Goal: Task Accomplishment & Management: Complete application form

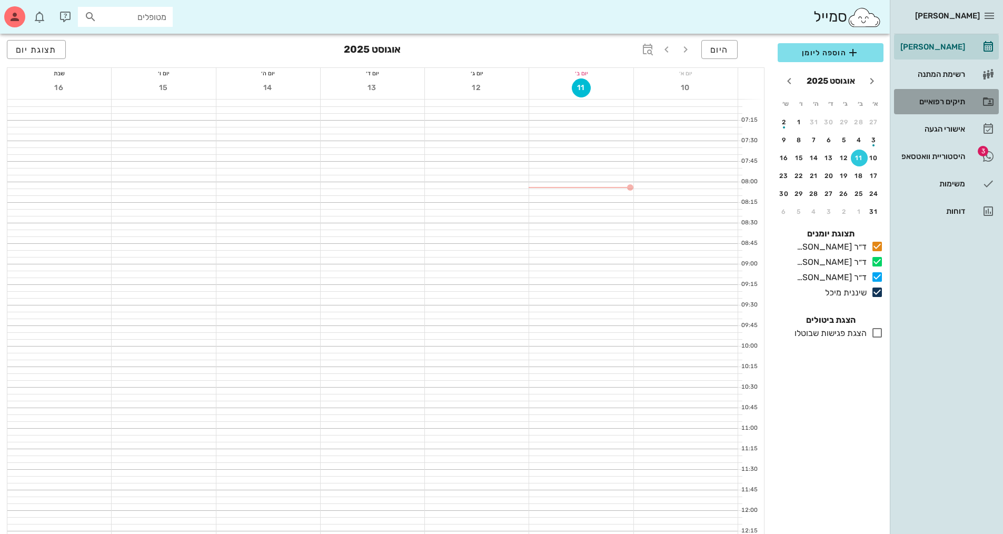
click at [942, 105] on div "תיקים רפואיים" at bounding box center [931, 101] width 67 height 8
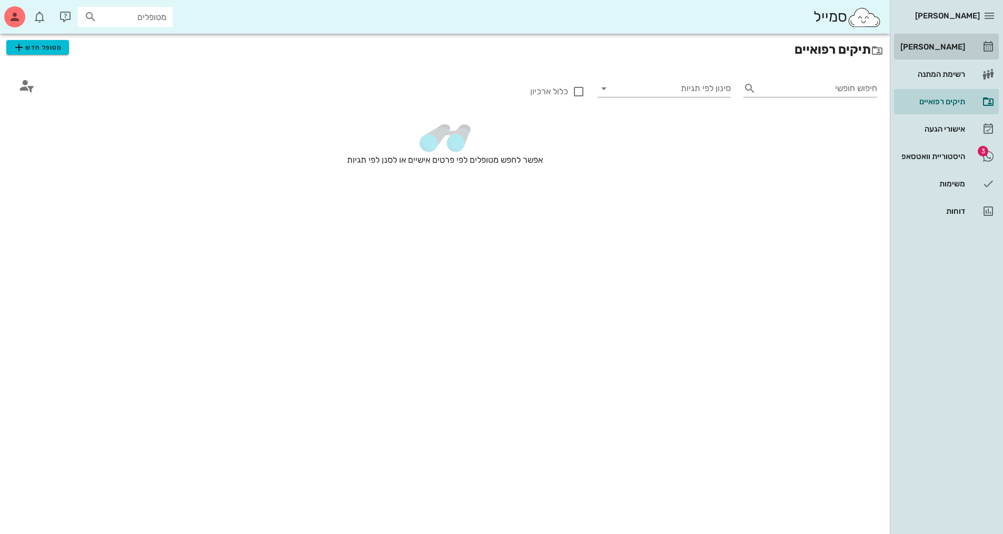
click at [984, 38] on link "[PERSON_NAME]" at bounding box center [946, 46] width 105 height 25
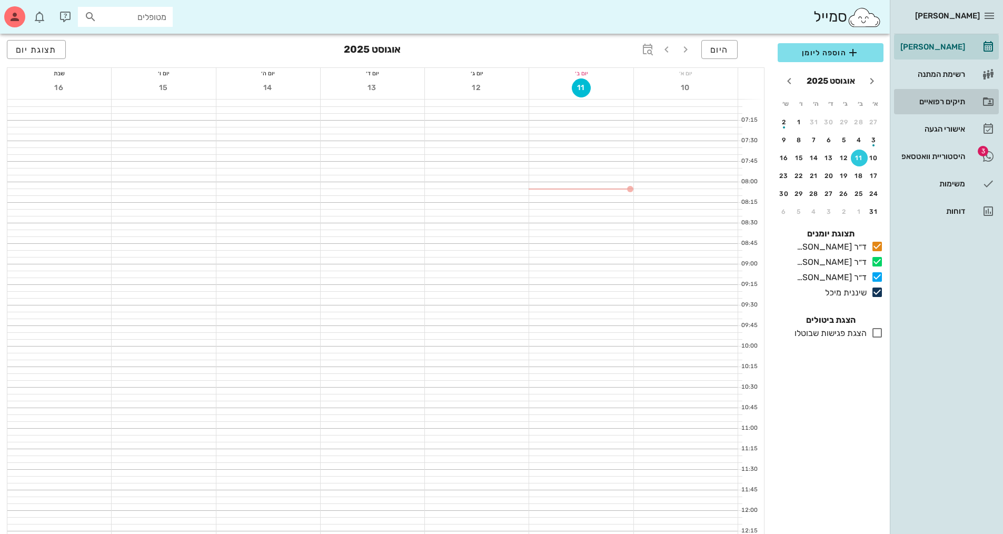
click at [943, 95] on div "תיקים רפואיים" at bounding box center [931, 101] width 67 height 17
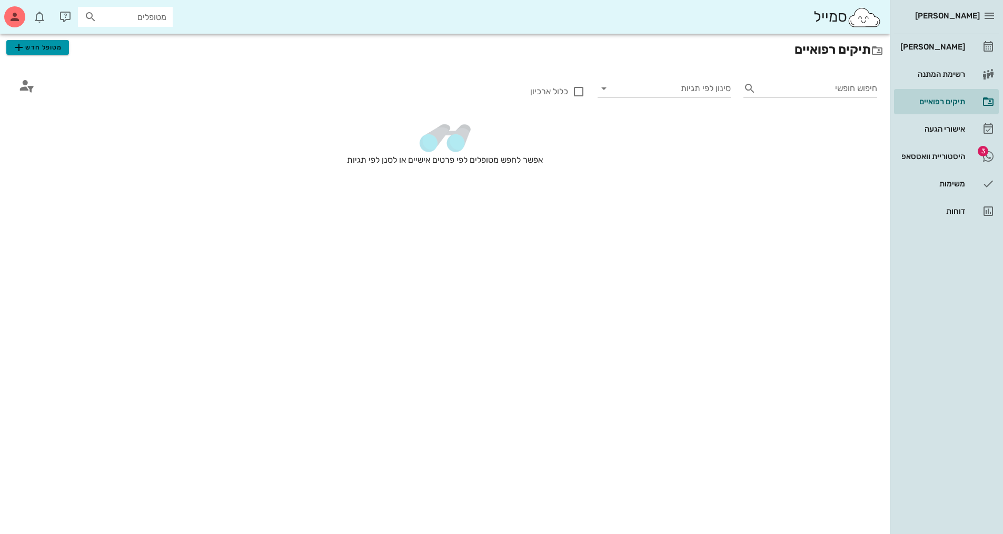
click at [14, 44] on icon "button" at bounding box center [19, 47] width 13 height 13
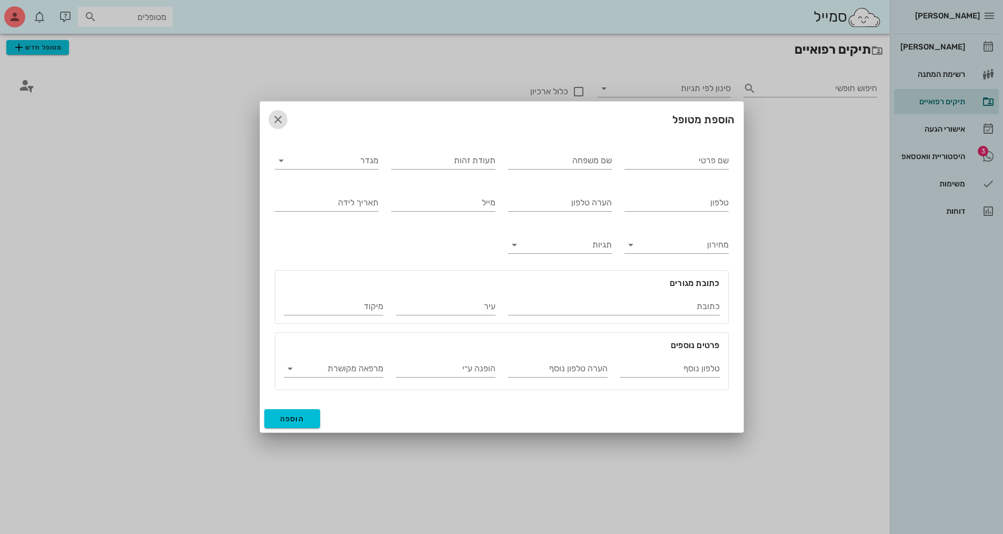
click at [284, 115] on icon "button" at bounding box center [278, 119] width 13 height 13
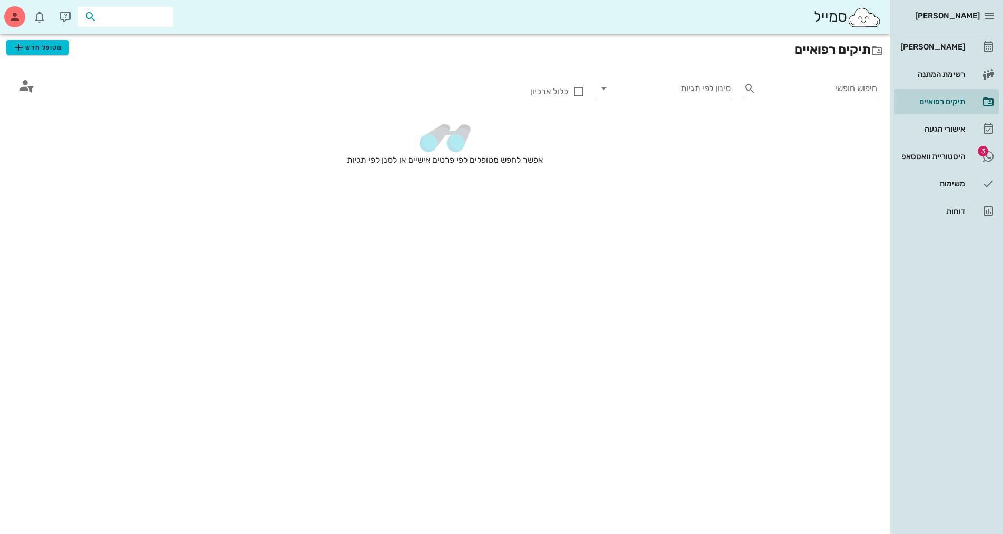
click at [160, 15] on input "text" at bounding box center [132, 17] width 67 height 14
type input "d"
type input "גמי"
click at [111, 59] on div "[PERSON_NAME] 0549833313" at bounding box center [130, 44] width 123 height 35
click at [112, 39] on div "[PERSON_NAME]" at bounding box center [130, 40] width 106 height 8
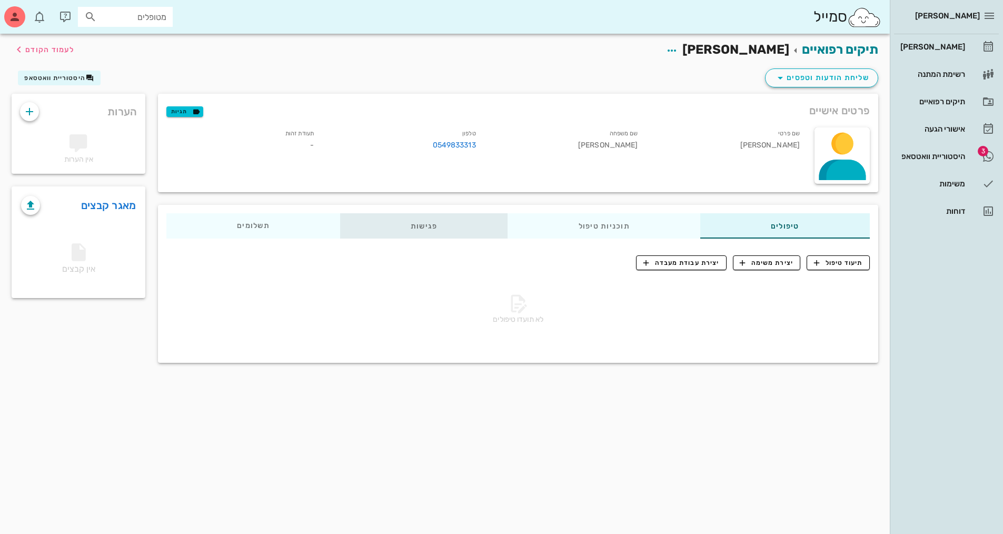
click at [415, 229] on div "פגישות" at bounding box center [424, 225] width 168 height 25
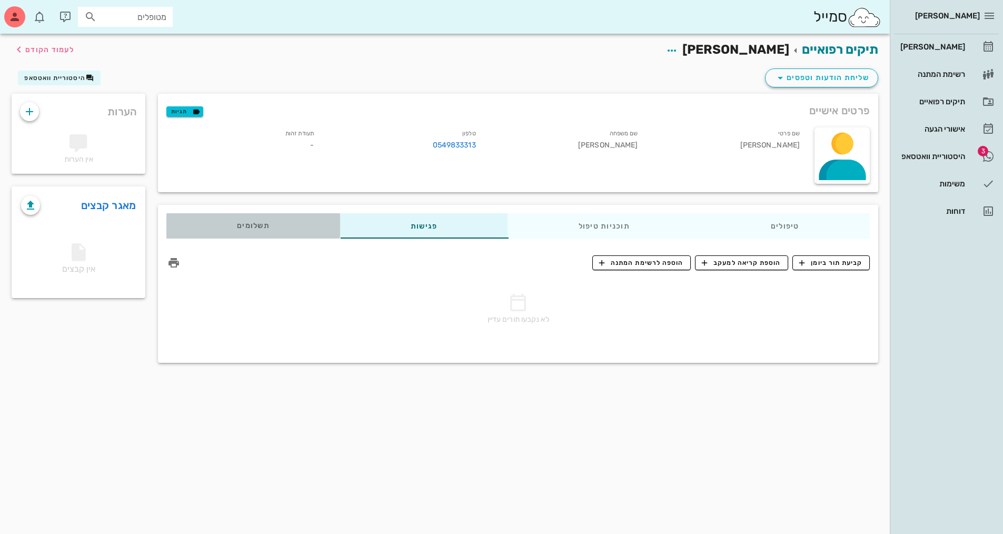
click at [239, 232] on div "תשלומים 0₪" at bounding box center [253, 225] width 174 height 25
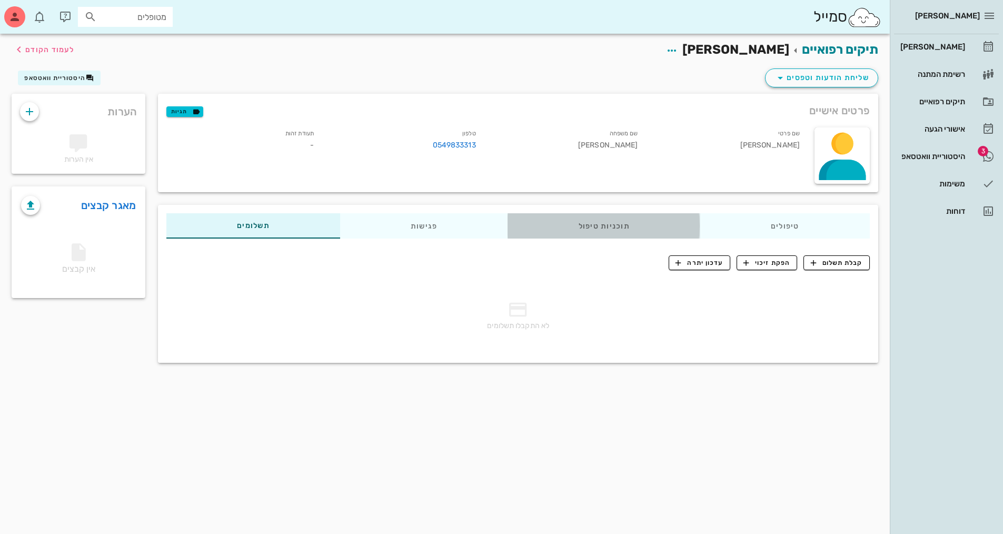
drag, startPoint x: 627, startPoint y: 230, endPoint x: 659, endPoint y: 223, distance: 32.3
click at [627, 230] on div "תוכניות טיפול" at bounding box center [604, 225] width 192 height 25
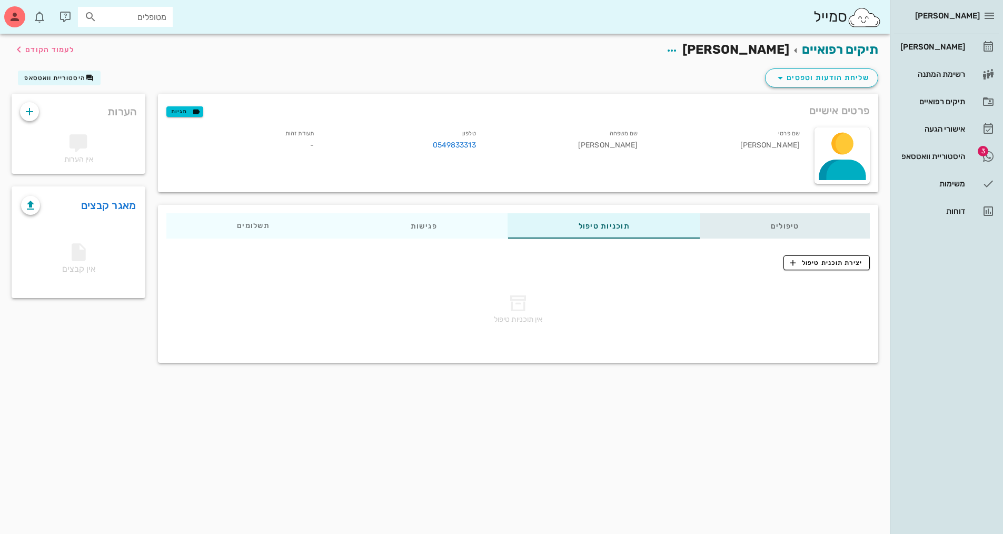
click at [836, 231] on div "טיפולים" at bounding box center [785, 225] width 170 height 25
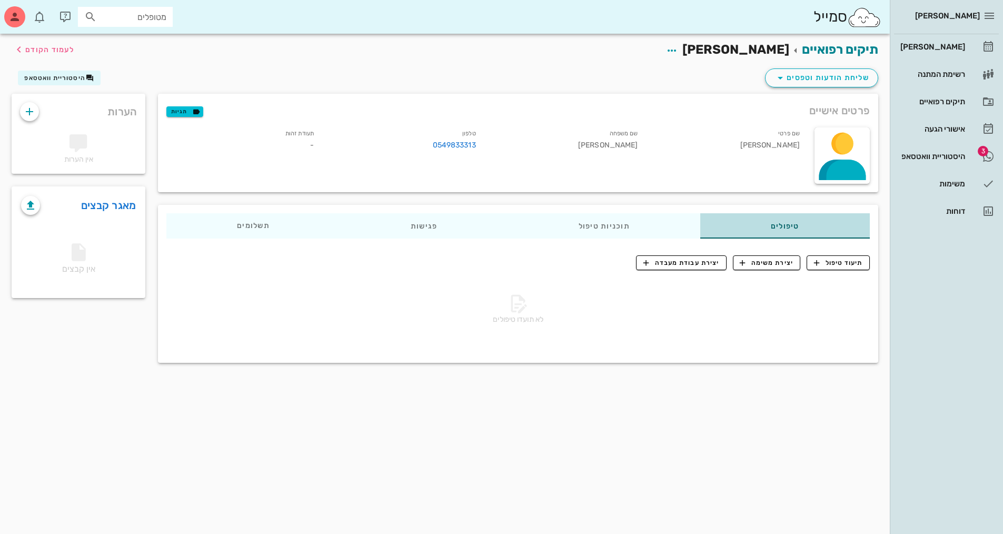
click at [772, 223] on div "טיפולים" at bounding box center [785, 225] width 170 height 25
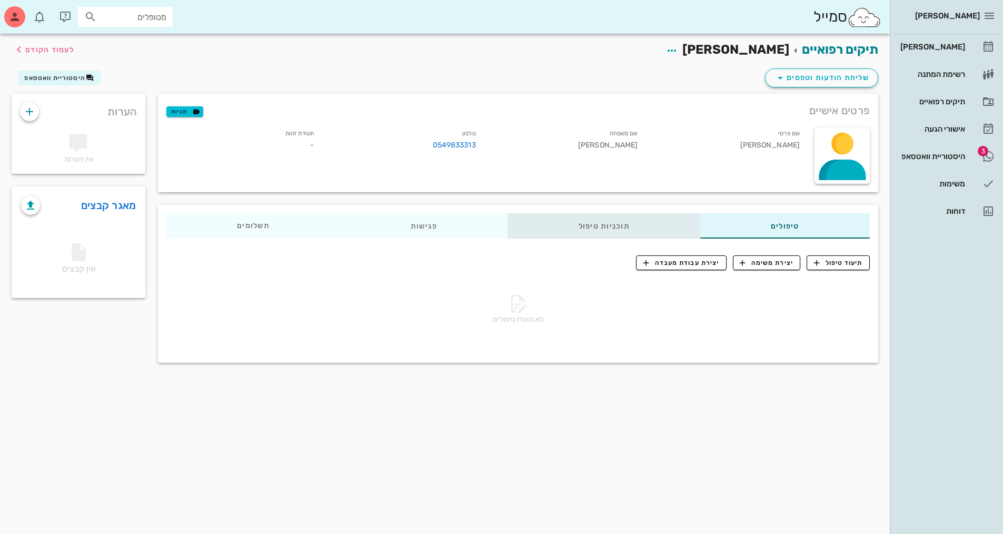
click at [604, 216] on div "תוכניות טיפול" at bounding box center [604, 225] width 192 height 25
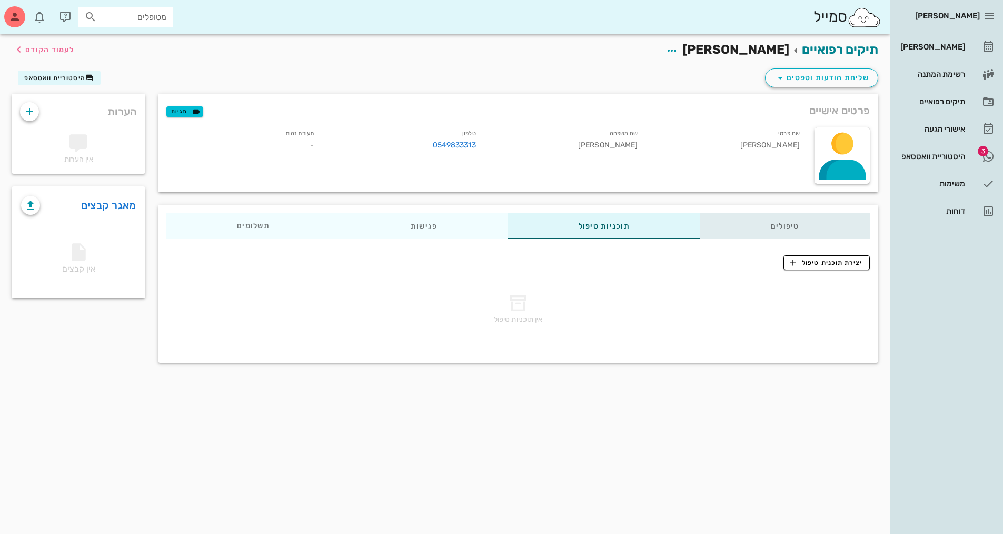
click at [763, 228] on div "טיפולים" at bounding box center [785, 225] width 170 height 25
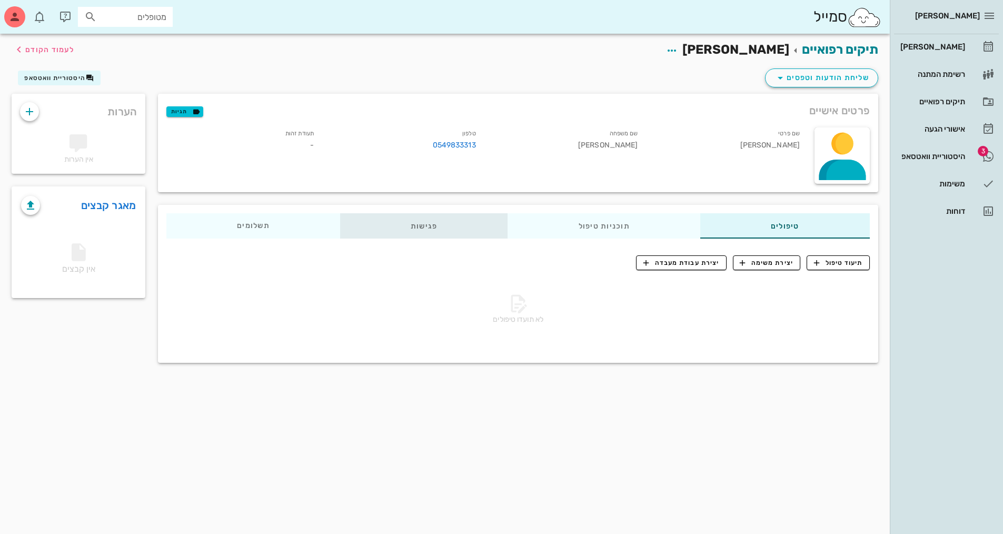
click at [455, 228] on div "פגישות" at bounding box center [424, 225] width 168 height 25
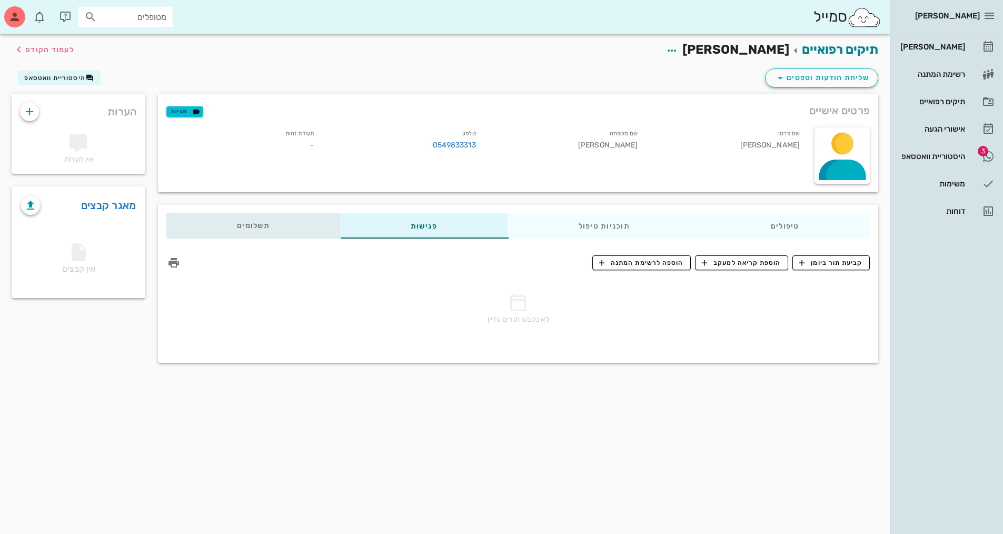
click at [293, 235] on div "תשלומים 0₪" at bounding box center [253, 225] width 174 height 25
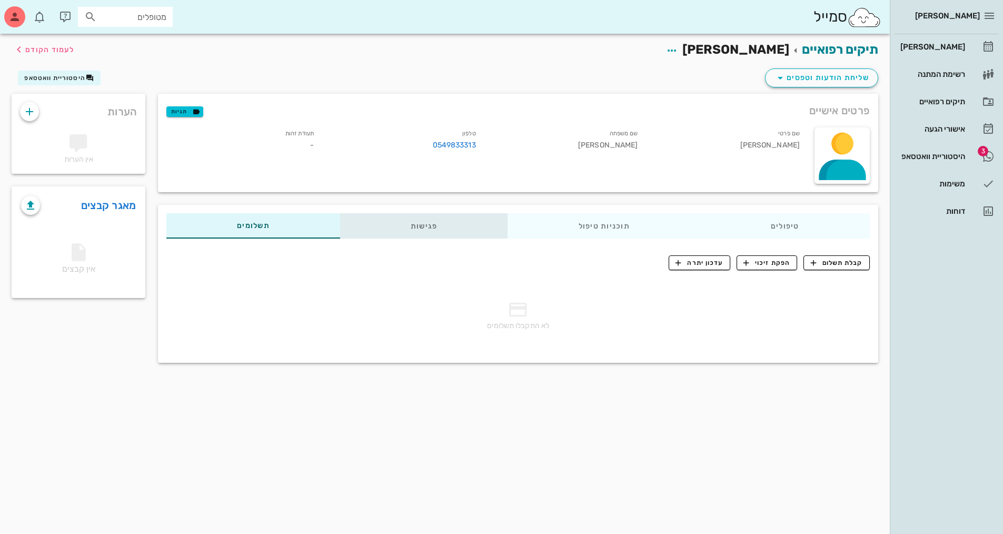
click at [481, 217] on div "פגישות" at bounding box center [424, 225] width 168 height 25
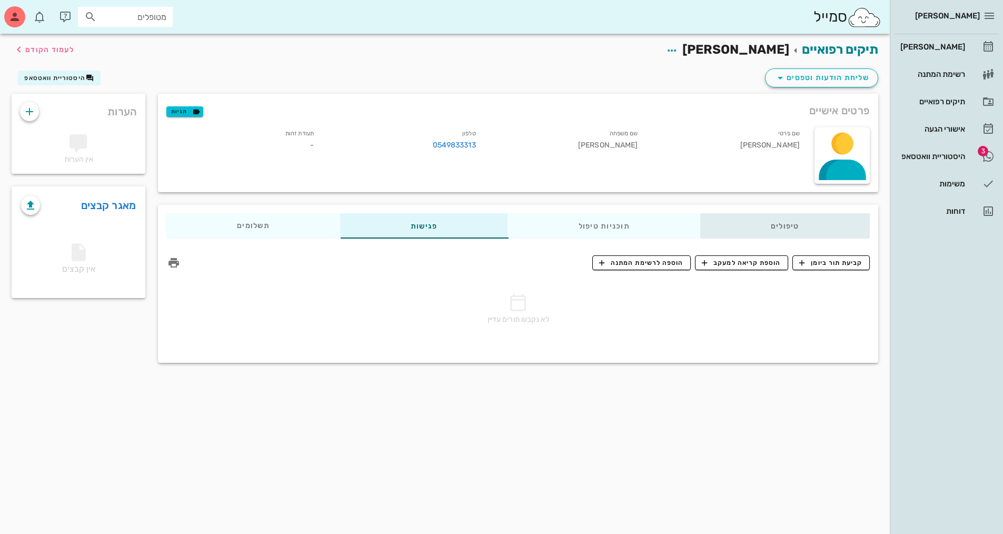
click at [790, 227] on div "טיפולים" at bounding box center [785, 225] width 170 height 25
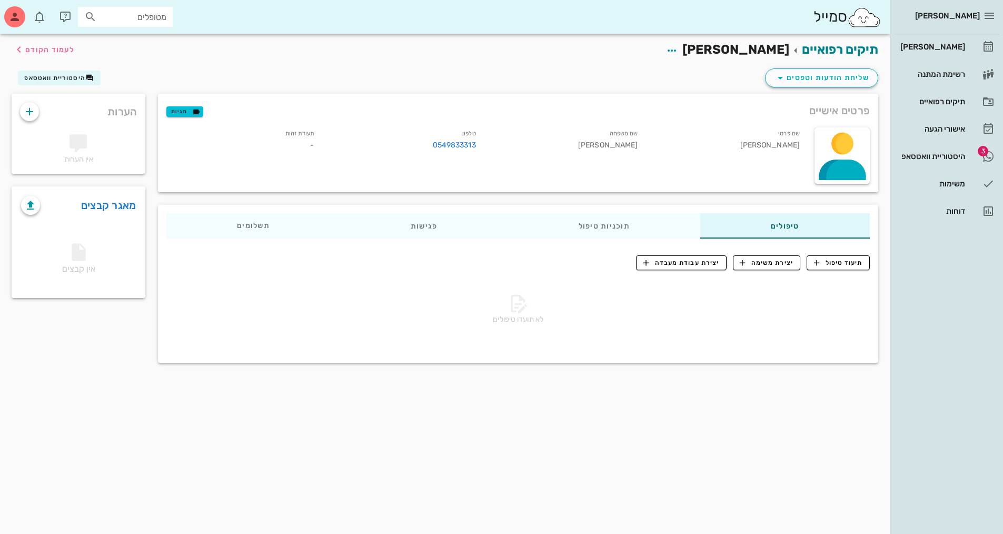
click at [620, 385] on div "תיקים רפואיים [PERSON_NAME] לעמוד הקודם שליחת הודעות וטפסים היסטוריית וואטסאפ פ…" at bounding box center [445, 284] width 890 height 500
click at [651, 232] on div "תוכניות טיפול" at bounding box center [604, 225] width 192 height 25
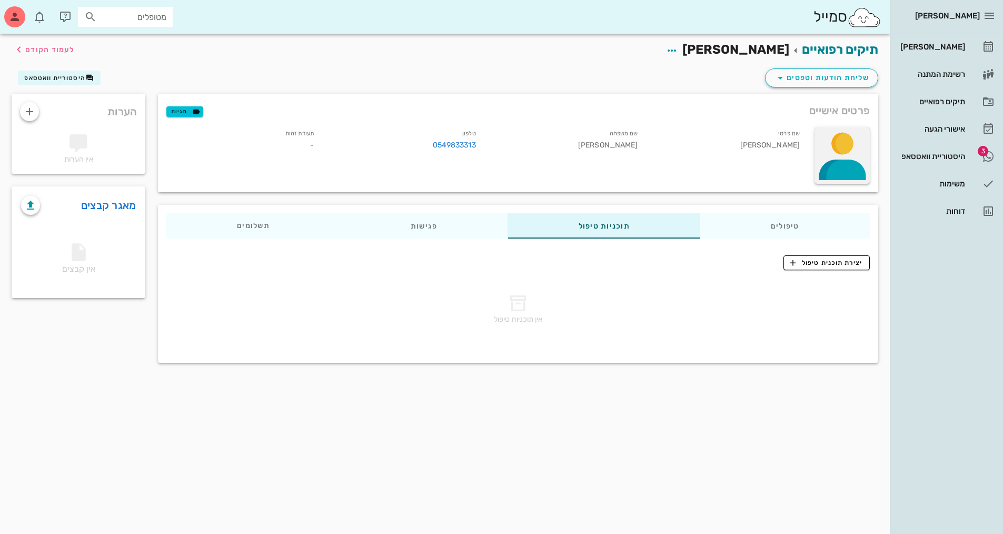
click at [841, 158] on div at bounding box center [841, 155] width 55 height 56
click at [682, 109] on div "פרטים אישיים תגיות" at bounding box center [518, 111] width 720 height 34
click at [54, 51] on span "לעמוד הקודם" at bounding box center [49, 49] width 49 height 9
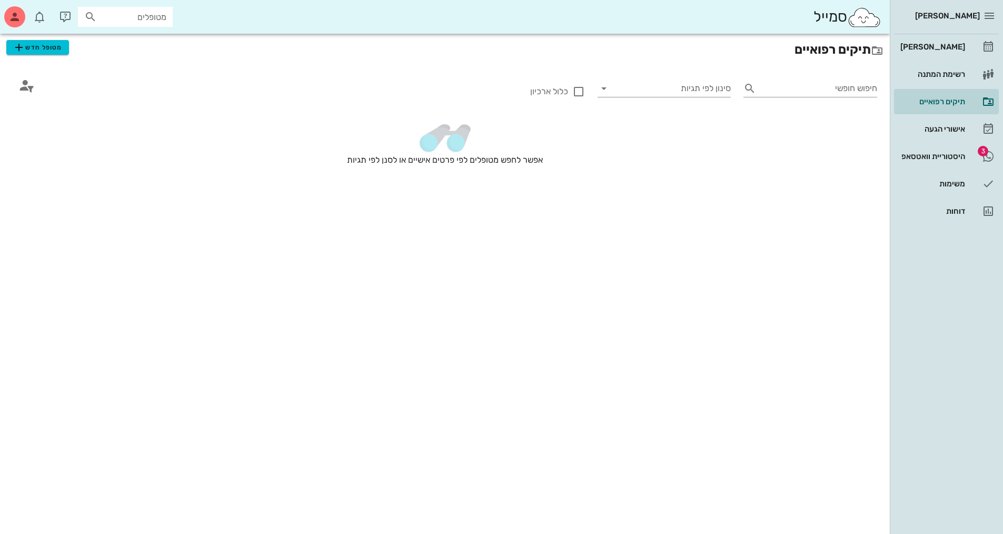
click at [162, 11] on input "מטופלים" at bounding box center [132, 17] width 67 height 14
type input "גמי"
click at [147, 45] on div "[PERSON_NAME] 2009073 0549833313" at bounding box center [106, 45] width 116 height 26
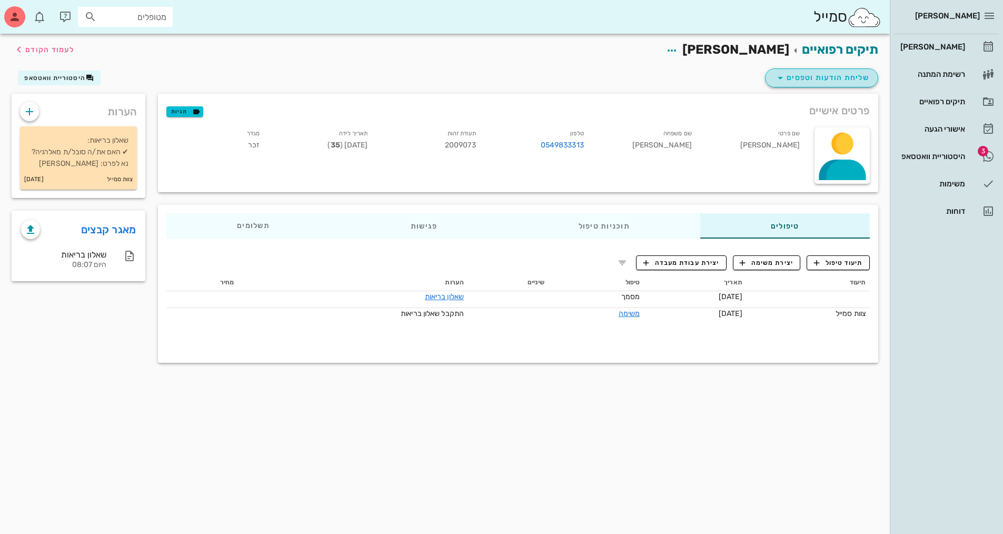
click at [781, 76] on icon "button" at bounding box center [780, 78] width 13 height 13
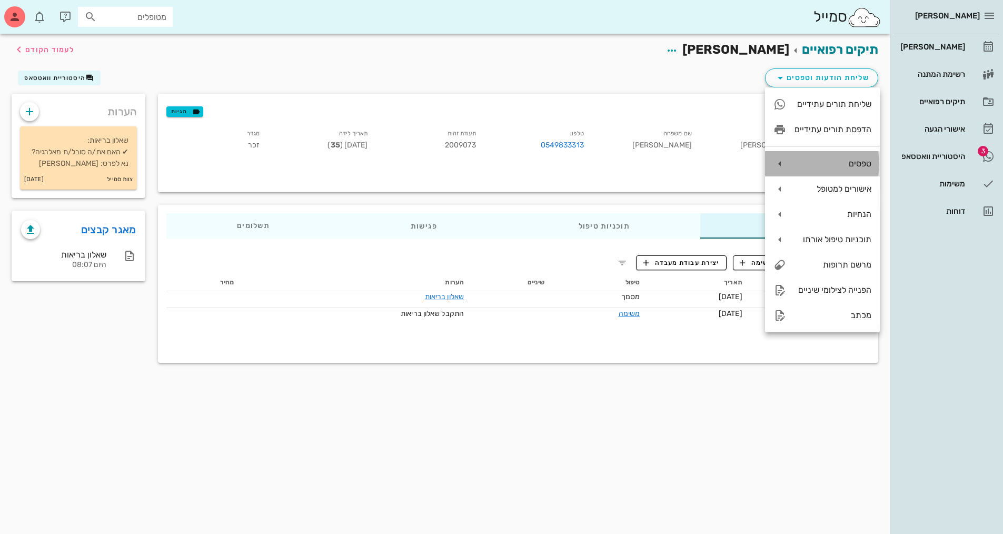
click at [782, 161] on icon at bounding box center [779, 163] width 13 height 13
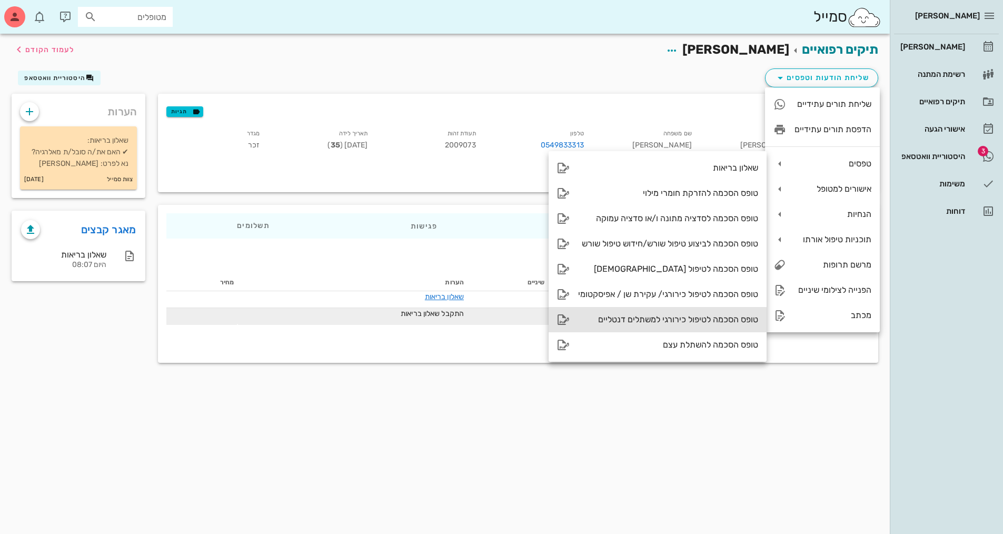
click at [622, 320] on div "טופס הסכמה לטיפול כירורגי למשתלים דנטליים" at bounding box center [668, 319] width 180 height 10
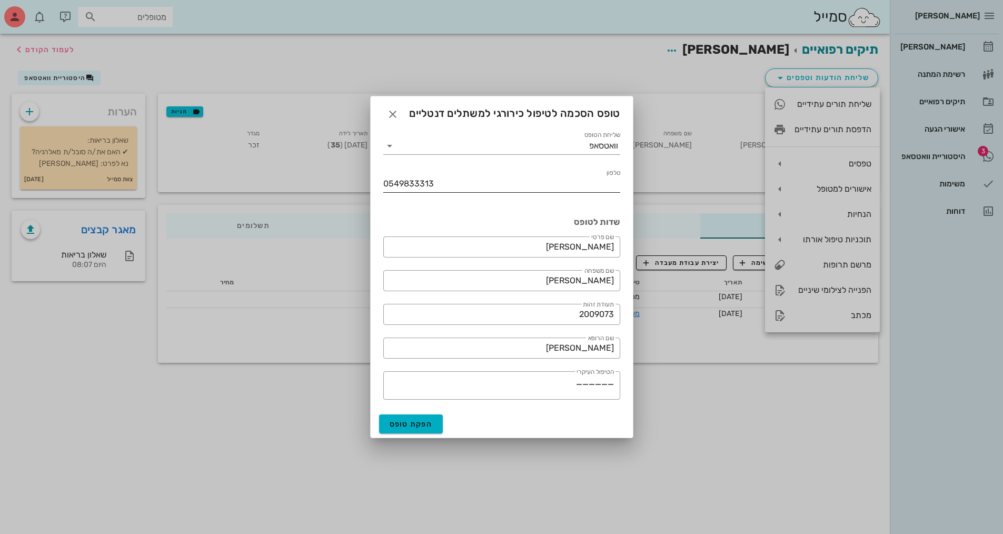
click at [425, 196] on div "טלפון 0549833313" at bounding box center [501, 189] width 237 height 28
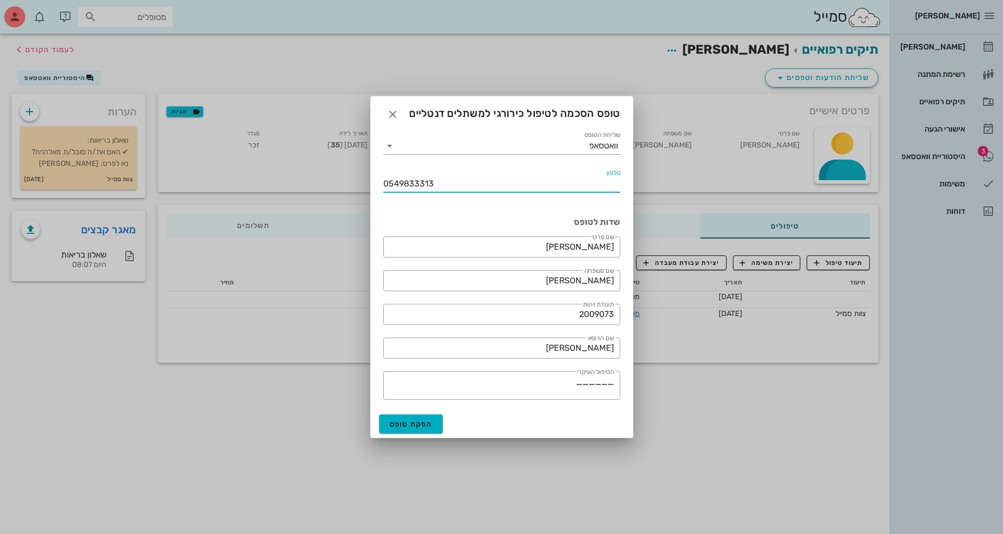
click at [426, 178] on input "0549833313" at bounding box center [501, 183] width 237 height 17
click at [422, 150] on input "שליחת הטופס" at bounding box center [493, 145] width 191 height 17
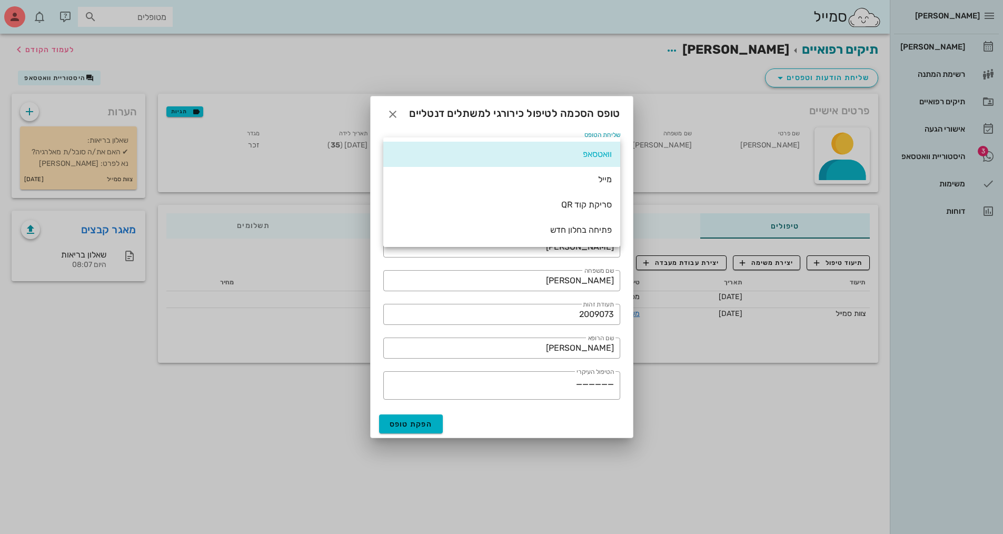
click at [422, 150] on div "וואטסאפ" at bounding box center [502, 154] width 220 height 10
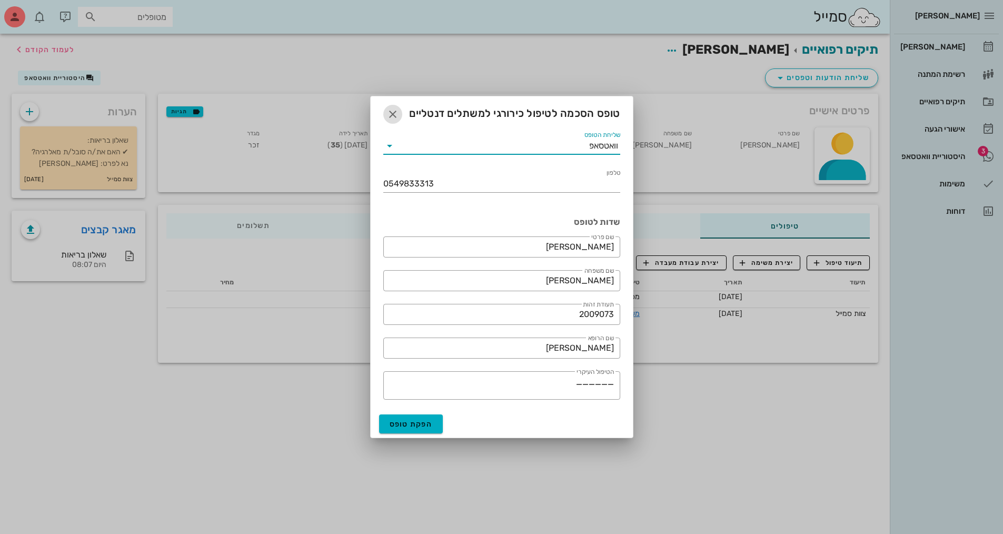
drag, startPoint x: 396, startPoint y: 121, endPoint x: 630, endPoint y: 341, distance: 320.6
click at [632, 346] on div "טופס הסכמה לטיפול כירורגי למשתלים דנטליים שליחת הטופס וואטסאפ טלפון 0549833313 …" at bounding box center [501, 267] width 263 height 342
click at [576, 351] on input "[PERSON_NAME]" at bounding box center [502, 348] width 224 height 17
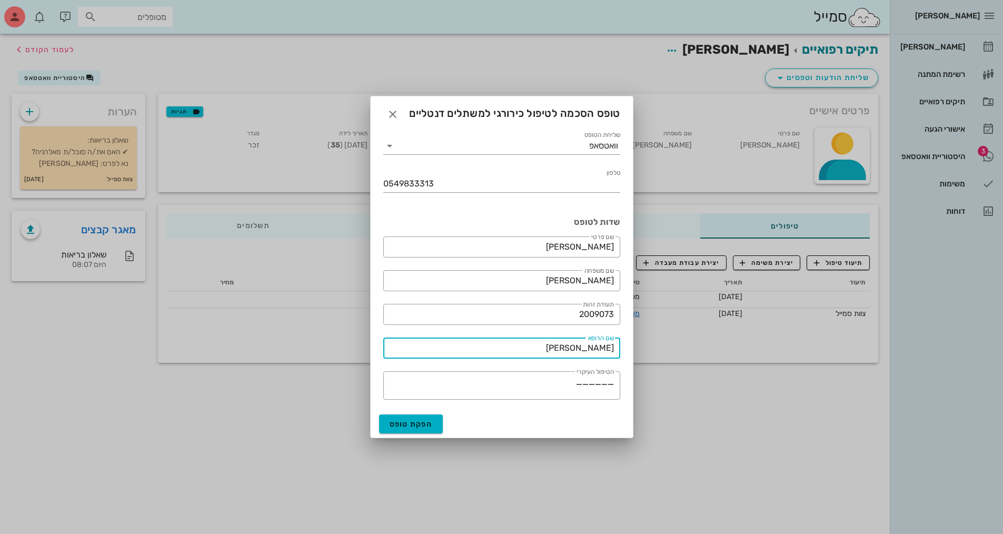
click at [576, 351] on input "[PERSON_NAME]" at bounding box center [502, 348] width 224 height 17
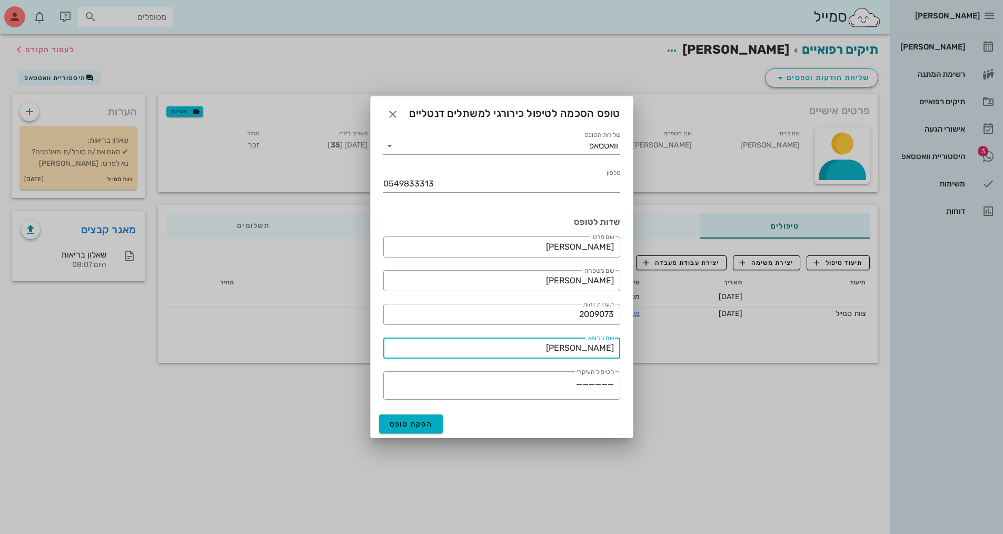
click at [576, 351] on input "[PERSON_NAME]" at bounding box center [502, 348] width 224 height 17
click at [596, 314] on input "2009073" at bounding box center [502, 314] width 224 height 17
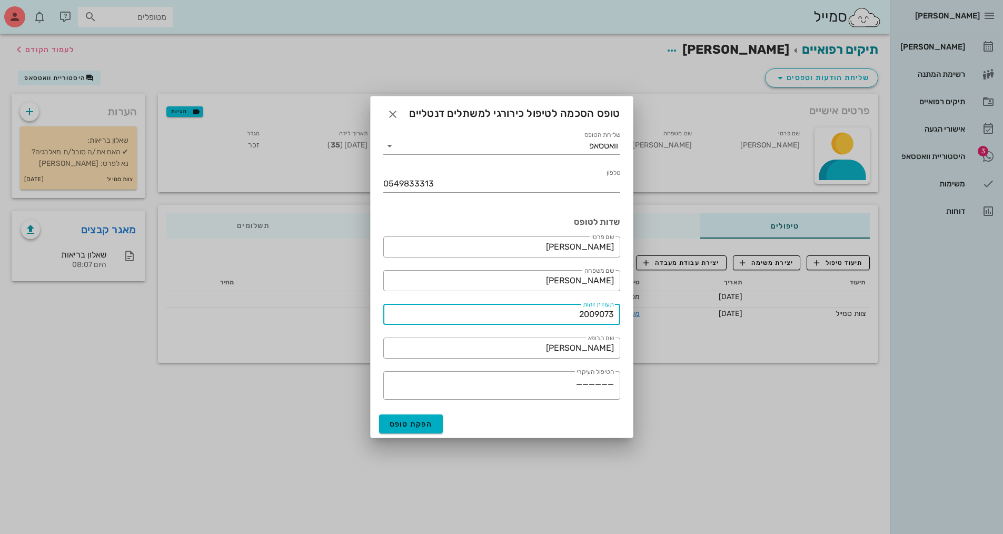
click at [601, 319] on input "2009073" at bounding box center [502, 314] width 224 height 17
type input "2009073"
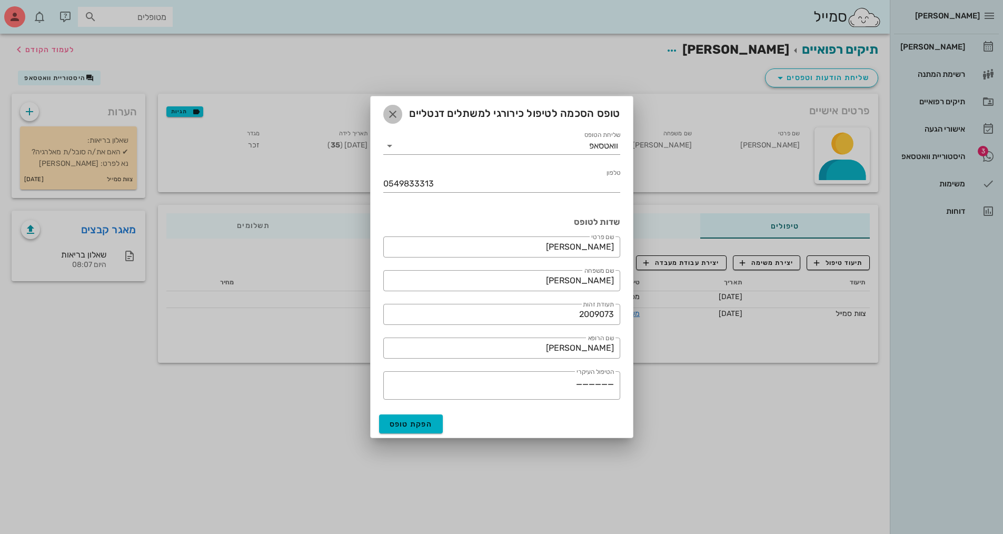
click at [396, 108] on icon "button" at bounding box center [392, 114] width 13 height 13
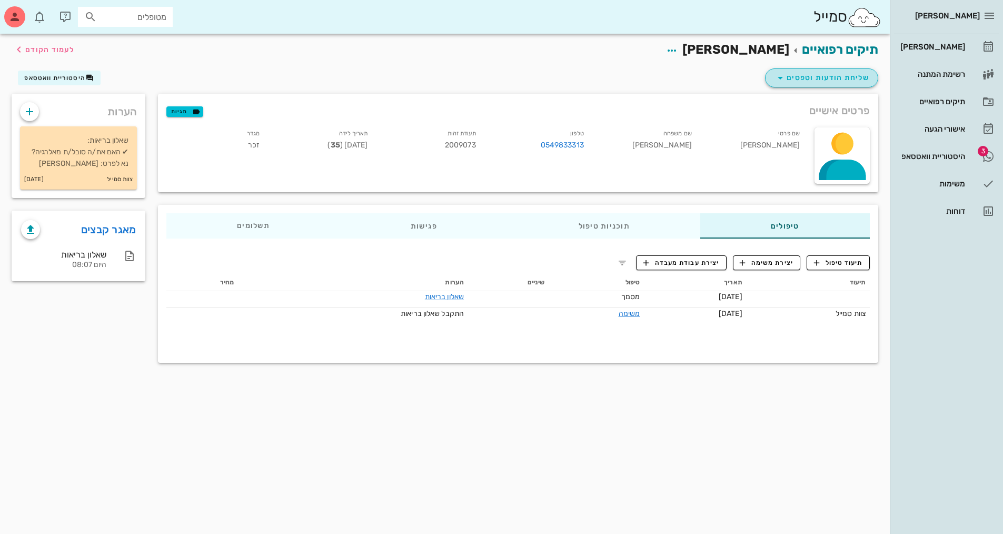
click at [788, 78] on span "שליחת הודעות וטפסים" at bounding box center [821, 78] width 95 height 13
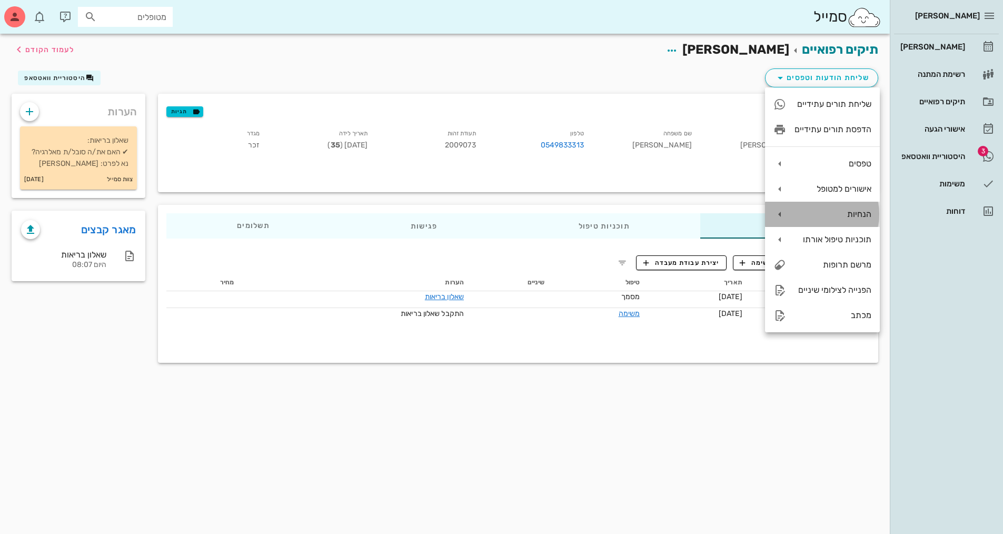
click at [782, 214] on icon at bounding box center [779, 214] width 13 height 13
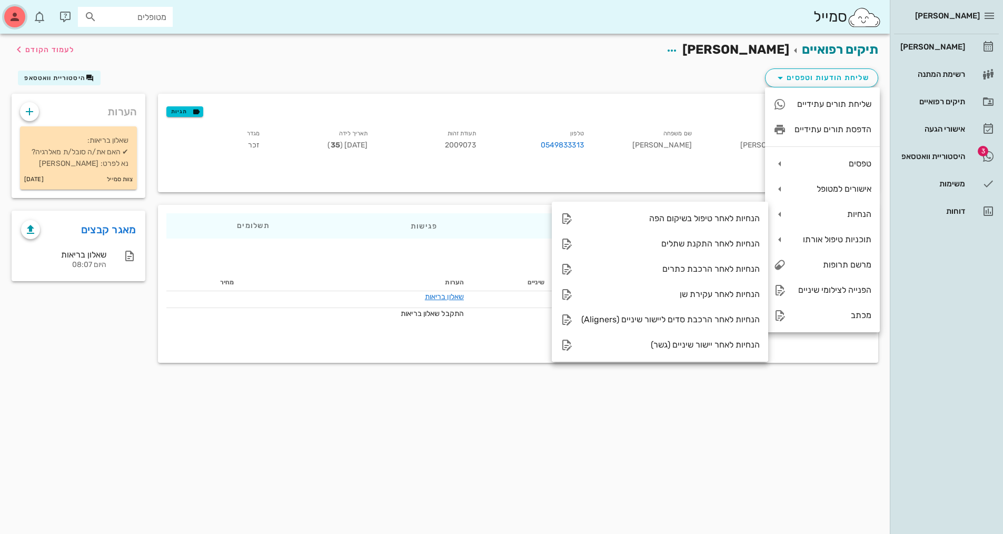
click at [13, 15] on icon "button" at bounding box center [14, 17] width 13 height 13
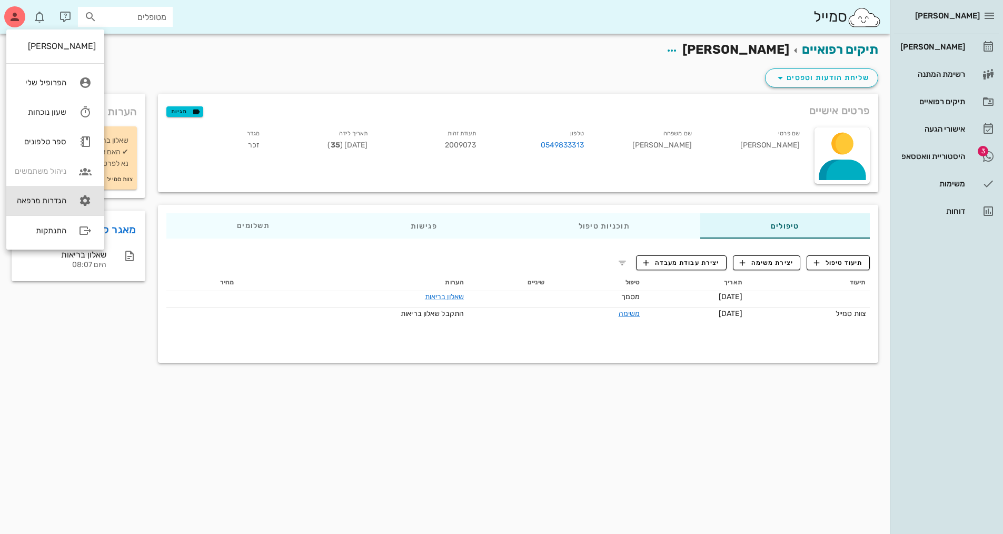
click at [54, 200] on div "הגדרות מרפאה" at bounding box center [41, 200] width 52 height 9
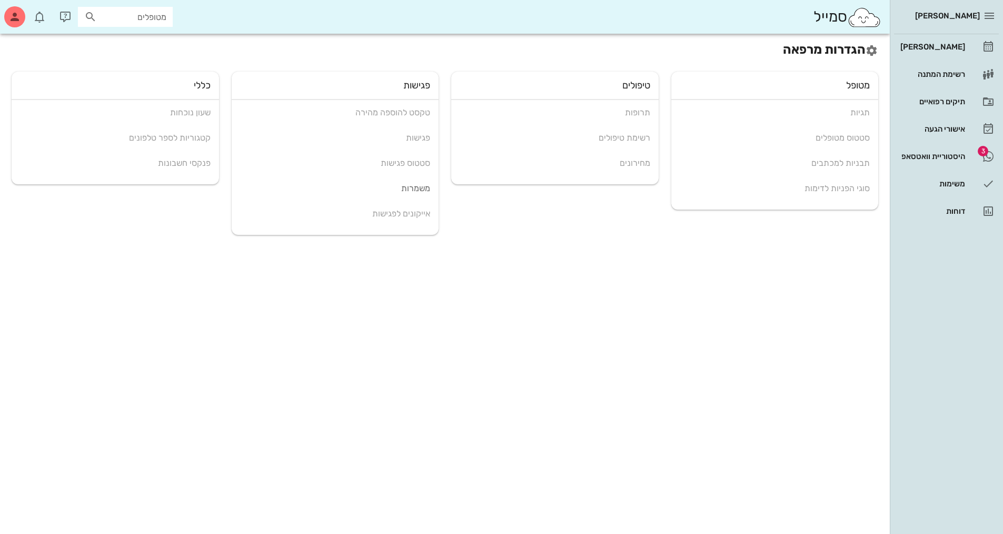
click at [614, 141] on div "תרופות רשימת טיפולים מחירונים" at bounding box center [554, 138] width 207 height 76
click at [629, 167] on div "תרופות רשימת טיפולים מחירונים" at bounding box center [554, 138] width 207 height 76
click at [27, 21] on span "button" at bounding box center [14, 16] width 25 height 21
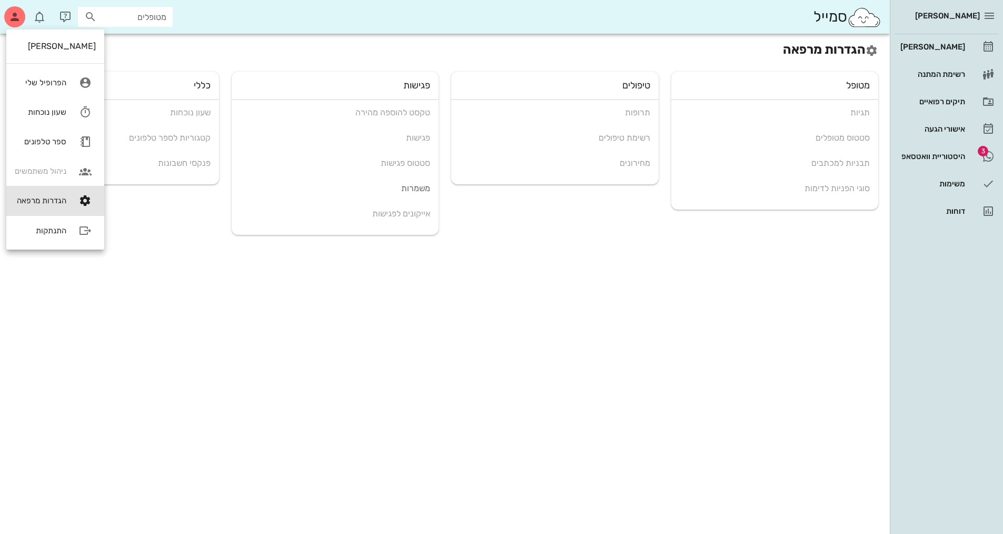
click at [771, 28] on div "סמייל מטופלים" at bounding box center [445, 17] width 890 height 34
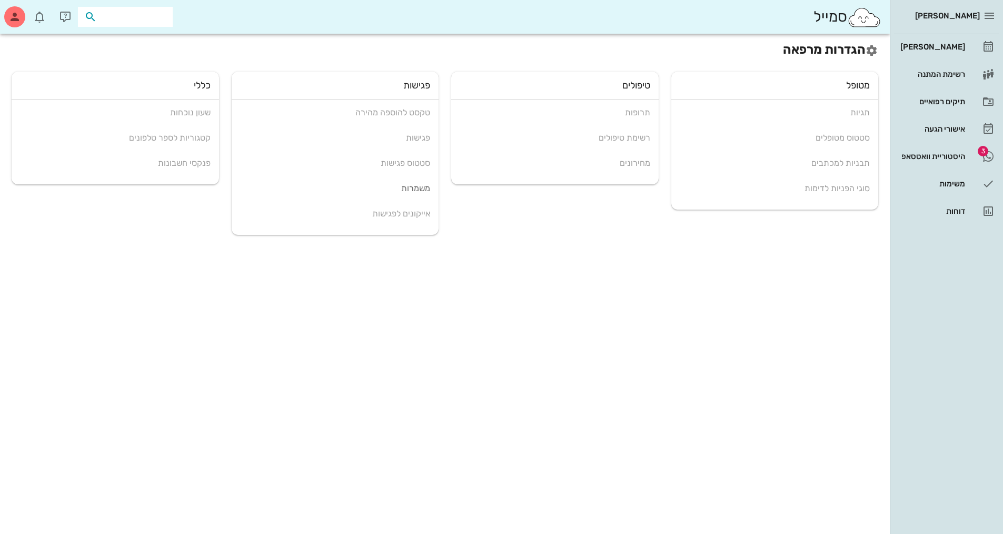
click at [140, 12] on input "text" at bounding box center [132, 17] width 67 height 14
type input "גמי"
click at [134, 34] on div "[PERSON_NAME] 2009073 0549833313" at bounding box center [106, 45] width 116 height 26
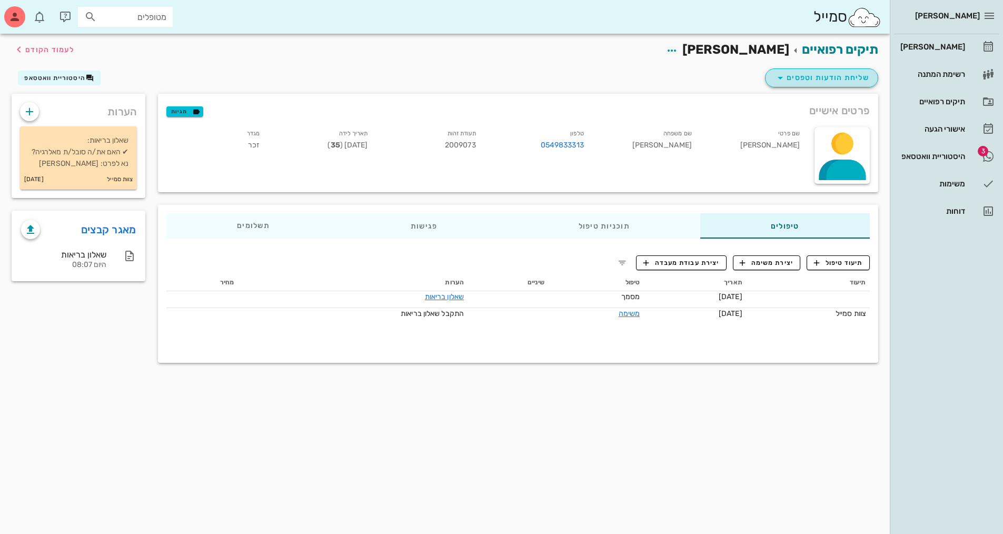
click at [786, 84] on button "שליחת הודעות וטפסים" at bounding box center [821, 77] width 113 height 19
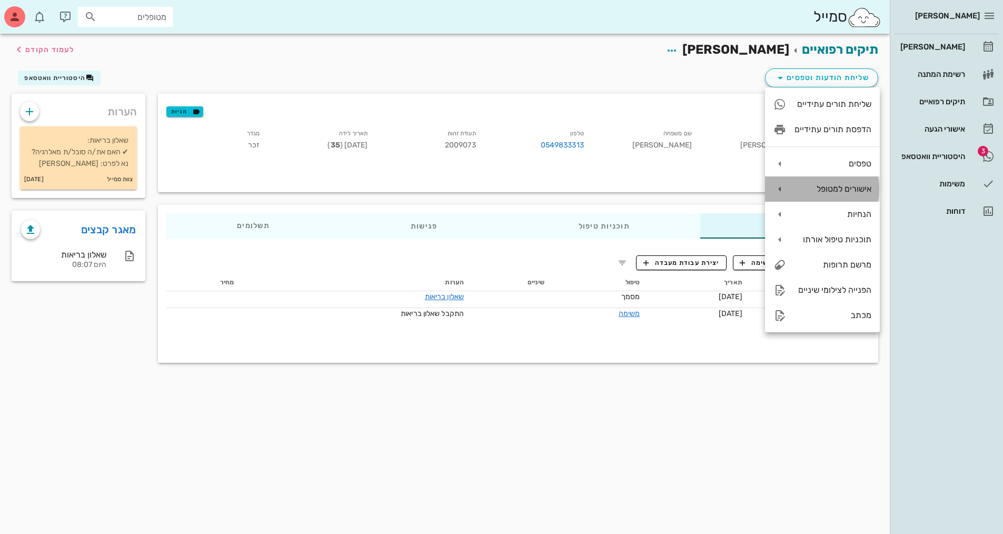
click at [783, 183] on icon at bounding box center [779, 189] width 13 height 13
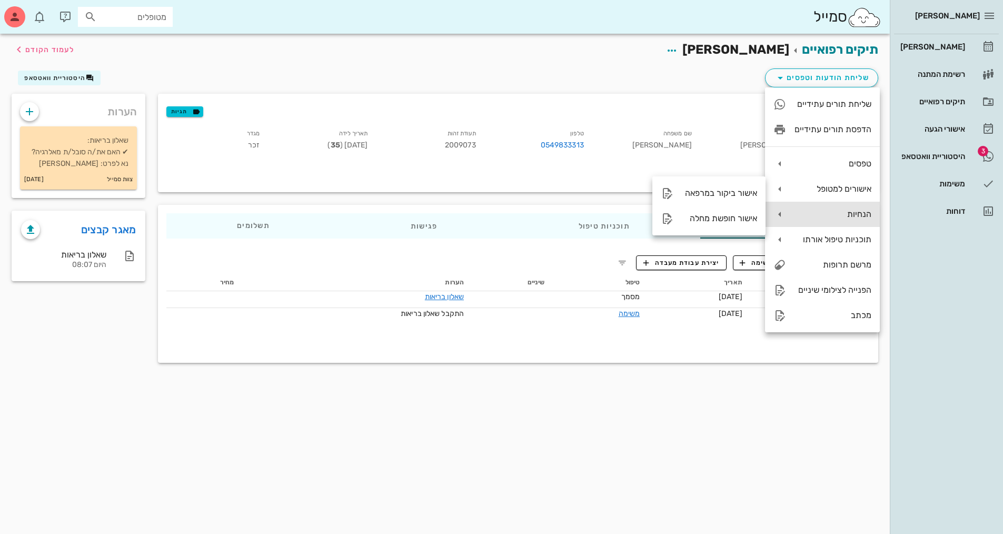
click at [796, 210] on div "הנחיות" at bounding box center [832, 214] width 77 height 10
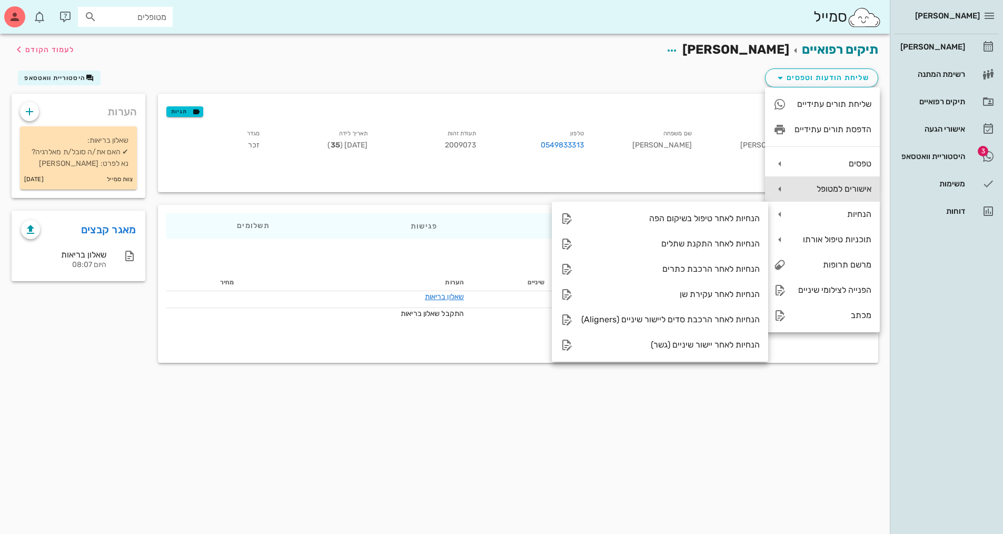
click at [815, 192] on div "אישורים למטופל" at bounding box center [832, 189] width 77 height 10
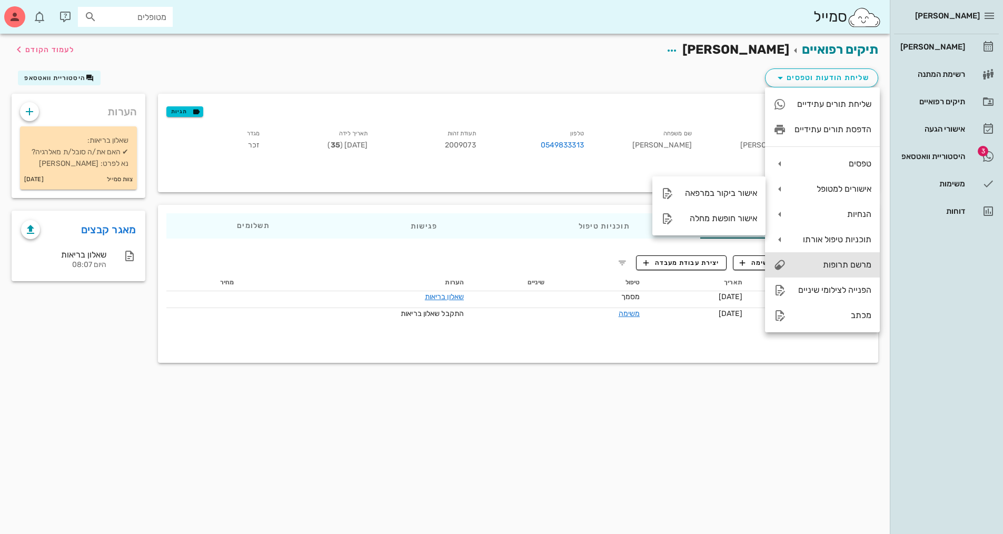
click at [847, 267] on div "מרשם תרופות" at bounding box center [832, 265] width 77 height 10
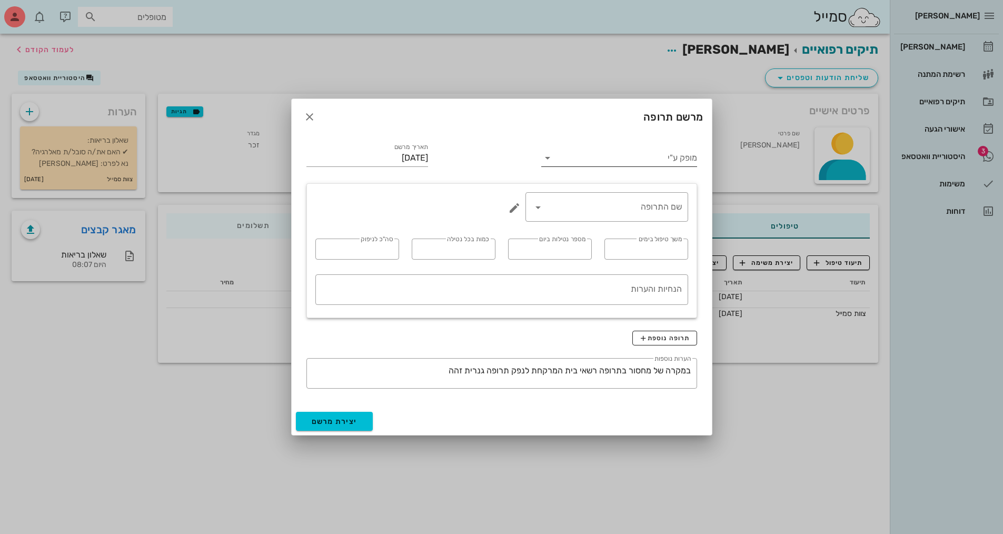
click at [666, 157] on input "מופק ע"י" at bounding box center [626, 158] width 141 height 17
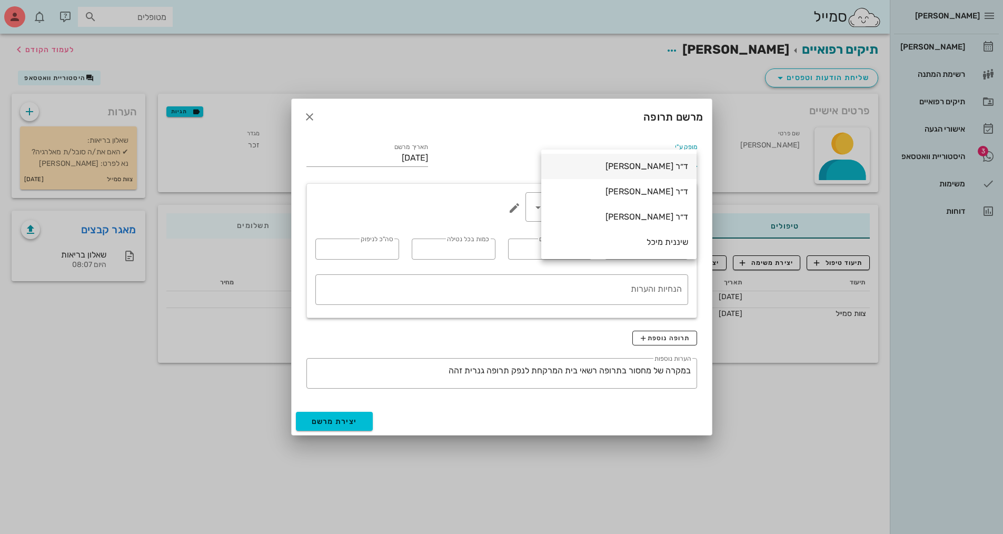
click at [670, 165] on div "ד״ר [PERSON_NAME]" at bounding box center [619, 166] width 138 height 10
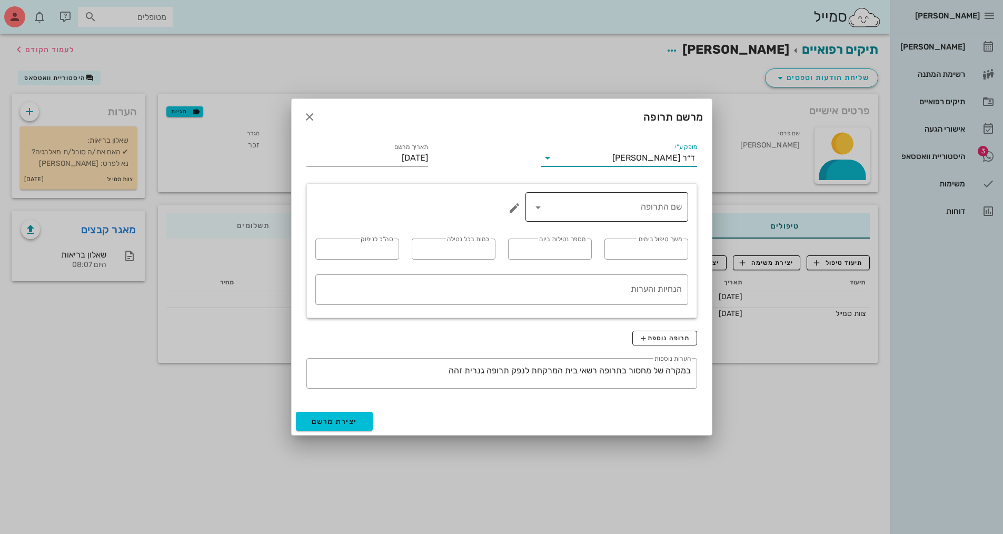
click at [653, 205] on input "שם התרופה" at bounding box center [613, 206] width 135 height 17
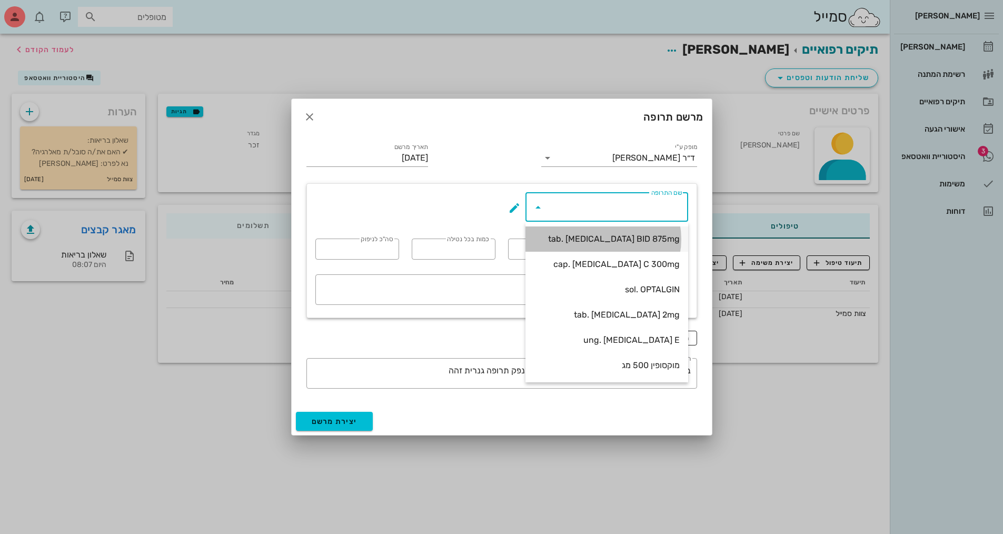
click at [613, 235] on div "tab. [MEDICAL_DATA] BID 875mg" at bounding box center [607, 239] width 146 height 10
type input "tab. [MEDICAL_DATA] BID 875mg"
type input "7"
type input "2"
type input "1"
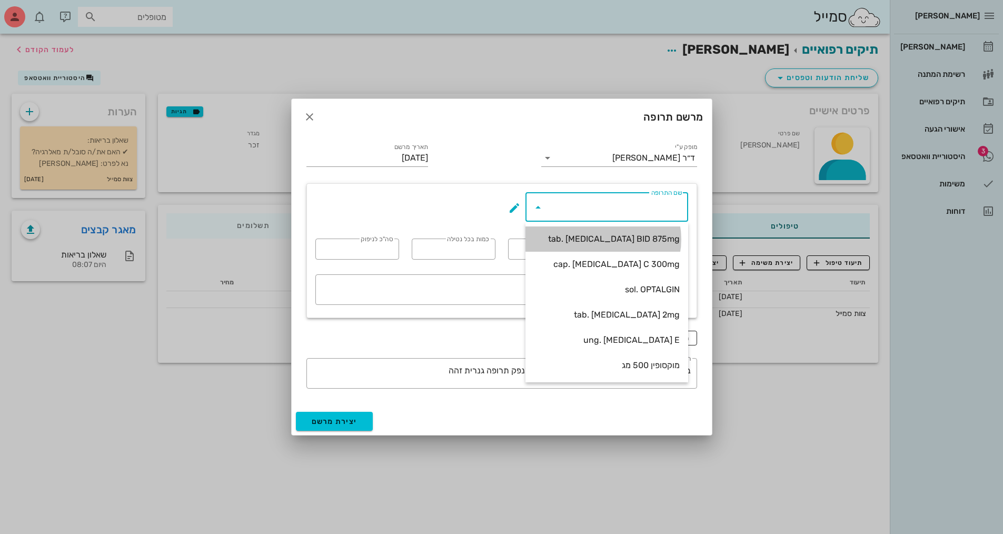
type input "14"
type textarea "טבליה אחת כל 12 שעות במשך 7 ימים"
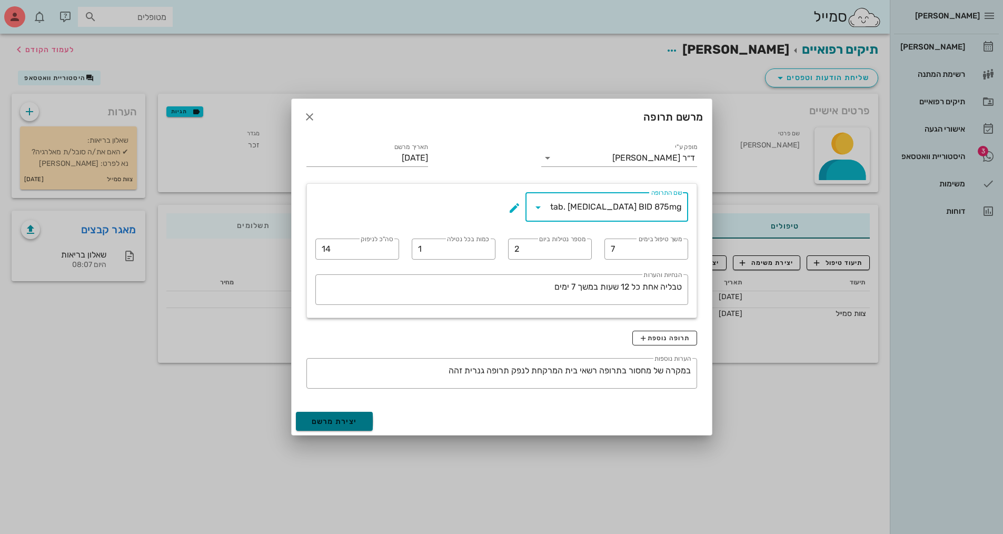
click at [339, 420] on span "יצירת מרשם" at bounding box center [335, 421] width 46 height 9
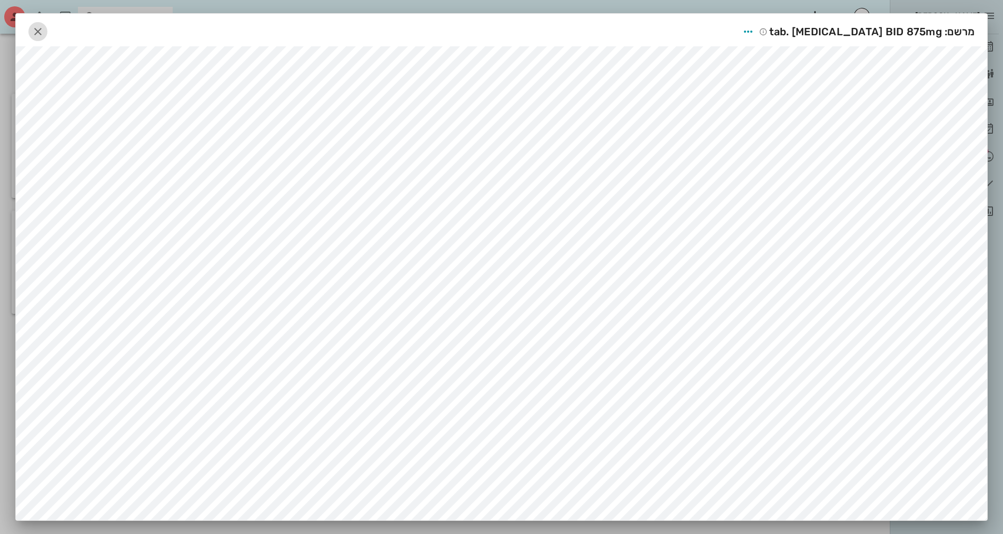
click at [44, 28] on icon "button" at bounding box center [38, 31] width 13 height 13
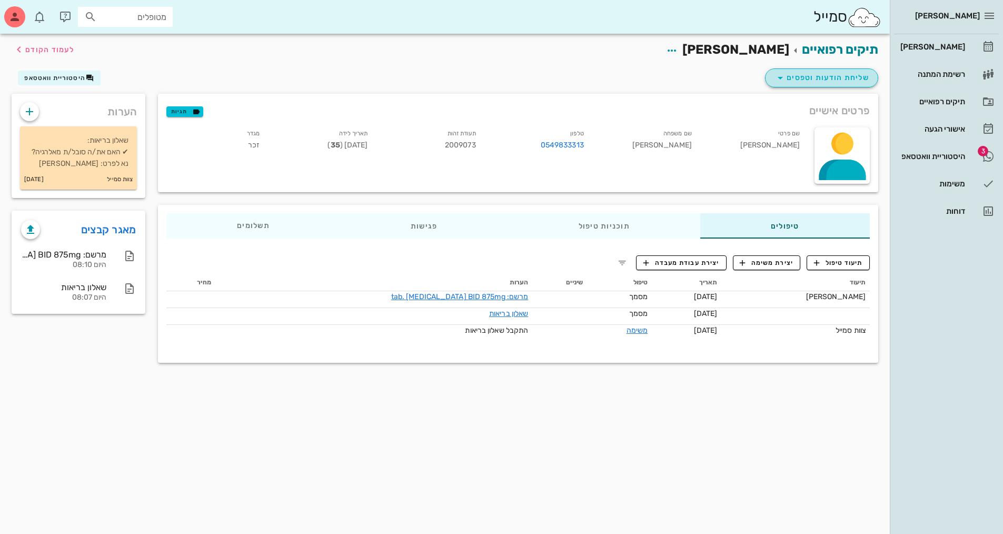
click at [781, 76] on icon "button" at bounding box center [780, 78] width 13 height 13
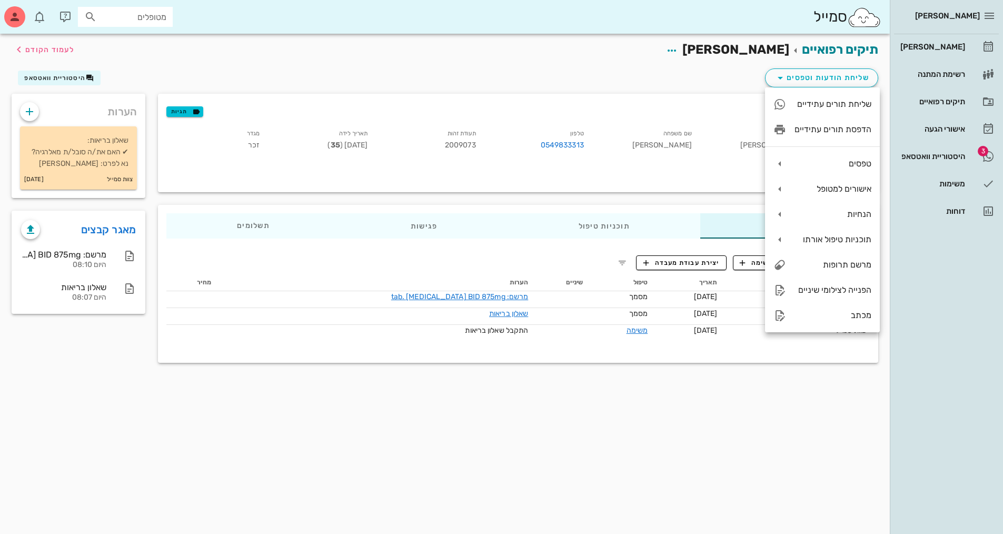
click at [850, 404] on div "תיקים רפואיים [PERSON_NAME] לעמוד הקודם שליחת הודעות וטפסים היסטוריית וואטסאפ פ…" at bounding box center [445, 284] width 890 height 500
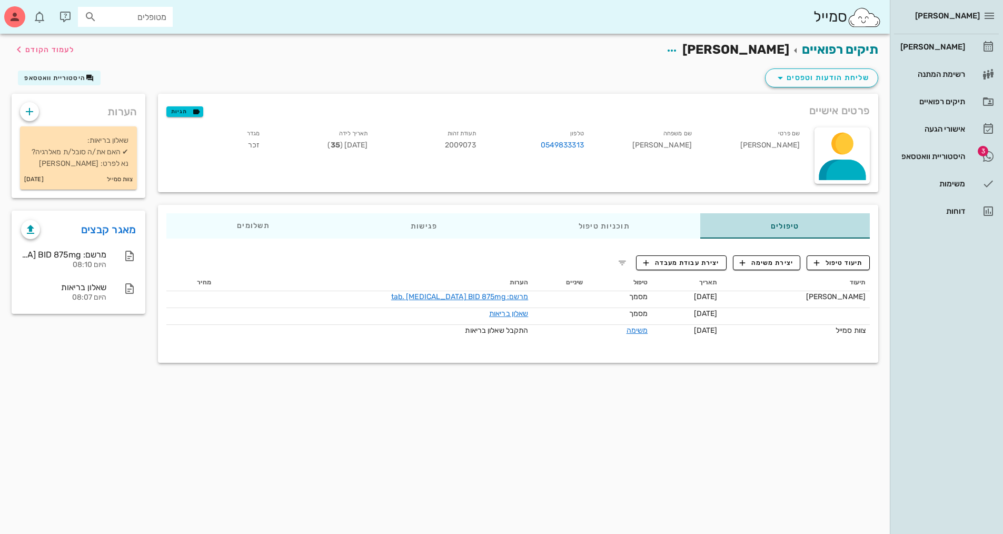
click at [784, 226] on div "טיפולים" at bounding box center [785, 225] width 170 height 25
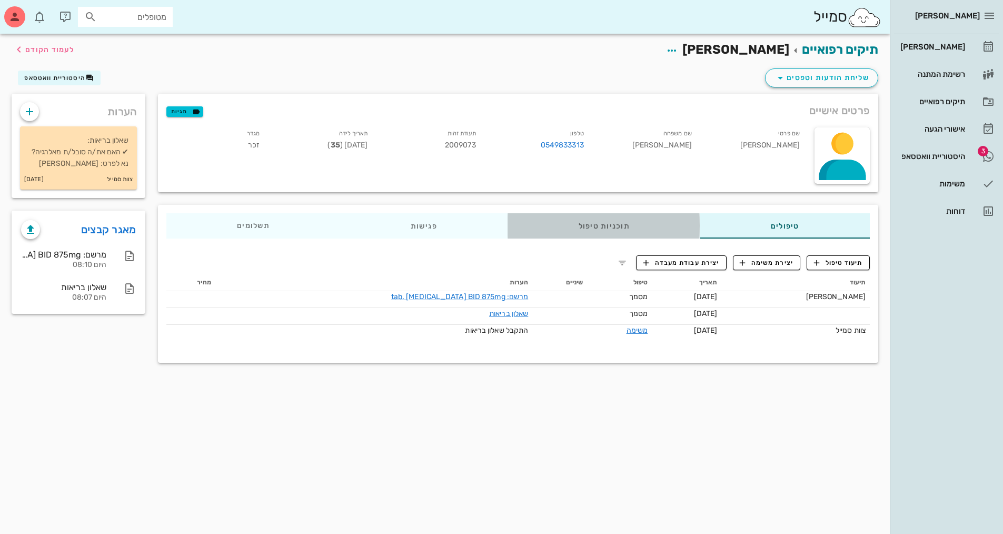
click at [677, 224] on div "תוכניות טיפול" at bounding box center [604, 225] width 192 height 25
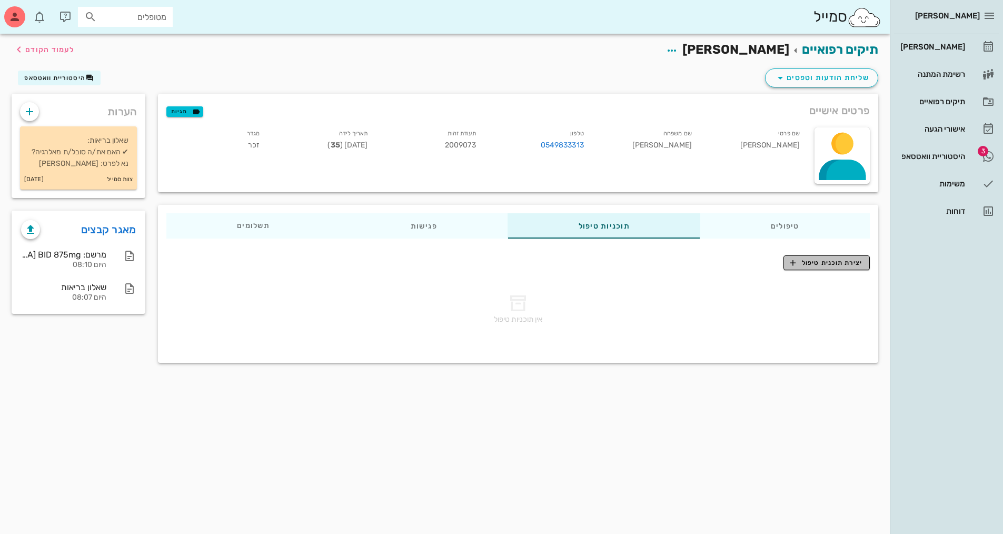
click at [840, 261] on span "יצירת תוכנית טיפול" at bounding box center [826, 262] width 72 height 9
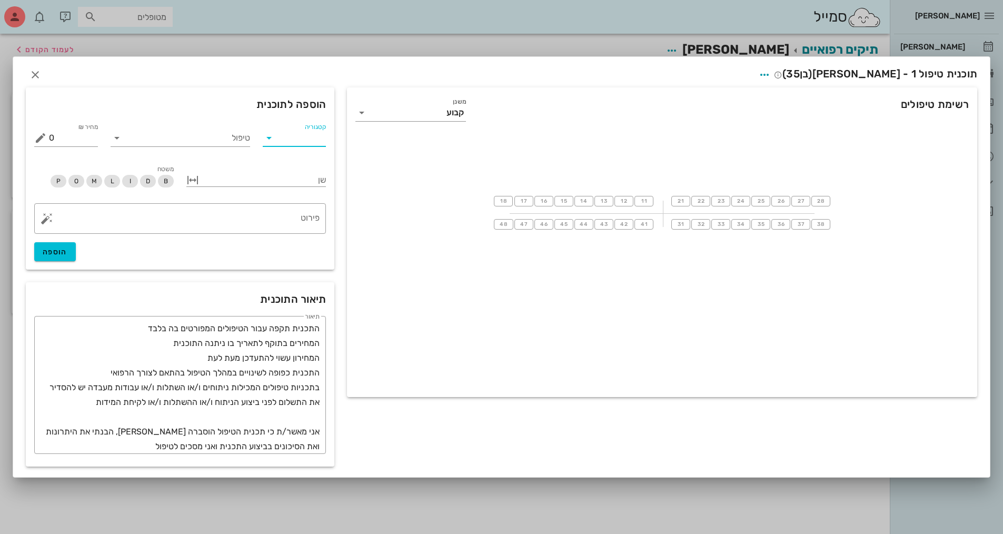
click at [286, 141] on input "קטגוריה" at bounding box center [303, 137] width 47 height 17
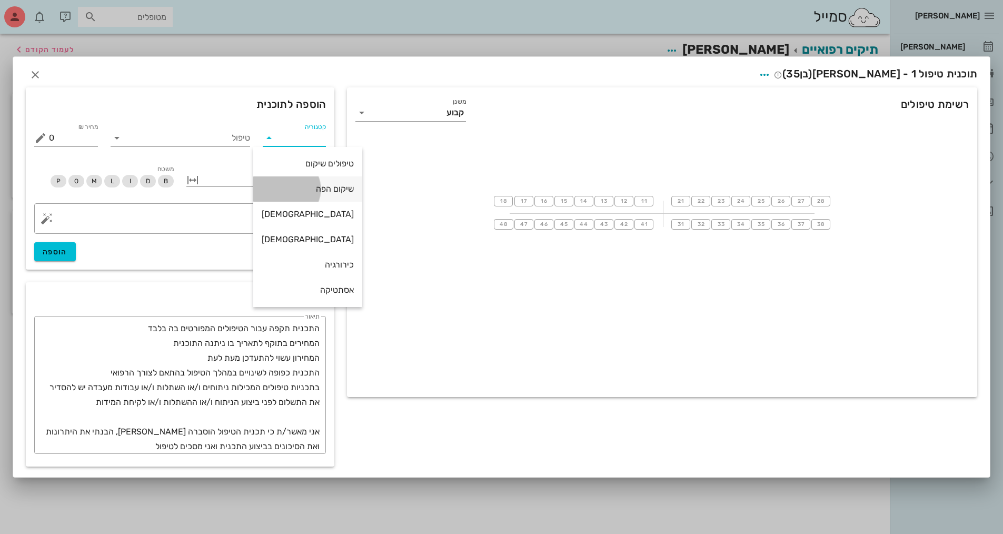
click at [310, 189] on div "שיקום הפה" at bounding box center [308, 189] width 92 height 10
type input "שיקום הפה"
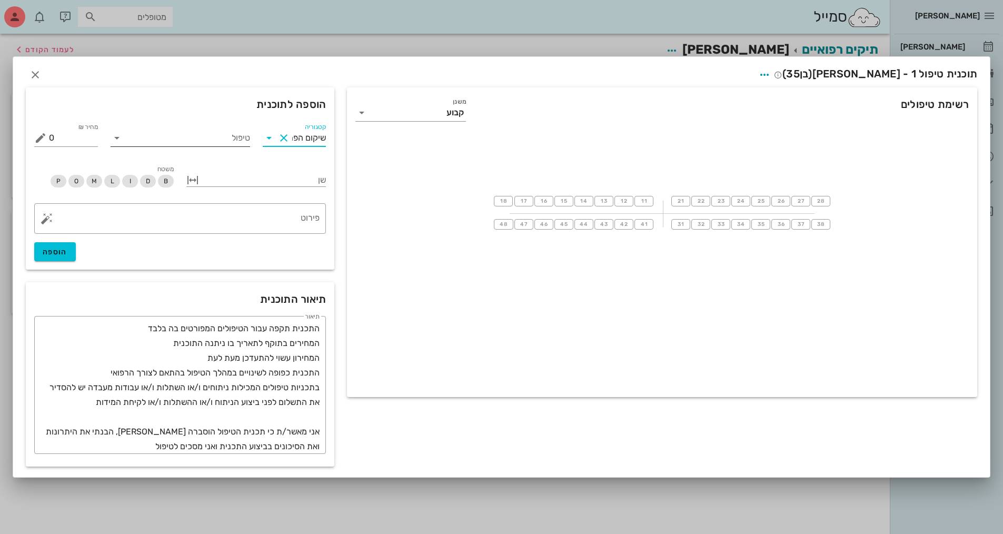
click at [233, 137] on input "טיפול" at bounding box center [187, 137] width 125 height 17
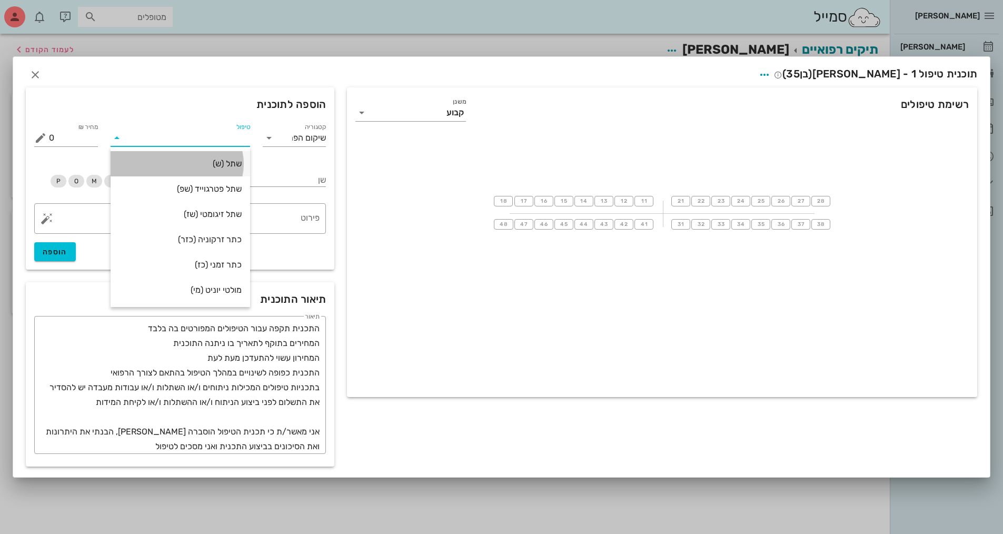
click at [196, 171] on div "שתל (ש)" at bounding box center [180, 163] width 123 height 23
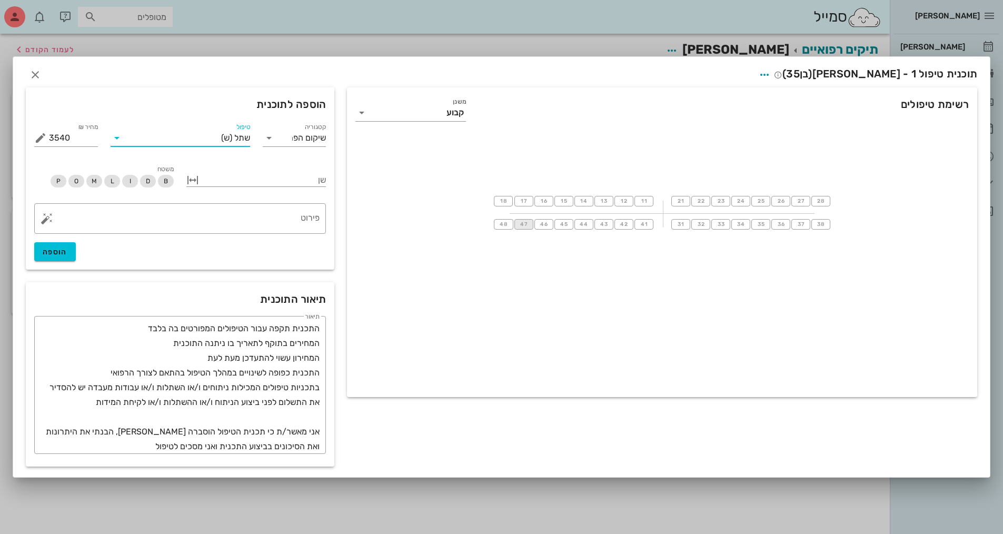
click at [526, 225] on span "47" at bounding box center [524, 224] width 8 height 6
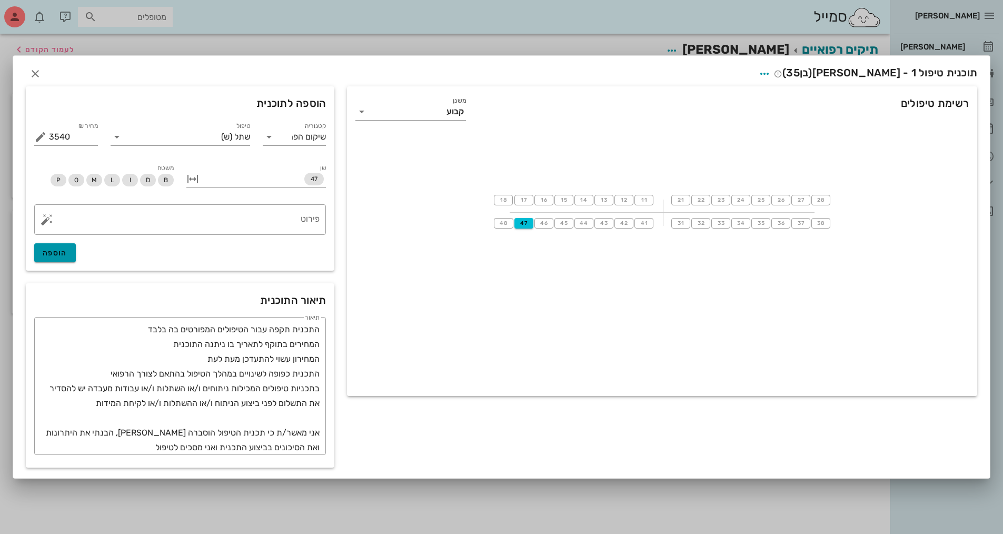
click at [58, 252] on span "הוספה" at bounding box center [55, 252] width 25 height 9
type input "0"
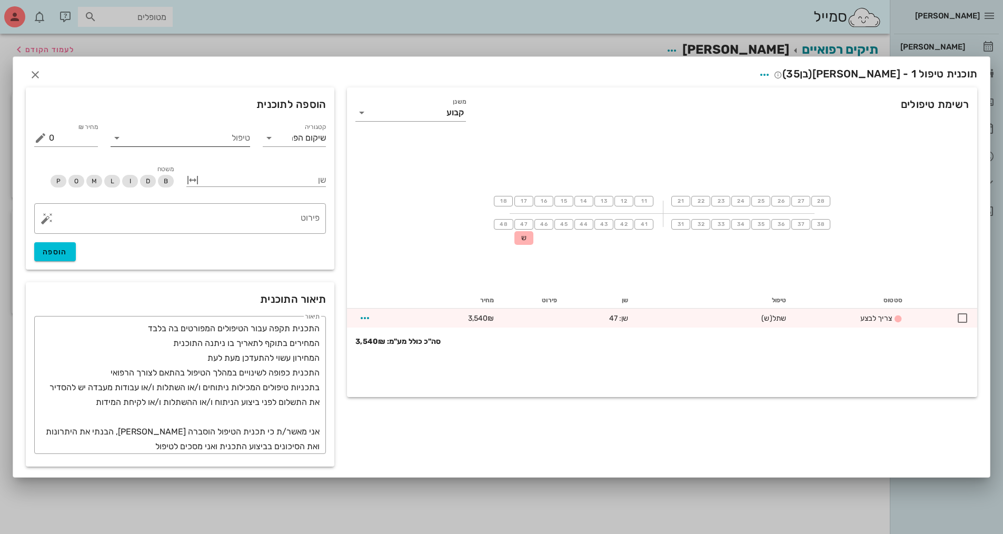
click at [242, 137] on input "טיפול" at bounding box center [187, 137] width 125 height 17
type input "ג"
type input "כתר"
click at [211, 87] on div "[PERSON_NAME] יומן מרפאה רשימת המתנה תיקים רפואיים אישורי הגעה 3 היסטוריית וואט…" at bounding box center [501, 267] width 1003 height 534
click at [199, 167] on div "כתר זרקוניה (כזר)" at bounding box center [180, 163] width 123 height 10
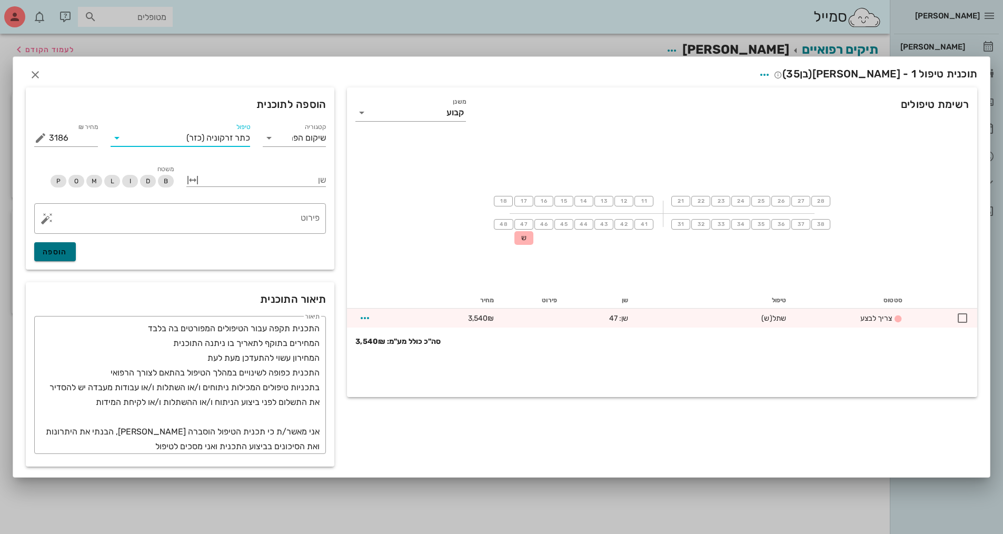
click at [52, 254] on span "הוספה" at bounding box center [55, 251] width 25 height 9
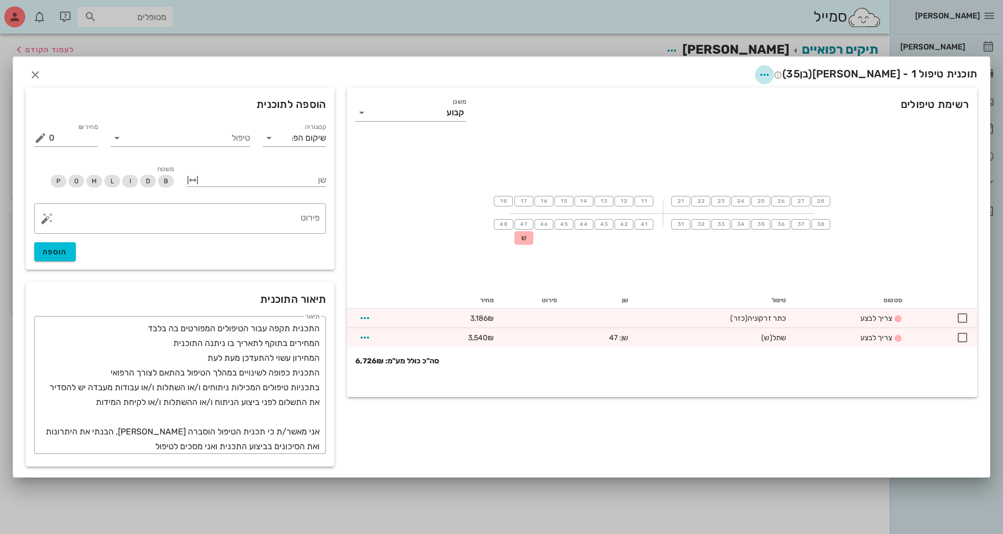
click at [774, 67] on button "button" at bounding box center [764, 74] width 19 height 19
click at [637, 109] on div "רשימת טיפולים משנן קבוע" at bounding box center [662, 110] width 630 height 46
click at [771, 75] on icon "button" at bounding box center [764, 74] width 13 height 13
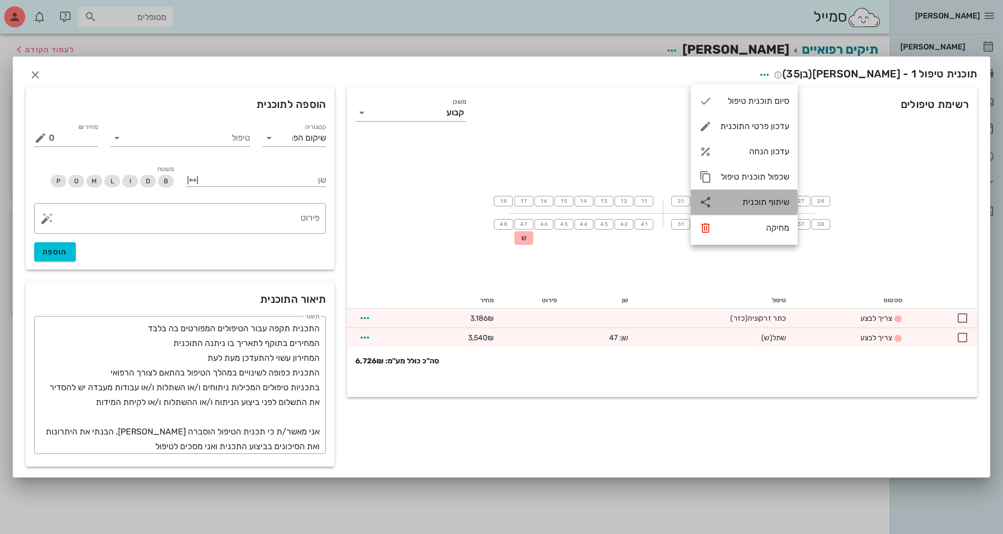
click at [753, 202] on div "שיתוף תוכנית" at bounding box center [754, 202] width 69 height 10
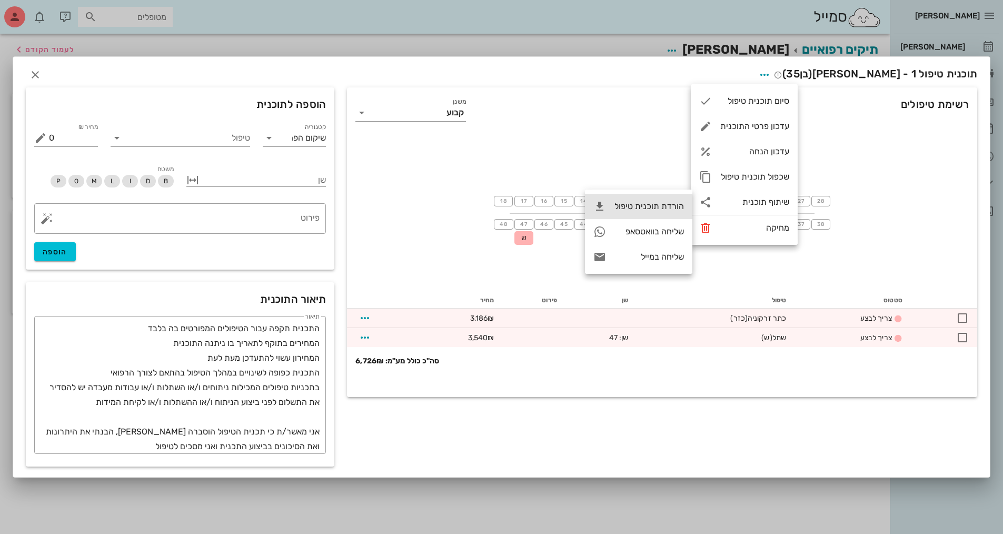
click at [658, 206] on div "הורדת תוכנית טיפול" at bounding box center [648, 206] width 69 height 10
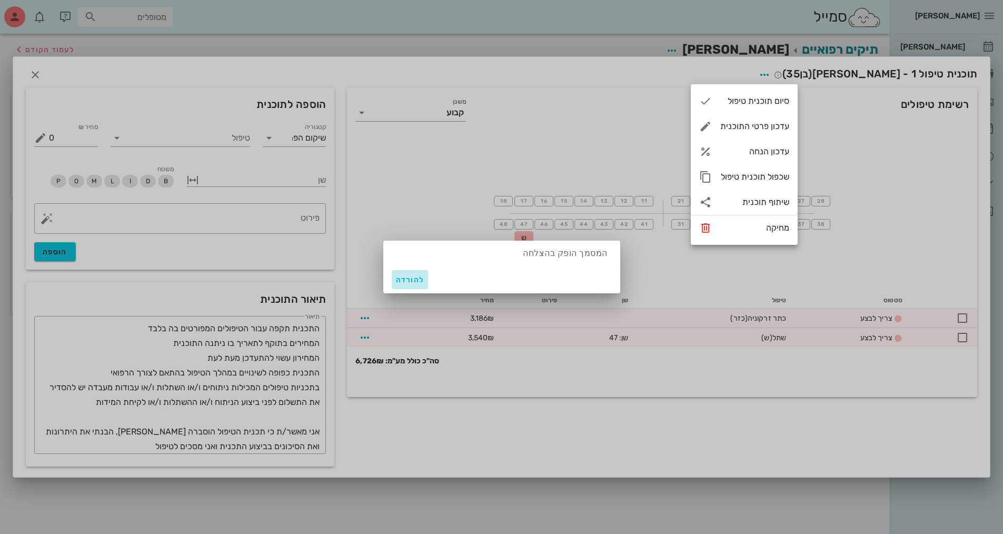
click at [405, 282] on span "להורדה" at bounding box center [410, 279] width 28 height 9
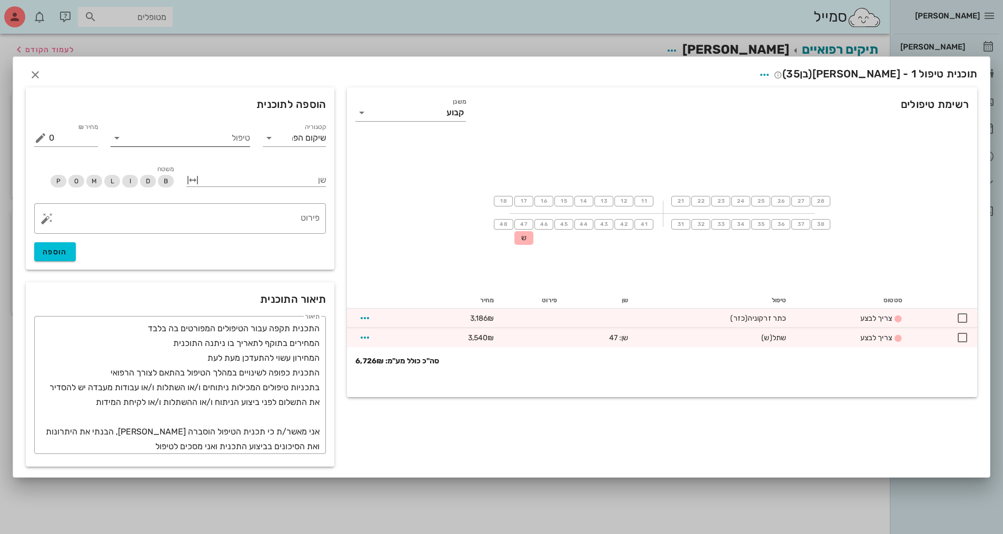
click at [242, 133] on input "טיפול" at bounding box center [187, 137] width 125 height 17
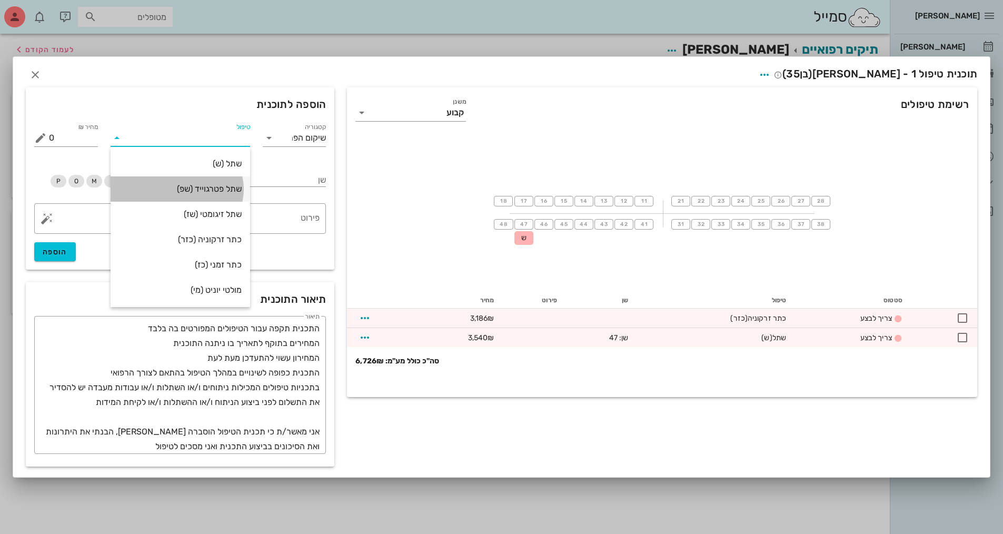
click at [174, 199] on div "שתל פטרגוייד (שפ)" at bounding box center [180, 188] width 123 height 23
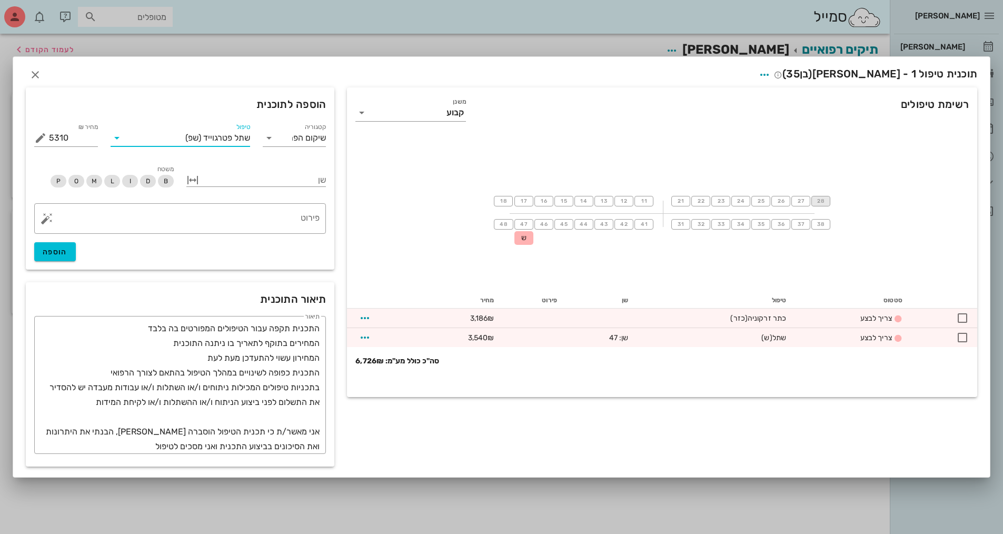
click at [822, 203] on span "28" at bounding box center [820, 201] width 8 height 6
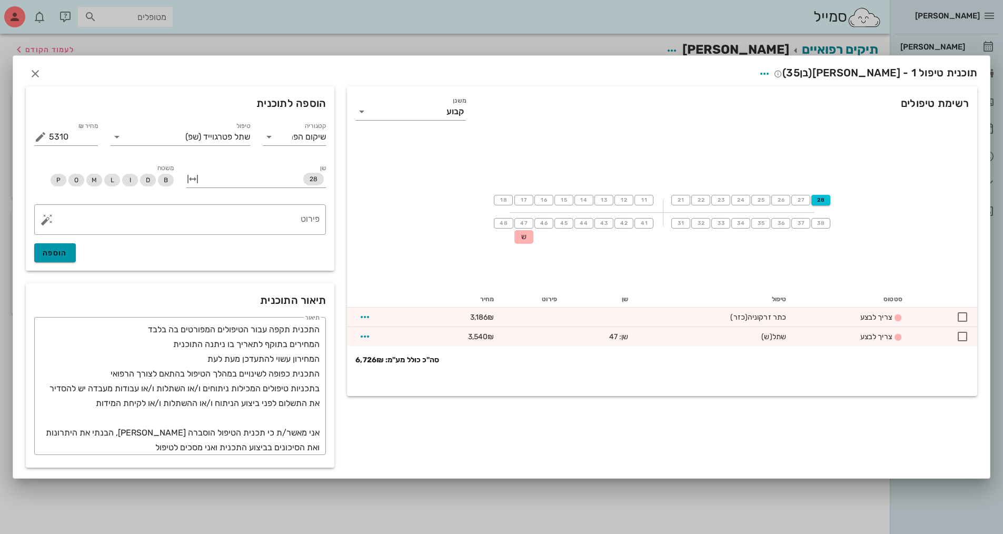
click at [57, 252] on span "הוספה" at bounding box center [55, 252] width 25 height 9
type input "0"
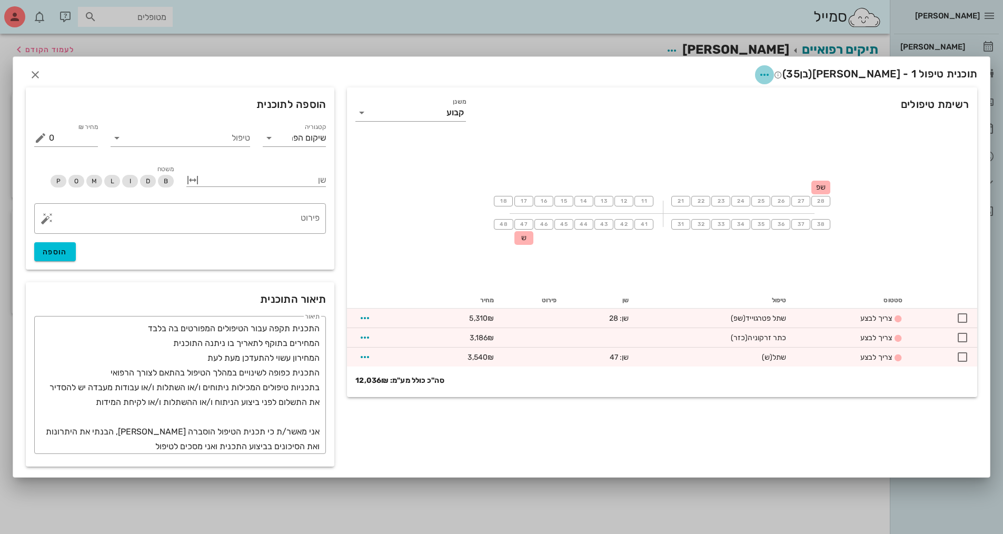
click at [771, 70] on icon "button" at bounding box center [764, 74] width 13 height 13
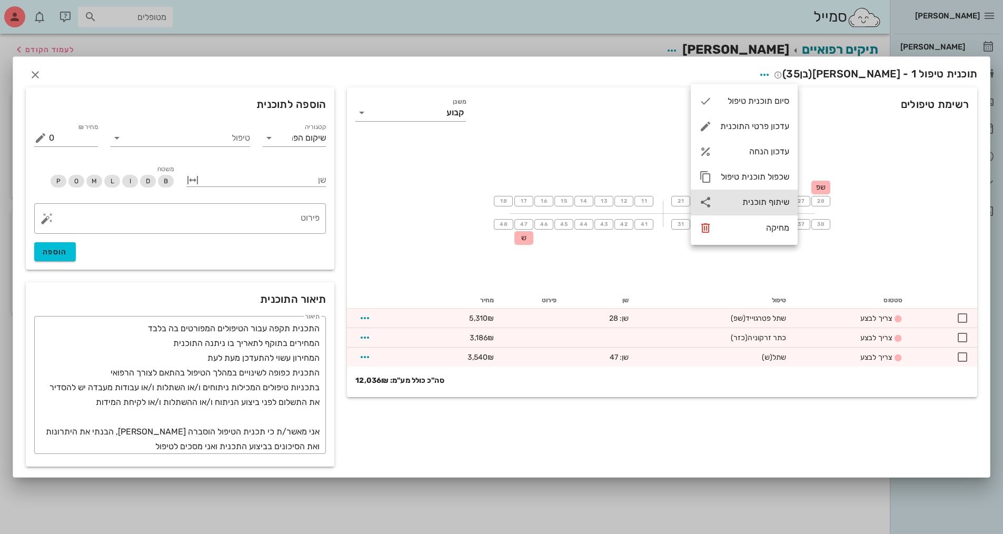
click at [766, 201] on div "שיתוף תוכנית" at bounding box center [754, 202] width 69 height 10
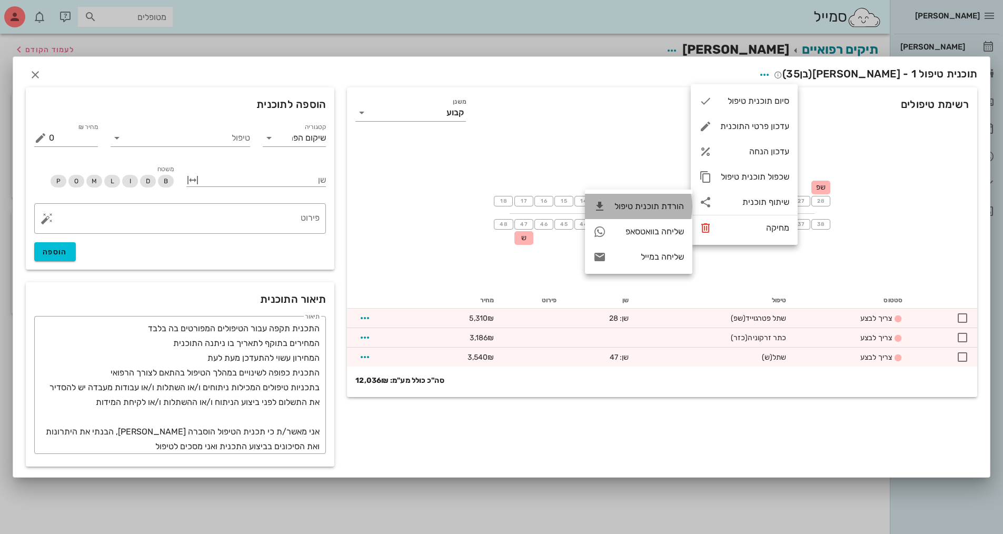
click at [669, 208] on div "הורדת תוכנית טיפול" at bounding box center [648, 206] width 69 height 10
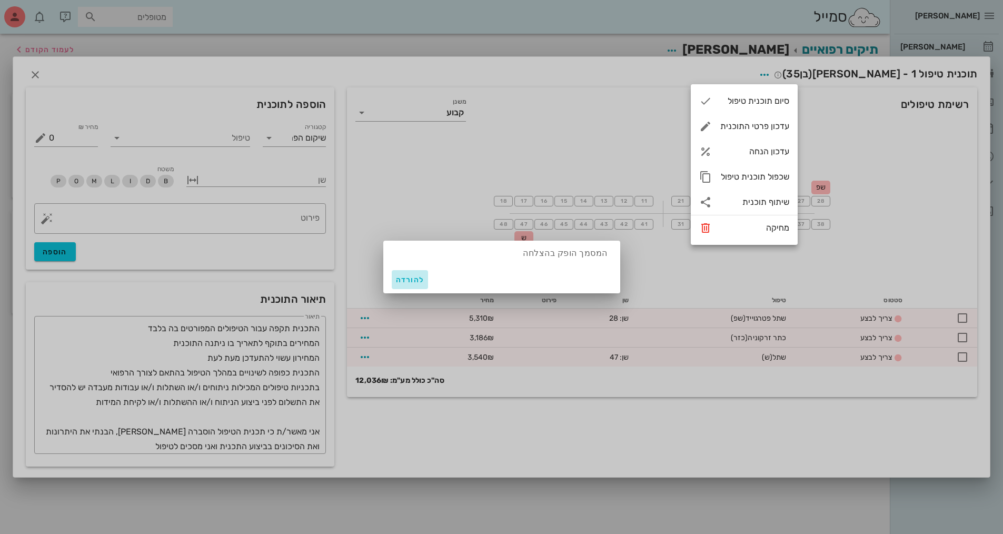
click at [426, 279] on button "להורדה" at bounding box center [410, 279] width 37 height 19
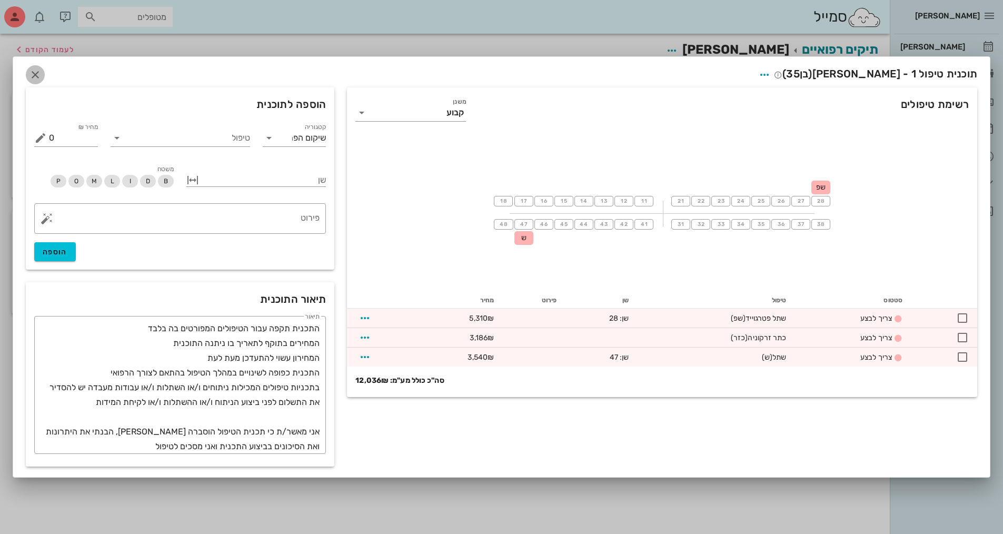
click at [28, 77] on span "button" at bounding box center [35, 74] width 19 height 13
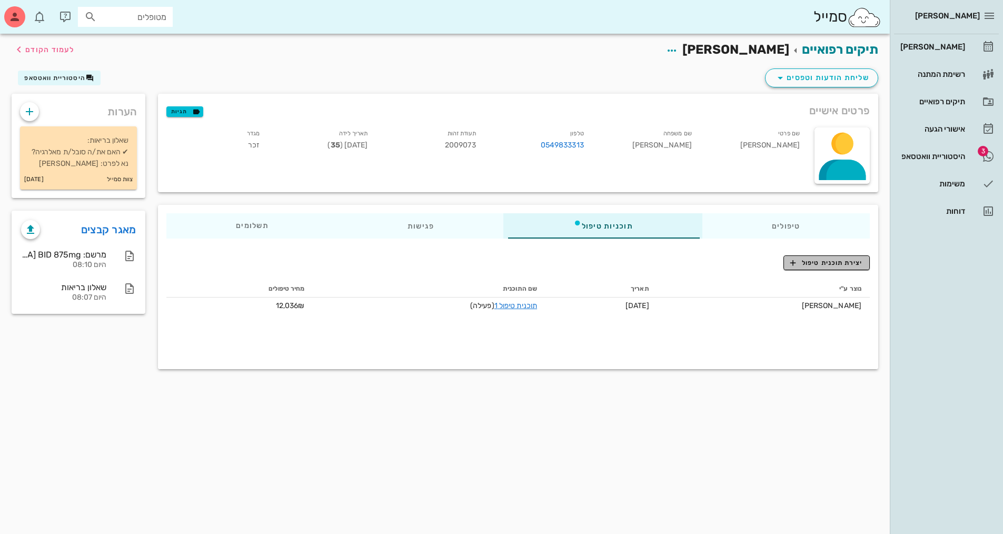
click at [855, 267] on span "יצירת תוכנית טיפול" at bounding box center [826, 262] width 72 height 9
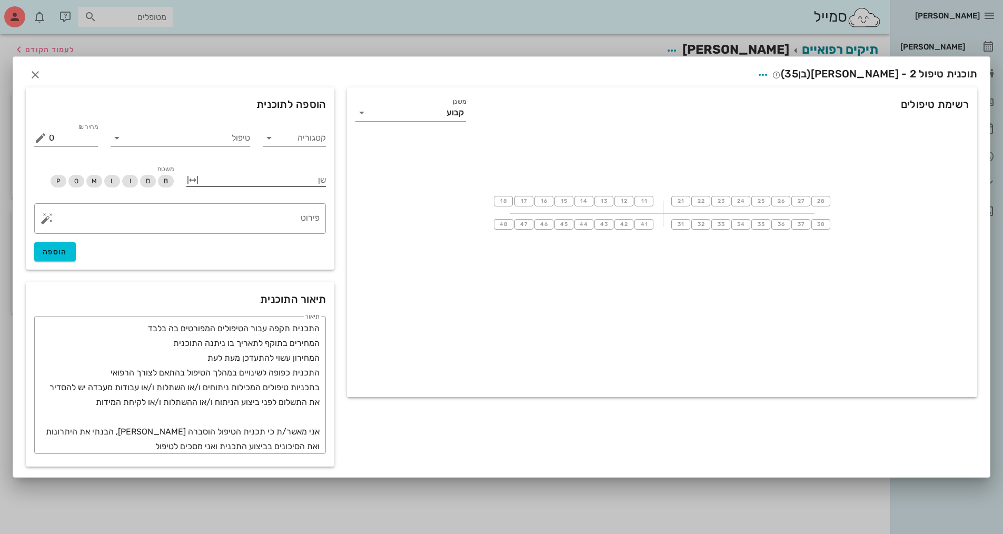
click at [194, 178] on button "button" at bounding box center [192, 180] width 13 height 13
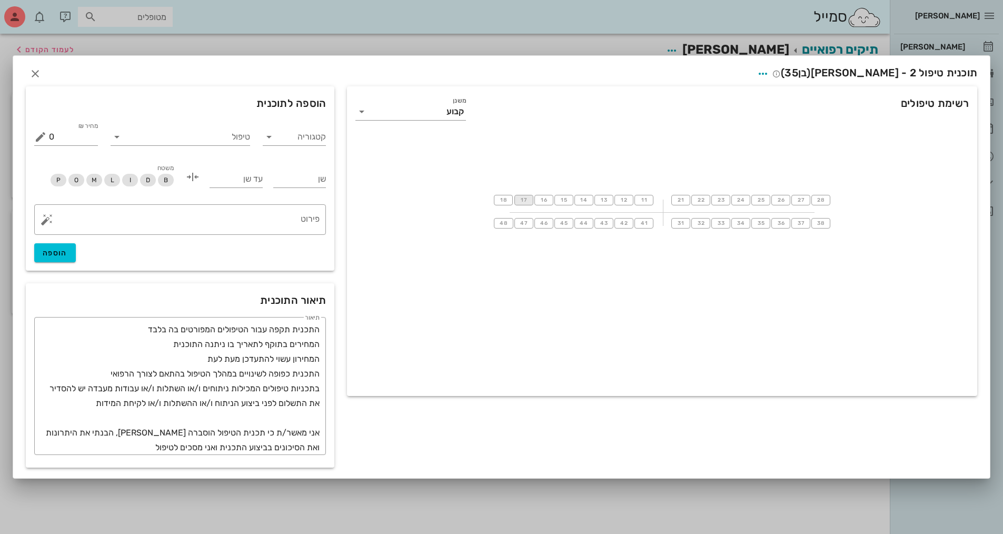
click at [519, 198] on button "17" at bounding box center [523, 200] width 19 height 11
click at [804, 201] on span "27" at bounding box center [800, 200] width 8 height 6
click at [318, 188] on div "שן" at bounding box center [299, 181] width 53 height 21
click at [317, 180] on input "שן" at bounding box center [299, 179] width 53 height 17
type input "27"
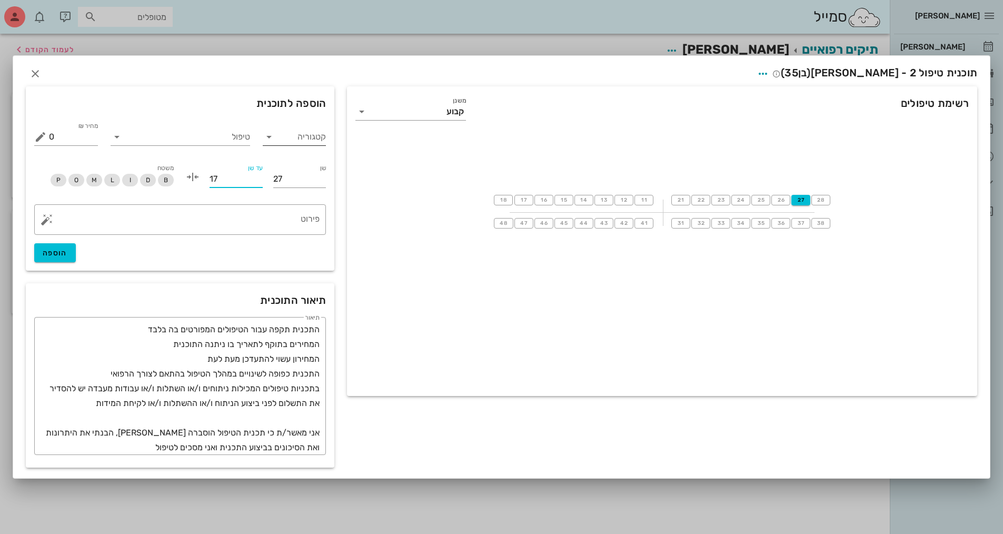
type input "17"
click at [305, 128] on input "קטגוריה" at bounding box center [303, 136] width 47 height 17
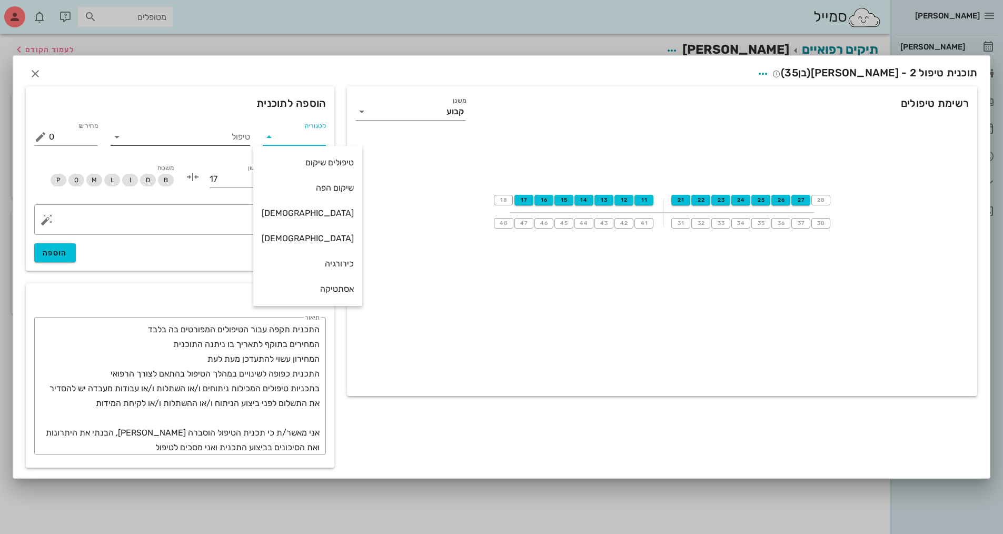
click at [223, 136] on input "טיפול" at bounding box center [187, 136] width 125 height 17
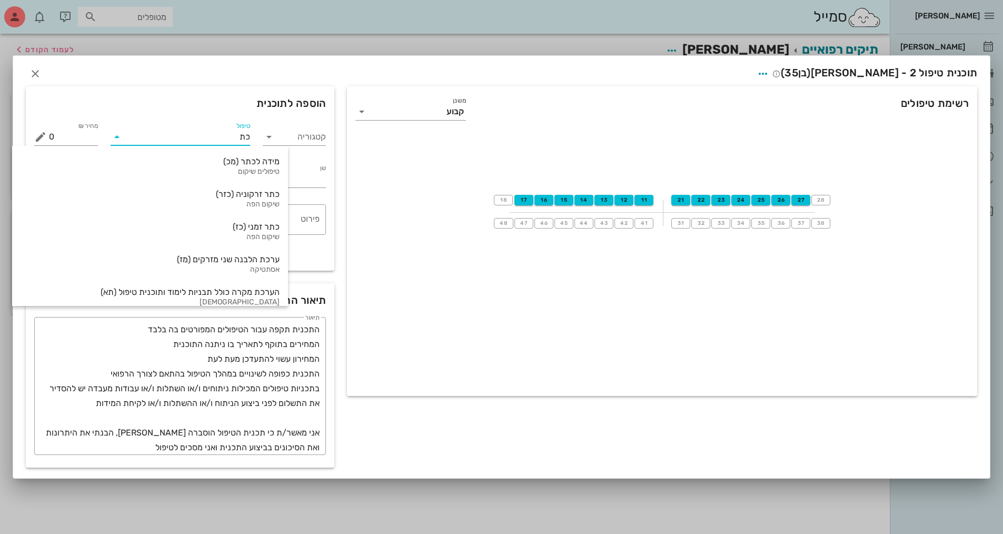
type input "כתר"
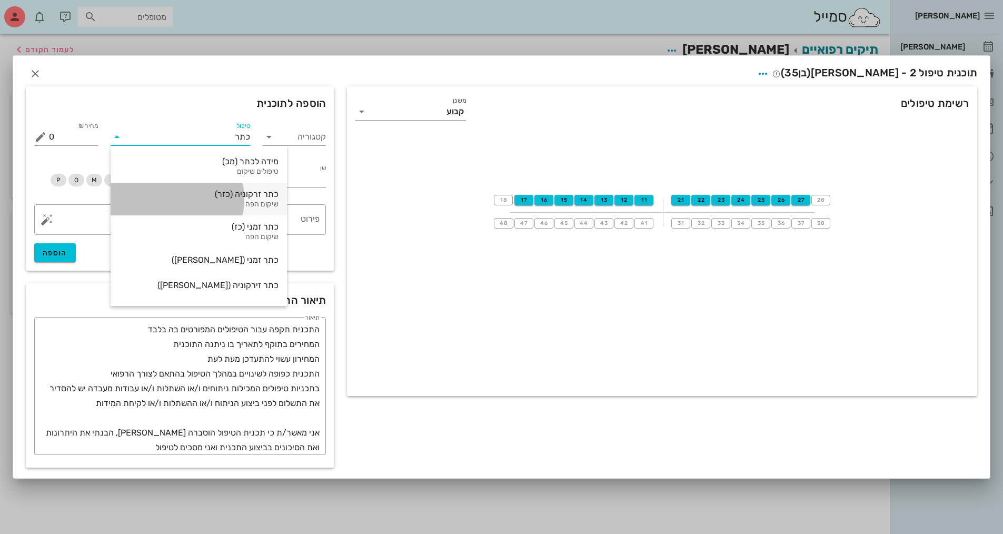
click at [222, 202] on div "שיקום הפה" at bounding box center [199, 204] width 160 height 9
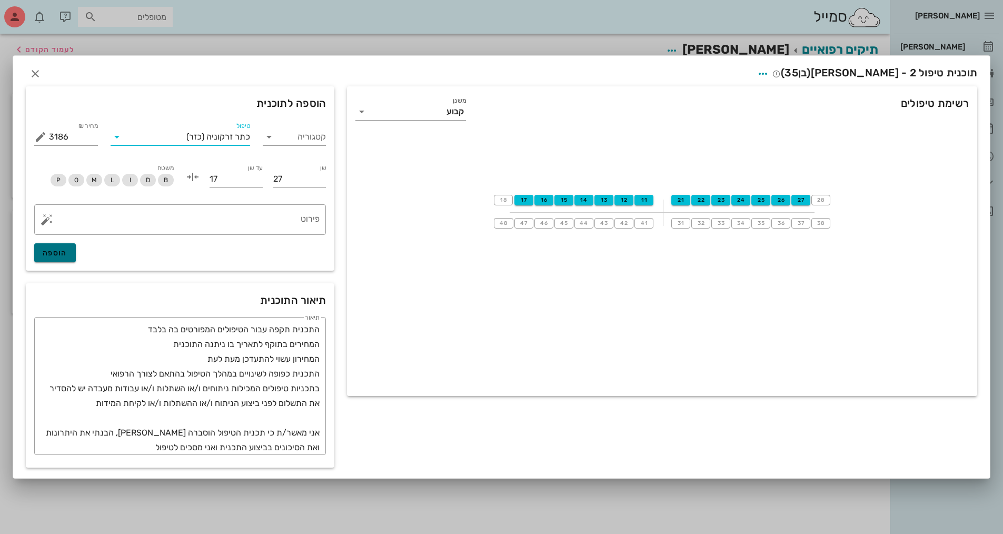
click at [62, 252] on span "הוספה" at bounding box center [55, 252] width 25 height 9
type input "0"
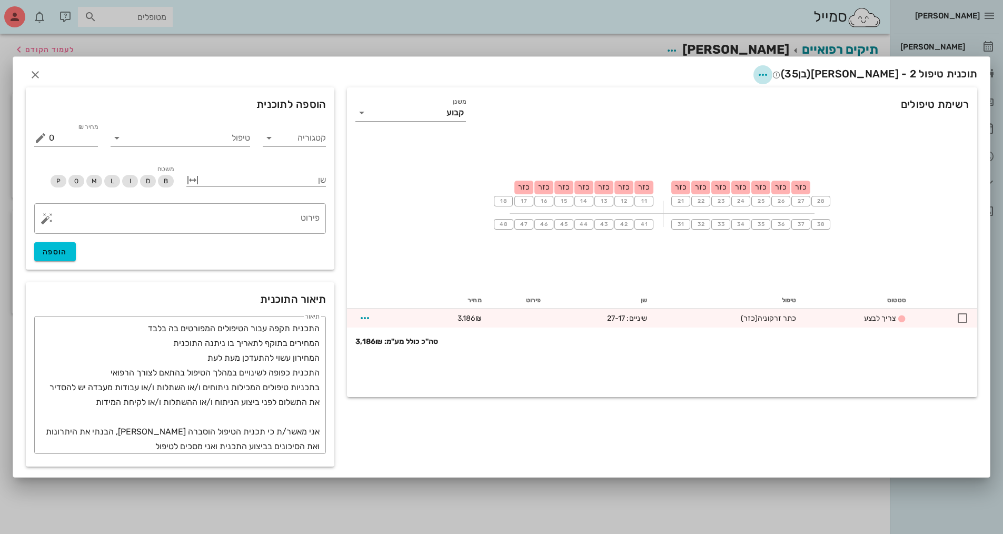
click at [769, 74] on icon "button" at bounding box center [762, 74] width 13 height 13
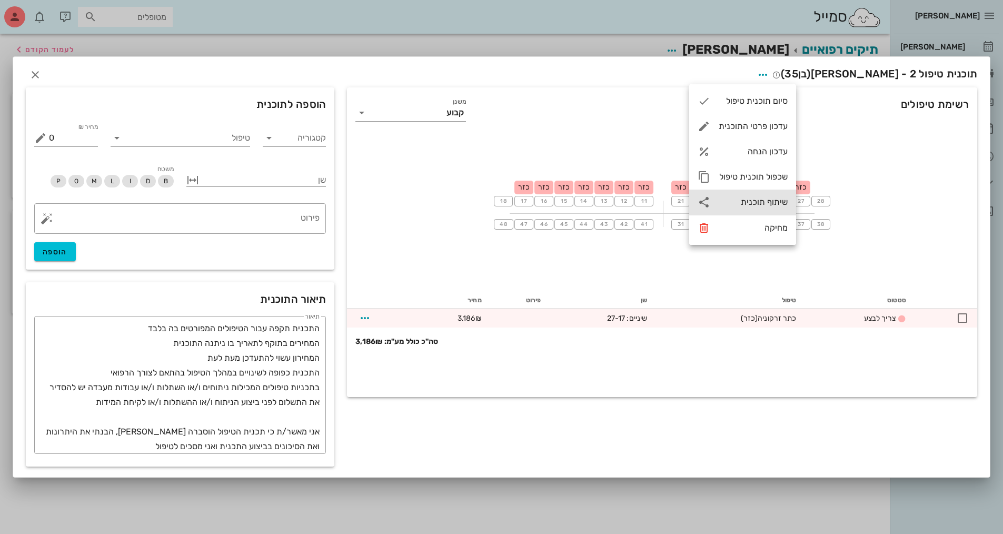
click at [772, 197] on div "שיתוף תוכנית" at bounding box center [753, 202] width 69 height 10
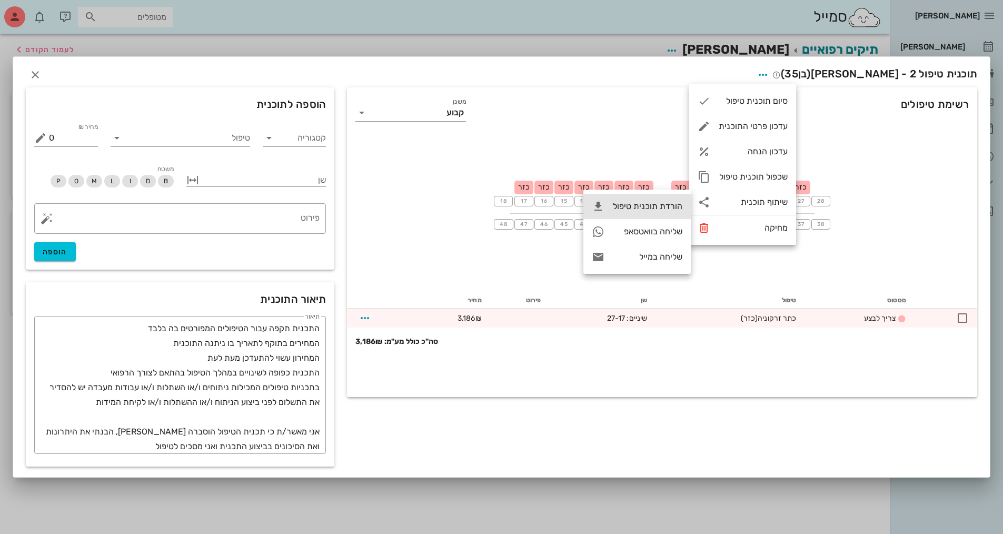
click at [657, 209] on div "הורדת תוכנית טיפול" at bounding box center [647, 206] width 69 height 10
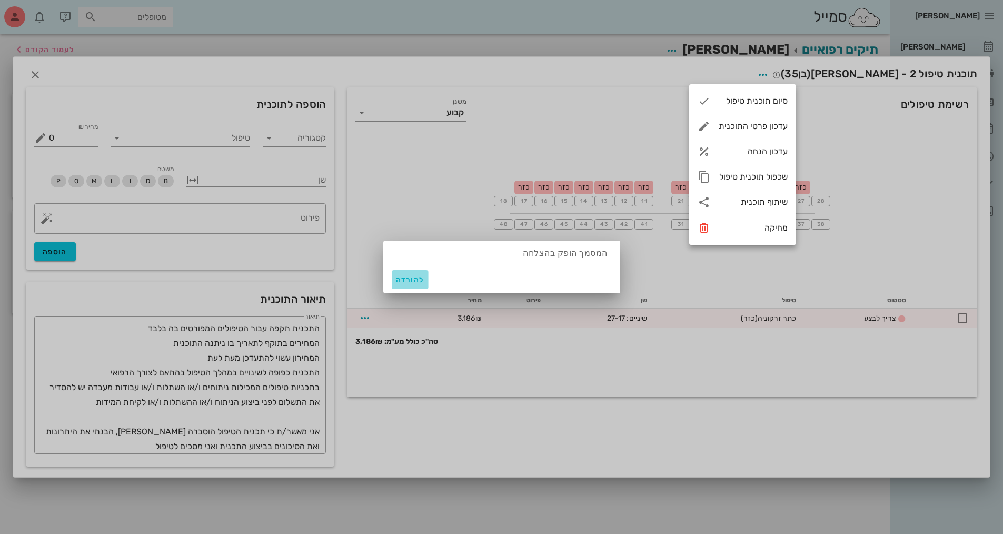
click at [416, 274] on button "להורדה" at bounding box center [410, 279] width 37 height 19
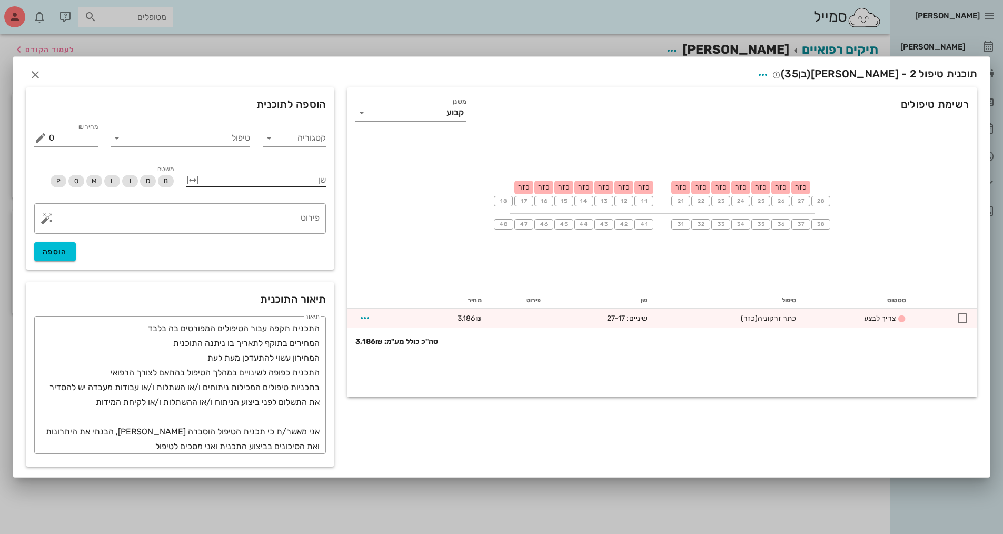
click at [296, 183] on div at bounding box center [263, 179] width 125 height 14
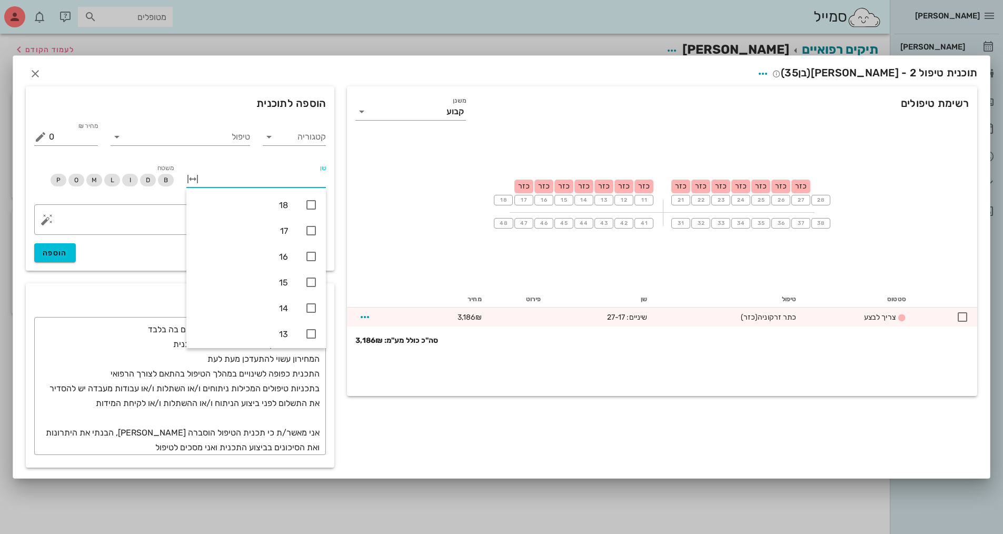
click at [192, 176] on button "button" at bounding box center [192, 179] width 13 height 13
click at [313, 187] on div "שן" at bounding box center [299, 179] width 53 height 17
type input "27"
type input "17"
click at [308, 179] on input "27" at bounding box center [299, 179] width 53 height 17
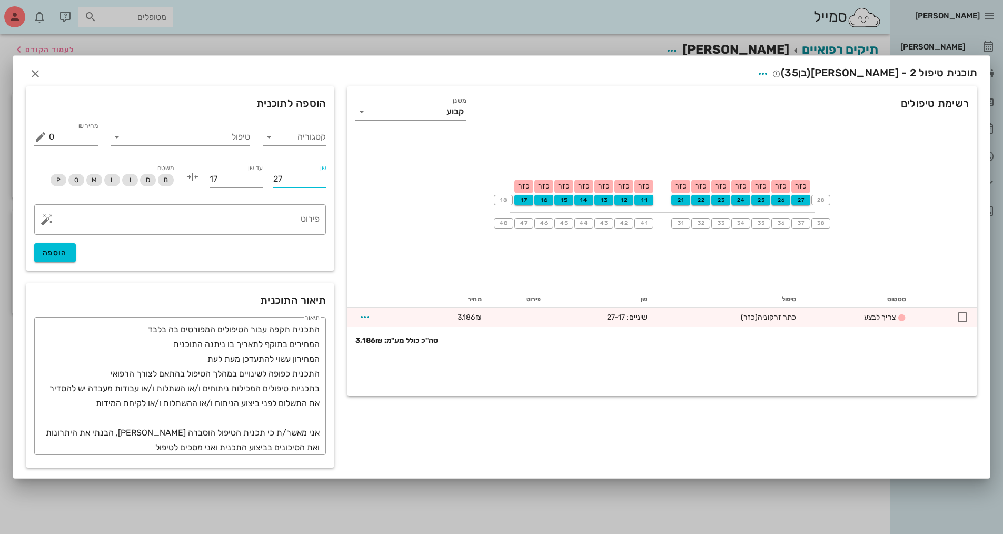
click at [309, 179] on input "27" at bounding box center [299, 179] width 53 height 17
type input "17"
click at [218, 181] on input "17" at bounding box center [236, 179] width 53 height 17
type input "27"
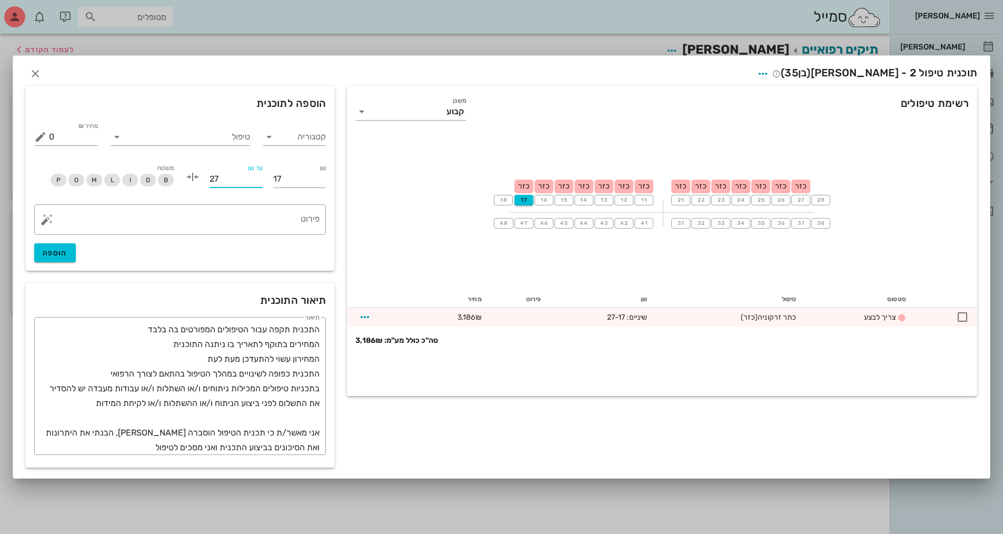
click at [221, 183] on input "27" at bounding box center [236, 179] width 53 height 17
click at [320, 178] on input "17" at bounding box center [299, 179] width 53 height 17
click at [67, 251] on span "הוספה" at bounding box center [55, 252] width 25 height 9
click at [230, 130] on input "טיפול" at bounding box center [187, 136] width 125 height 17
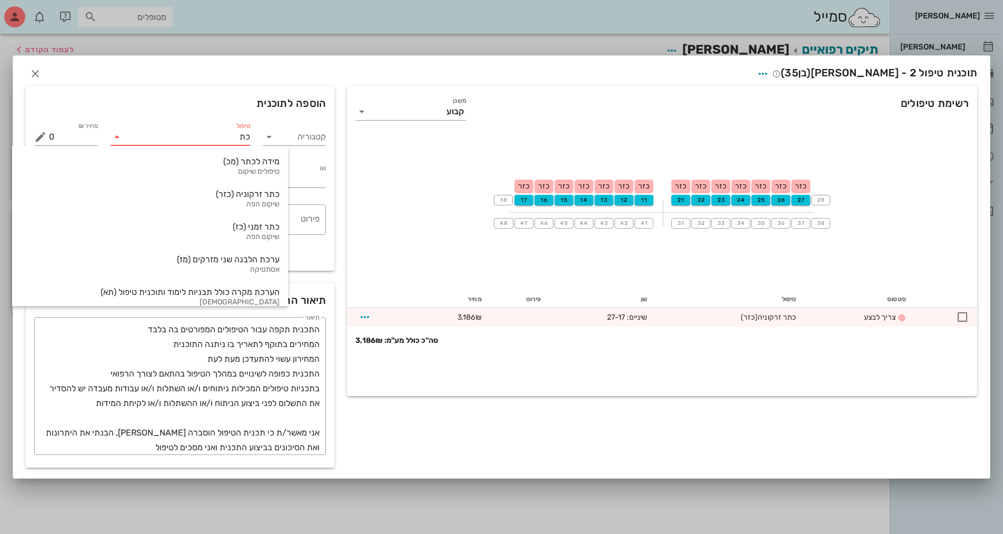
type input "כתר"
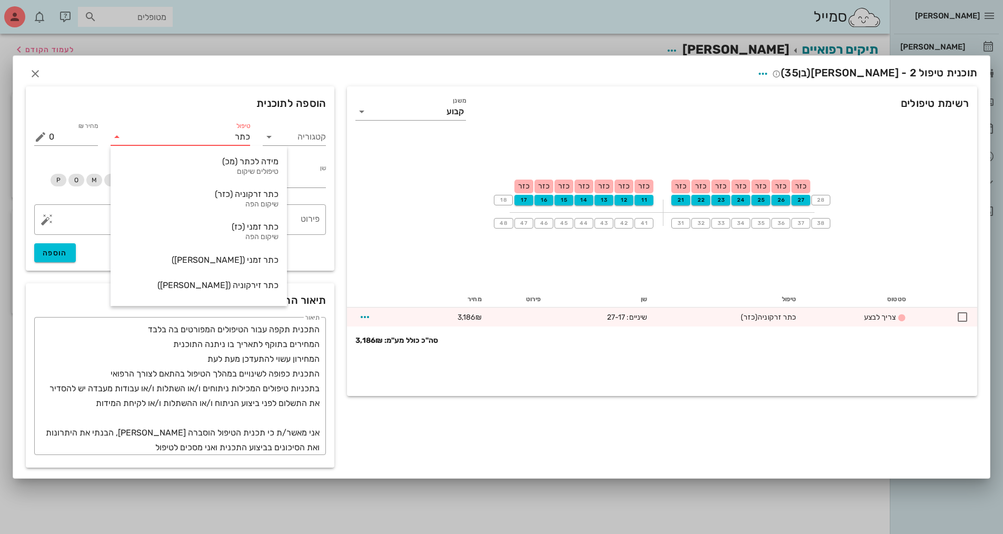
click at [224, 187] on div "כתר זרקוניה (כזר) שיקום הפה" at bounding box center [199, 199] width 160 height 33
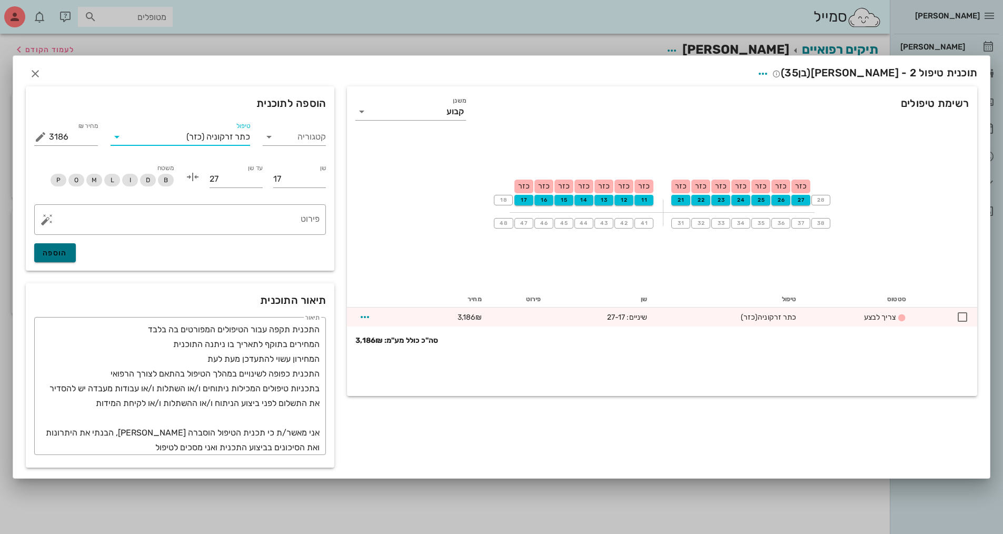
click at [55, 255] on span "הוספה" at bounding box center [55, 252] width 25 height 9
type input "0"
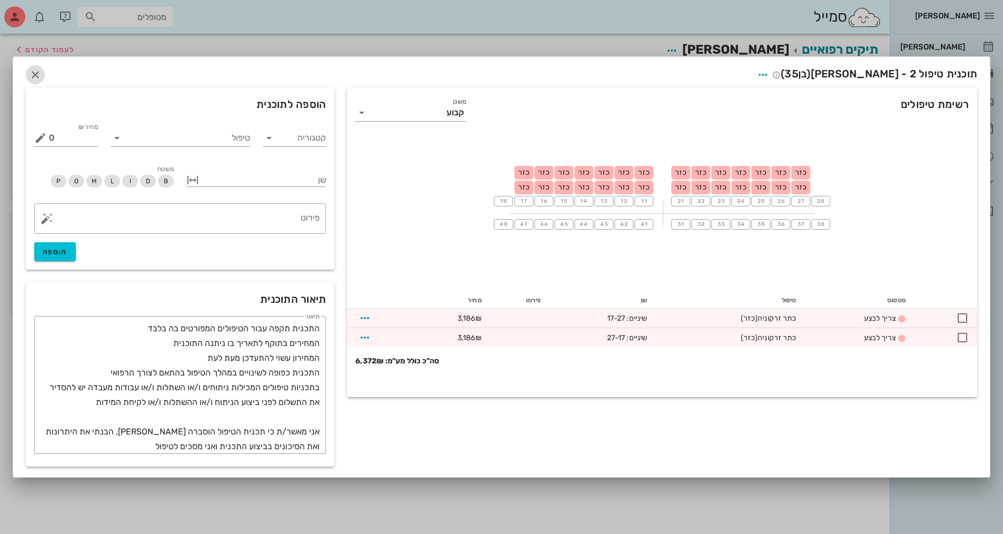
click at [34, 73] on icon "button" at bounding box center [35, 74] width 13 height 13
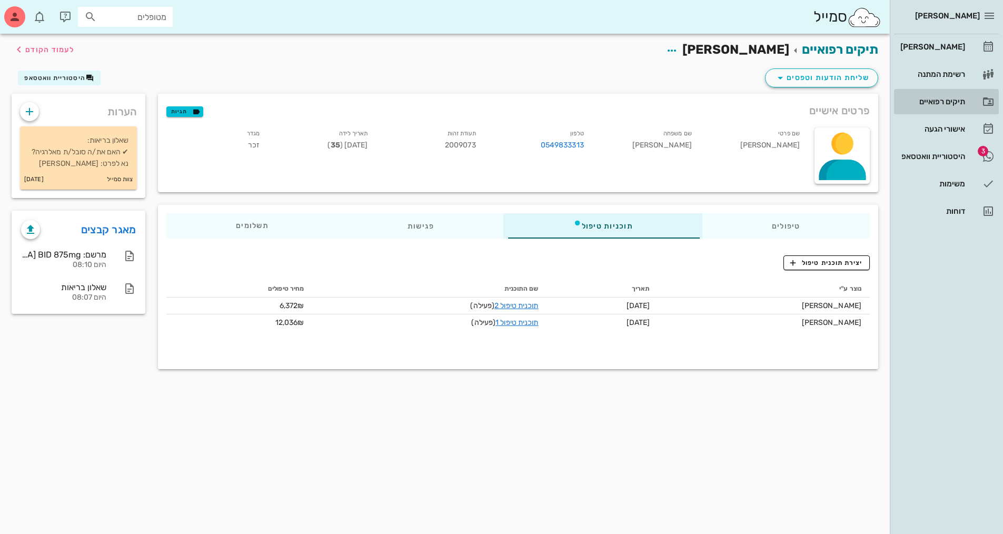
click at [964, 98] on div "תיקים רפואיים" at bounding box center [931, 101] width 67 height 8
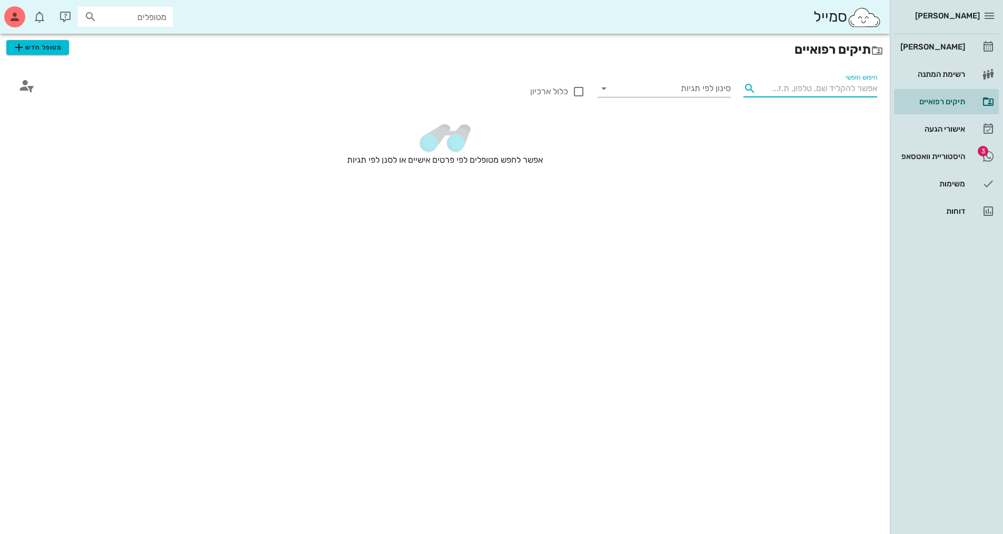
click at [846, 88] on input "חיפוש חופשי" at bounding box center [818, 88] width 117 height 17
type input "[PERSON_NAME]"
click at [49, 47] on span "מטופל חדש" at bounding box center [37, 47] width 49 height 13
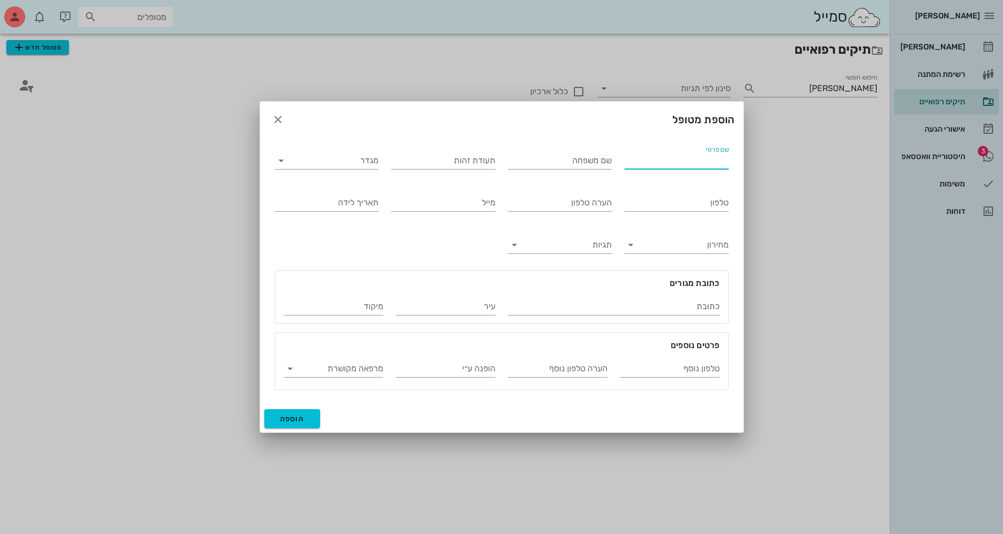
click at [710, 156] on div "שם פרטי" at bounding box center [676, 160] width 104 height 17
type input "[PERSON_NAME]"
click at [365, 162] on input "מגדר" at bounding box center [335, 160] width 87 height 17
click at [364, 194] on div "נקבה" at bounding box center [326, 194] width 87 height 10
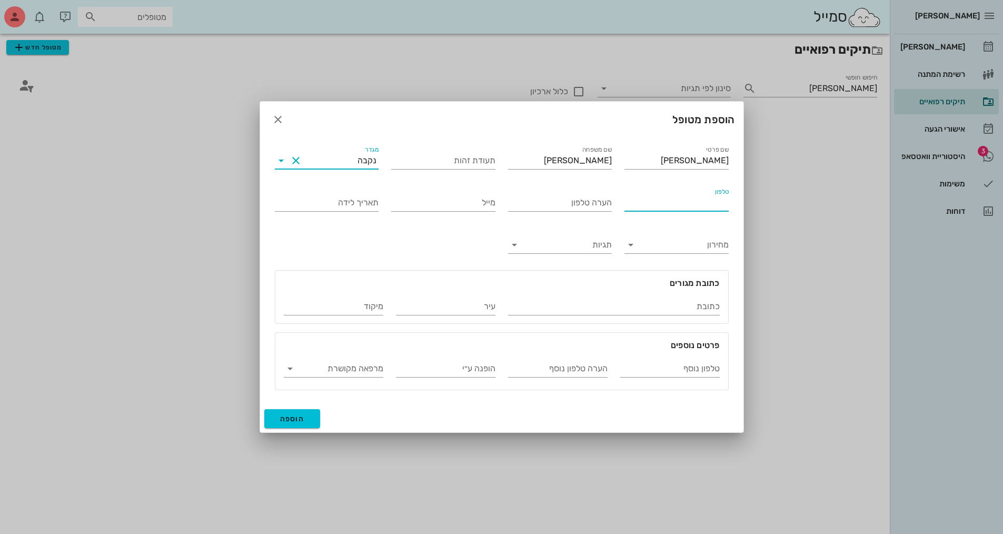
click at [700, 205] on input "טלפון" at bounding box center [676, 202] width 104 height 17
type input "054-5865884"
click at [522, 204] on input "הערה טלפון" at bounding box center [560, 202] width 104 height 17
type input "054-4888667"
click at [334, 205] on input "תאריך לידה" at bounding box center [327, 202] width 104 height 17
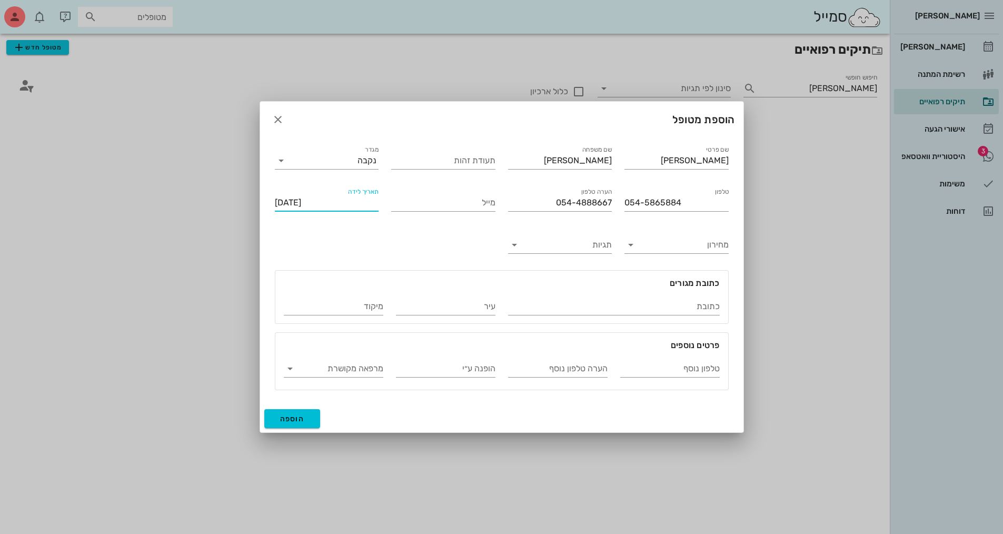
type input "[DATE]"
click at [507, 245] on div "תגיות" at bounding box center [560, 243] width 117 height 42
click at [516, 246] on icon at bounding box center [514, 244] width 13 height 13
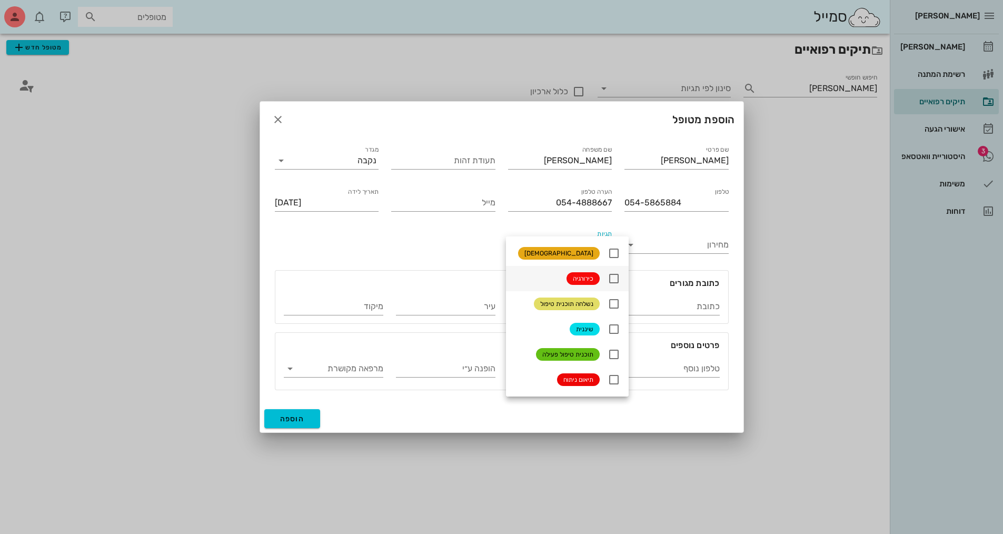
click at [607, 275] on icon at bounding box center [613, 278] width 13 height 13
click at [650, 304] on input "כתובת" at bounding box center [614, 306] width 212 height 17
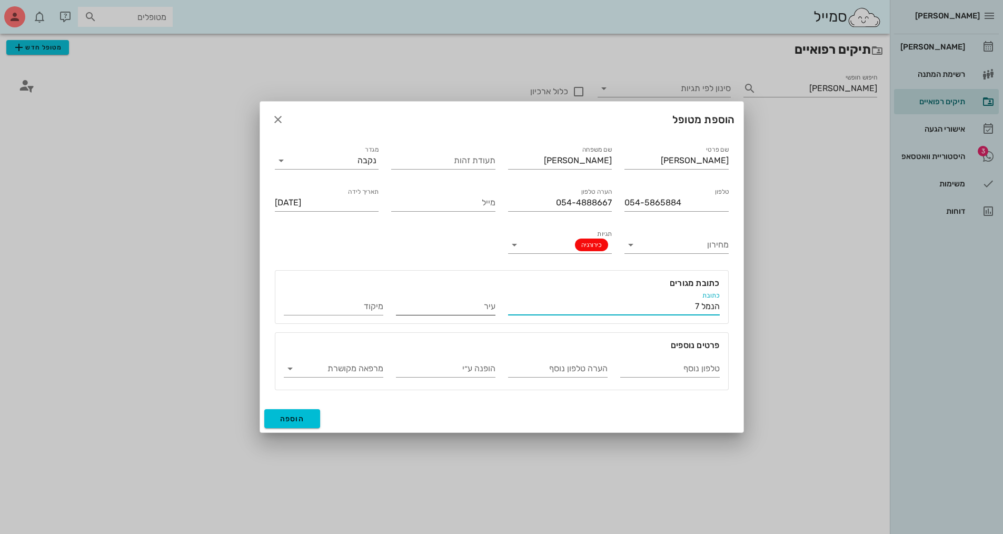
type input "הנמל 7"
click at [474, 310] on input "עיר" at bounding box center [445, 306] width 99 height 17
type input "יבנה"
drag, startPoint x: 611, startPoint y: 202, endPoint x: 513, endPoint y: 200, distance: 97.4
click at [513, 200] on input "054-4888667" at bounding box center [560, 202] width 104 height 17
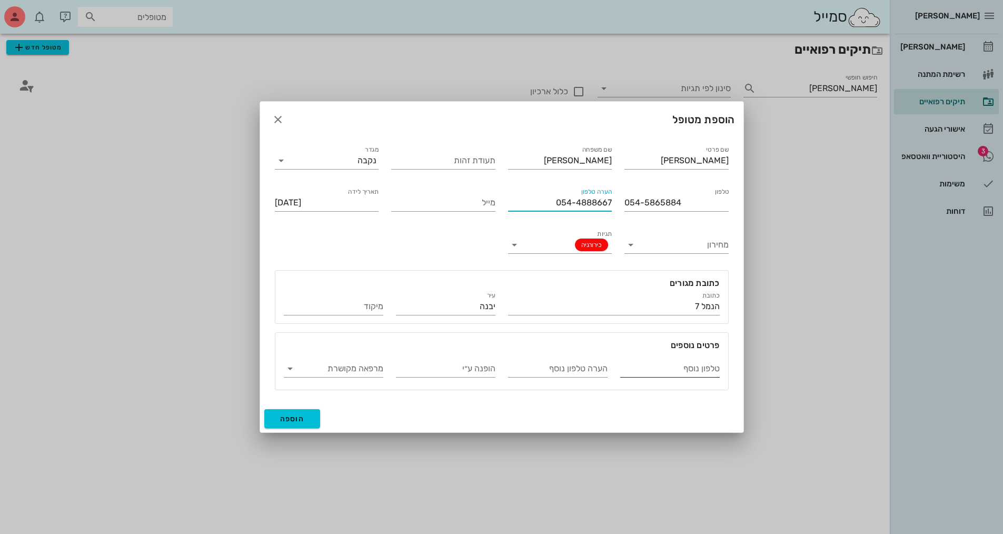
click at [640, 366] on input "טלפון נוסף" at bounding box center [669, 368] width 99 height 17
paste input "054-4888667"
type input "054-4888667"
click at [591, 367] on input "הערה טלפון נוסף" at bounding box center [557, 368] width 99 height 17
type input "[PERSON_NAME]"
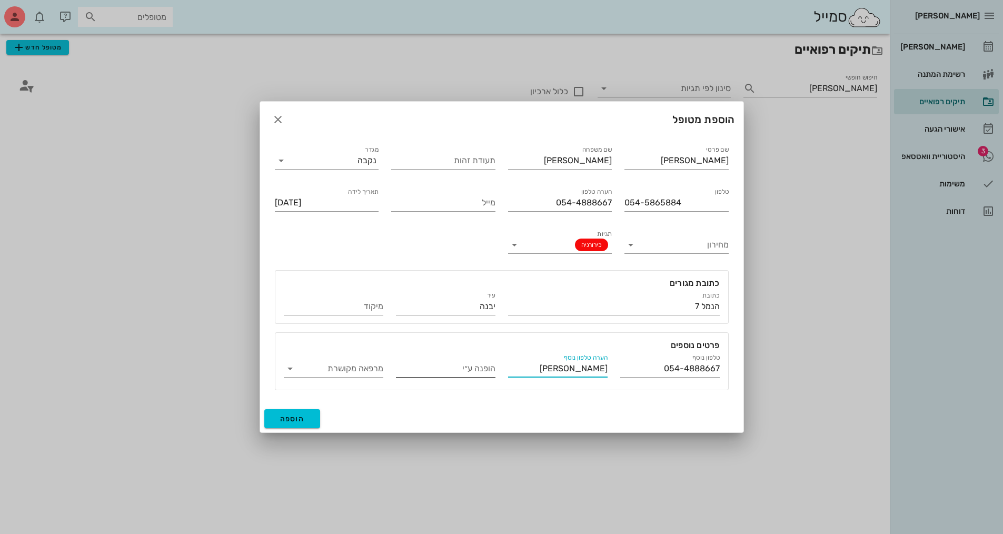
click at [457, 368] on input "הופנה ע״י" at bounding box center [445, 368] width 99 height 17
type input "[PERSON_NAME]"
click at [466, 155] on div "תעודת זהות" at bounding box center [443, 160] width 104 height 17
type input "35927482"
click at [289, 371] on icon at bounding box center [290, 368] width 13 height 13
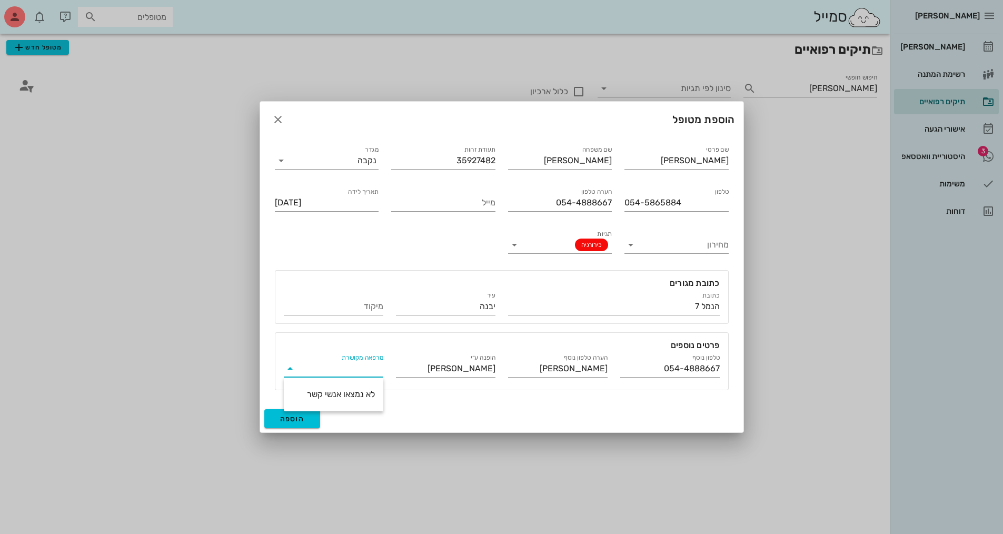
click at [289, 371] on icon at bounding box center [290, 368] width 13 height 13
click at [284, 423] on span "הוספה" at bounding box center [292, 418] width 25 height 9
type input "[DATE]"
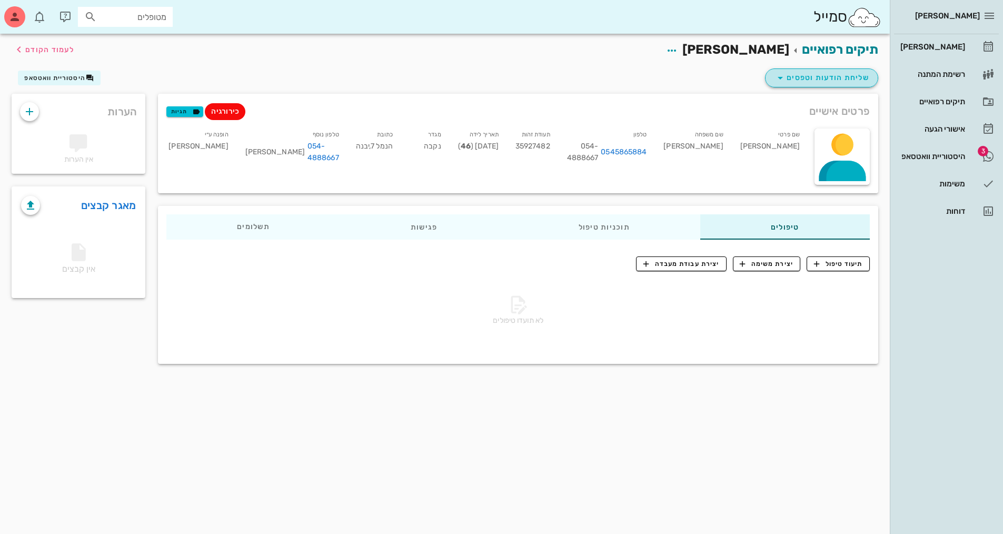
click at [820, 80] on span "שליחת הודעות וטפסים" at bounding box center [821, 78] width 95 height 13
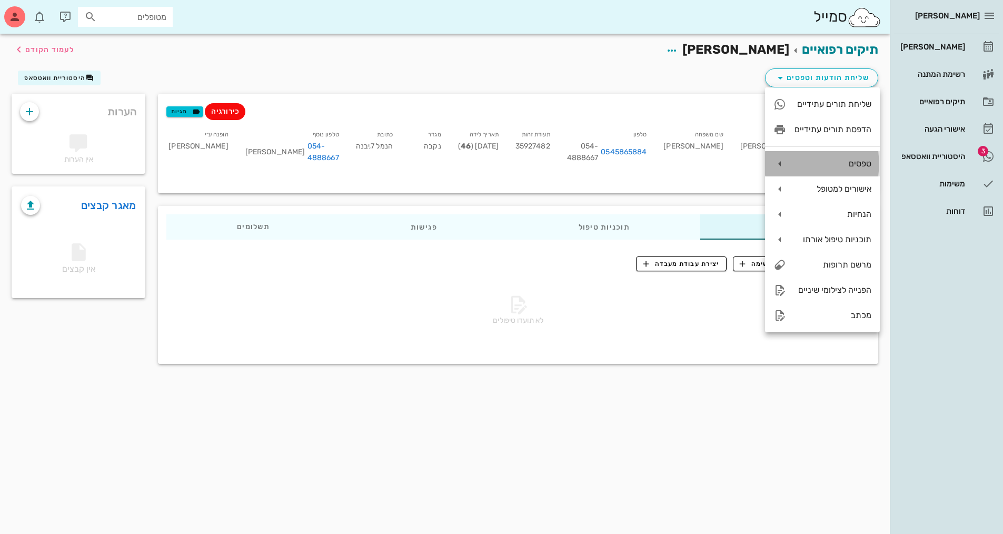
click at [809, 163] on div "טפסים" at bounding box center [832, 163] width 77 height 10
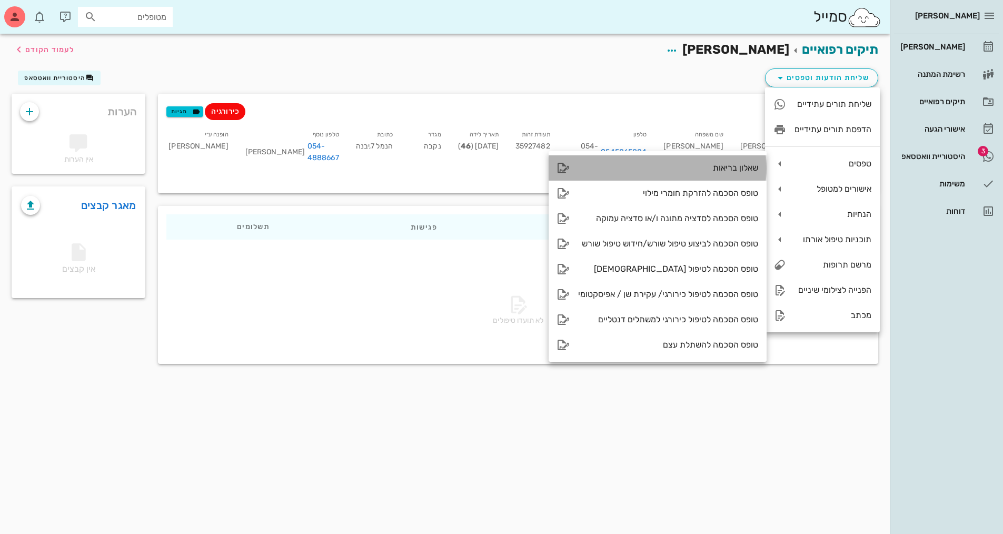
click at [723, 168] on div "שאלון בריאות" at bounding box center [668, 168] width 180 height 10
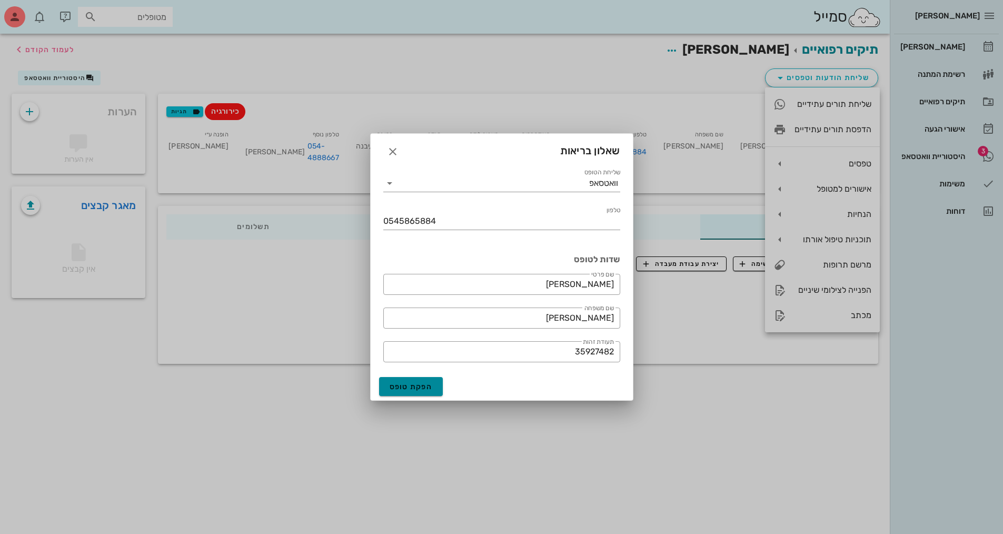
click at [412, 385] on span "הפקת טופס" at bounding box center [411, 386] width 43 height 9
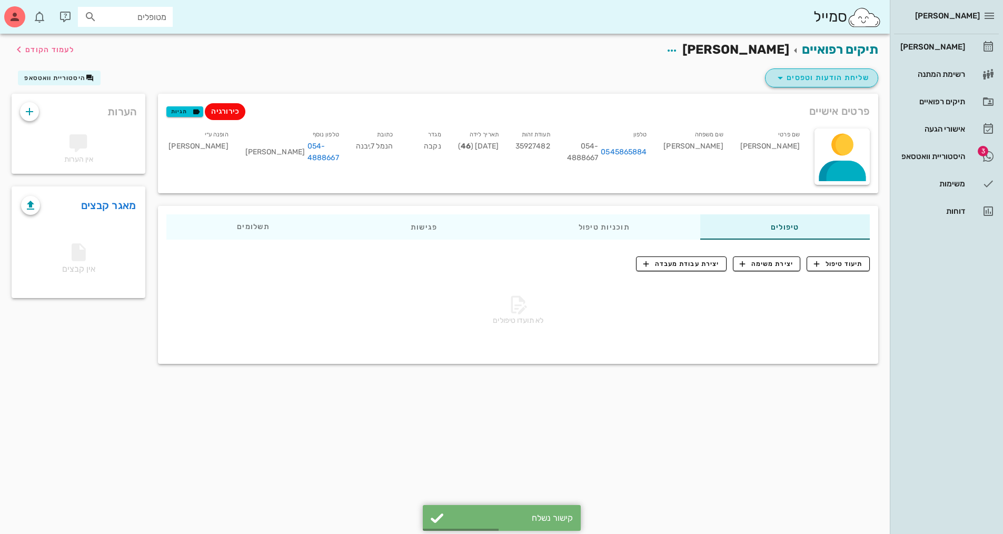
click at [826, 74] on span "שליחת הודעות וטפסים" at bounding box center [821, 78] width 95 height 13
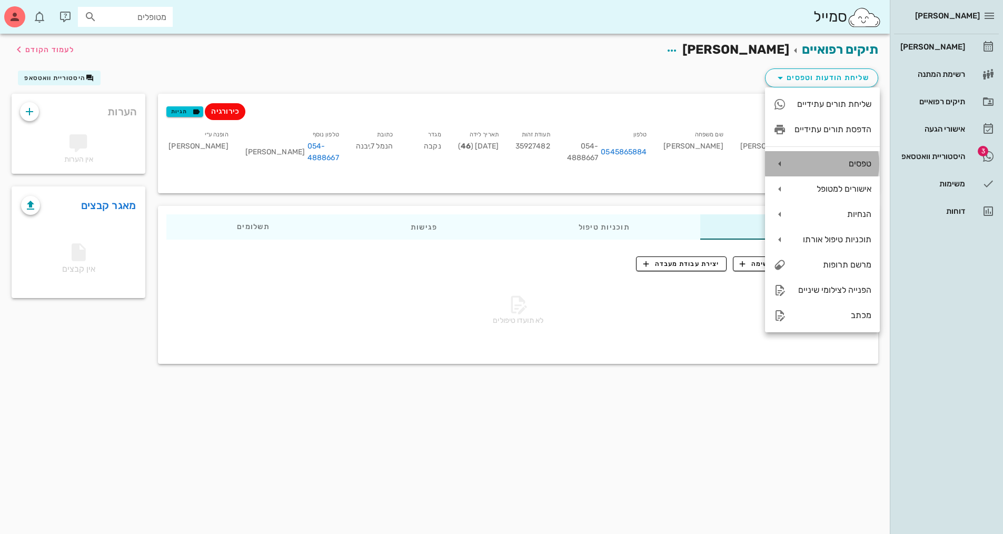
click at [828, 161] on div "טפסים" at bounding box center [832, 163] width 77 height 10
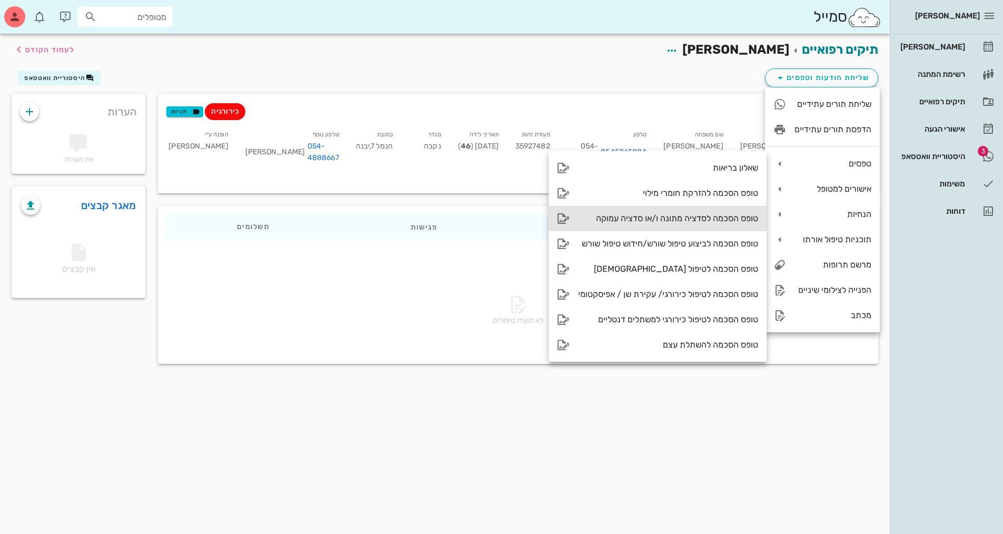
click at [646, 218] on div "טופס הסכמה לסדציה מתונה ו/או סדציה עמוקה" at bounding box center [668, 218] width 180 height 10
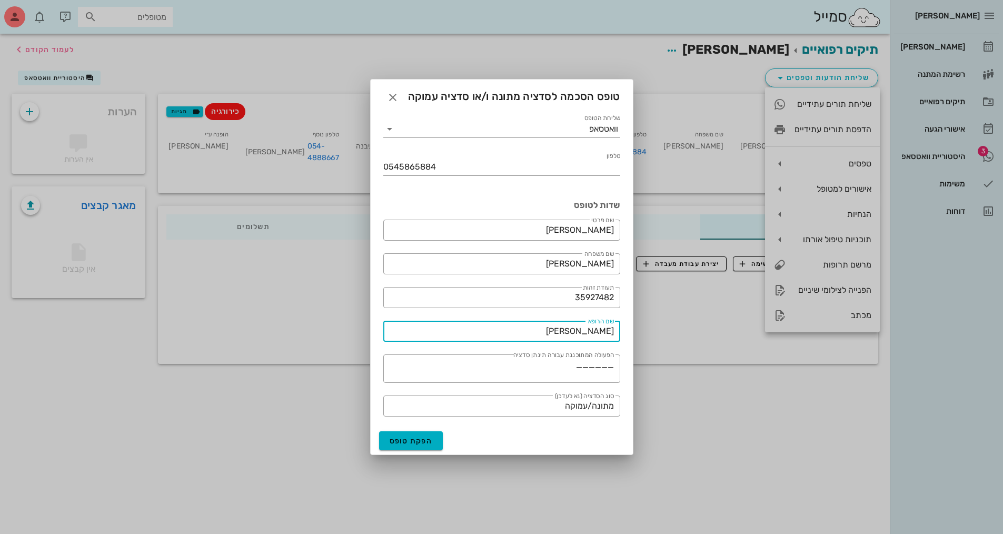
drag, startPoint x: 570, startPoint y: 330, endPoint x: 677, endPoint y: 318, distance: 108.0
click at [677, 318] on div "[PERSON_NAME] רשימת המתנה תיקים רפואיים אישורי הגעה 3 היסטוריית וואטסאפ משימות …" at bounding box center [501, 267] width 1003 height 534
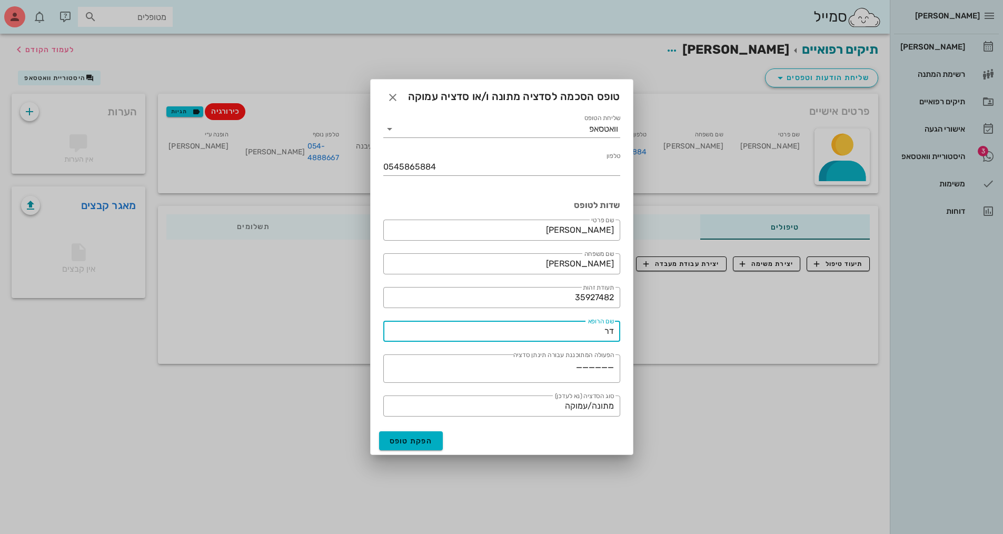
type input "ד"
type input "ב"
type input "מ"
type input "[PERSON_NAME]"
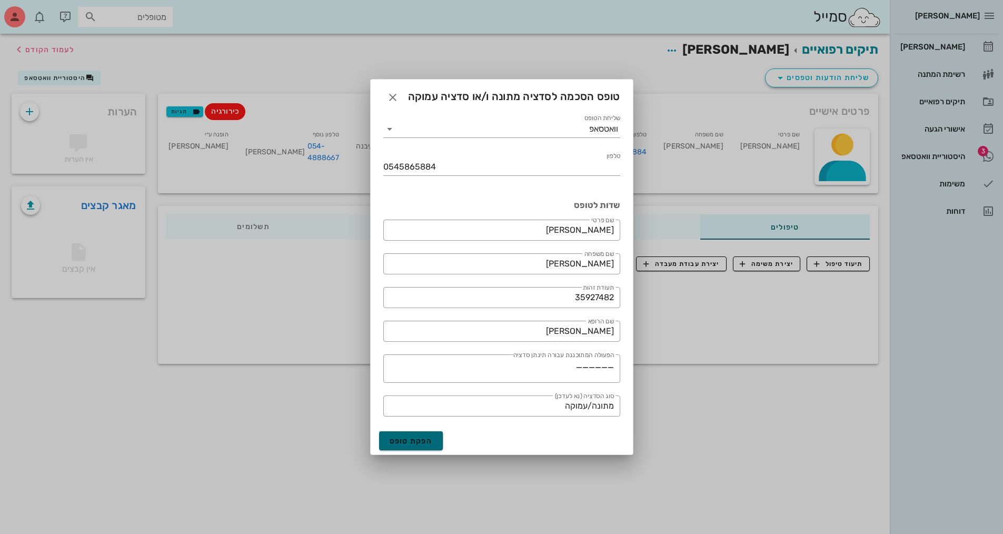
click at [414, 441] on span "הפקת טופס" at bounding box center [411, 440] width 43 height 9
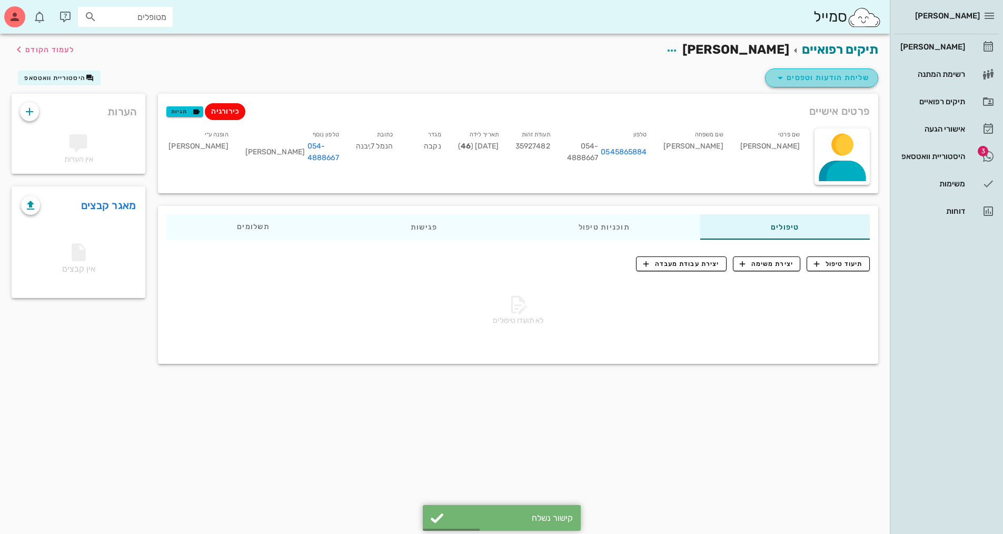
click at [814, 75] on span "שליחת הודעות וטפסים" at bounding box center [821, 78] width 95 height 13
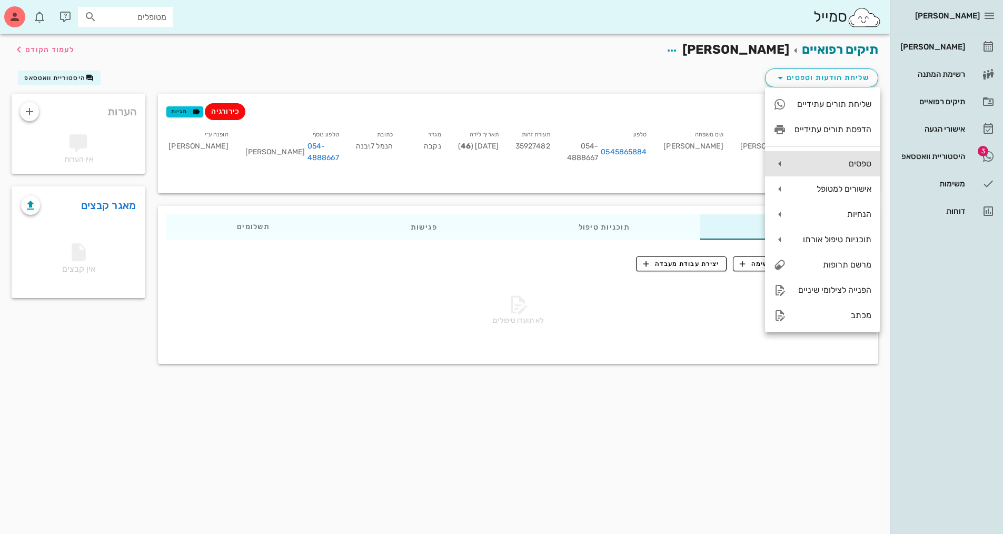
click at [840, 163] on div "טפסים" at bounding box center [832, 163] width 77 height 10
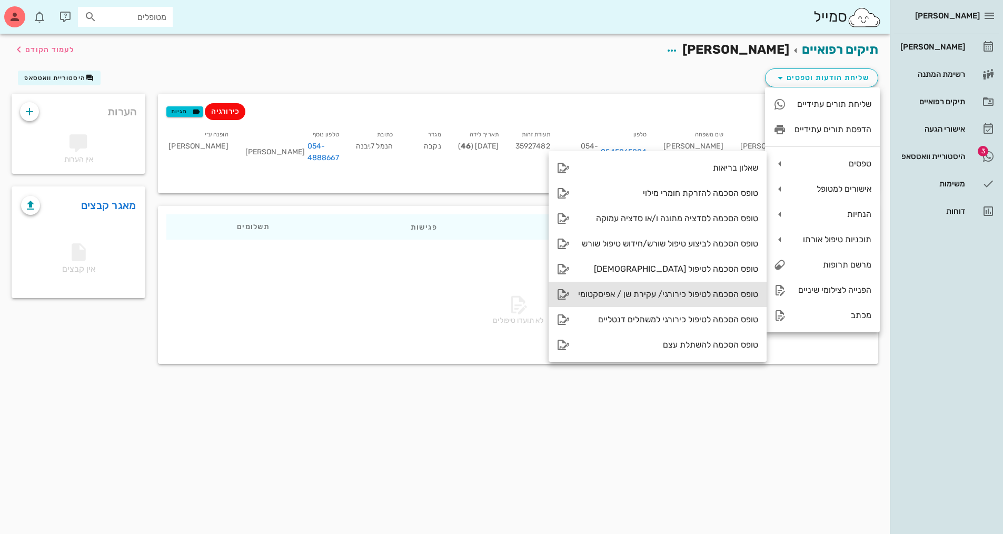
click at [582, 294] on div "טופס הסכמה לטיפול כירורגי/ עקירת שן / אפיסקטומי" at bounding box center [668, 294] width 180 height 10
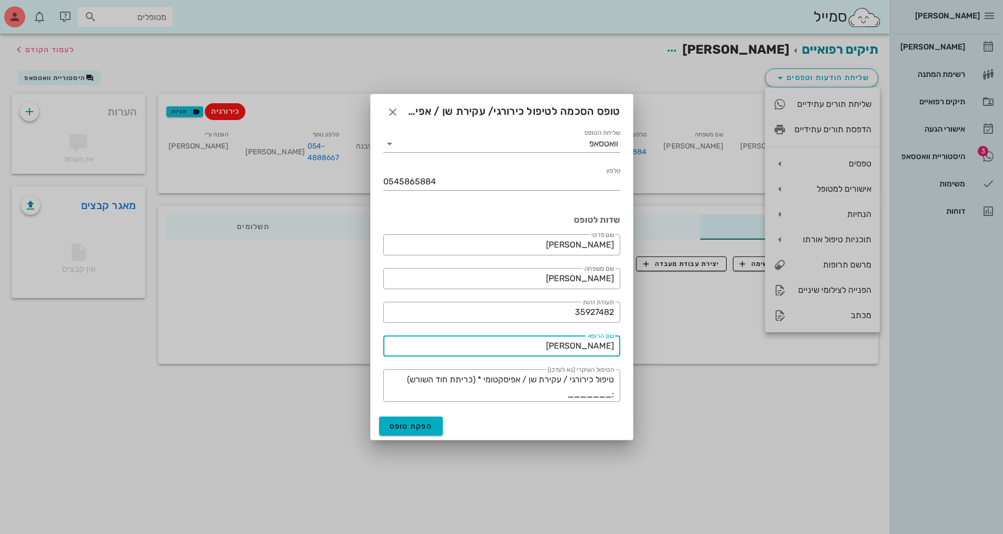
drag, startPoint x: 572, startPoint y: 346, endPoint x: 634, endPoint y: 342, distance: 62.3
click at [634, 342] on div "[PERSON_NAME] רשימת המתנה תיקים רפואיים אישורי הגעה 3 היסטוריית וואטסאפ משימות …" at bounding box center [501, 267] width 1003 height 534
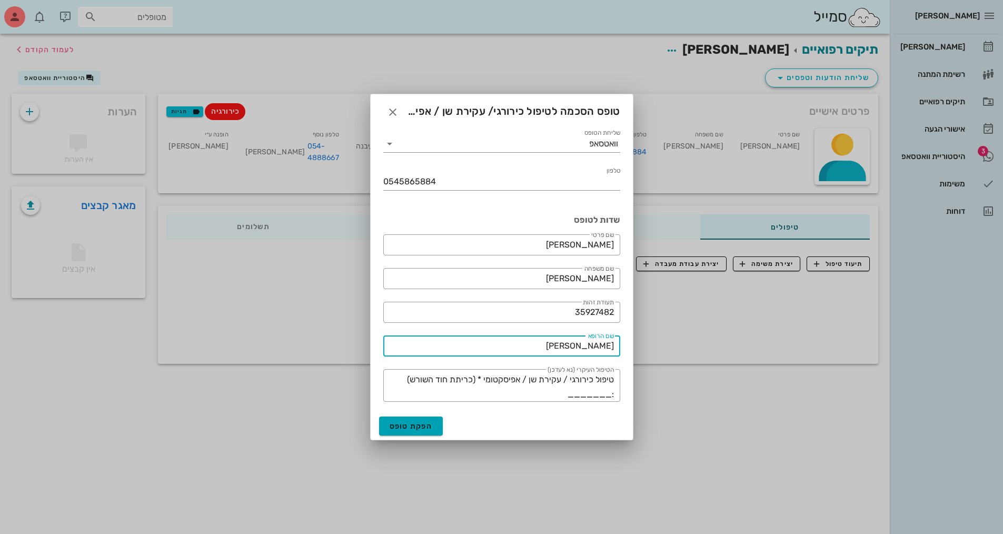
type input "[PERSON_NAME]"
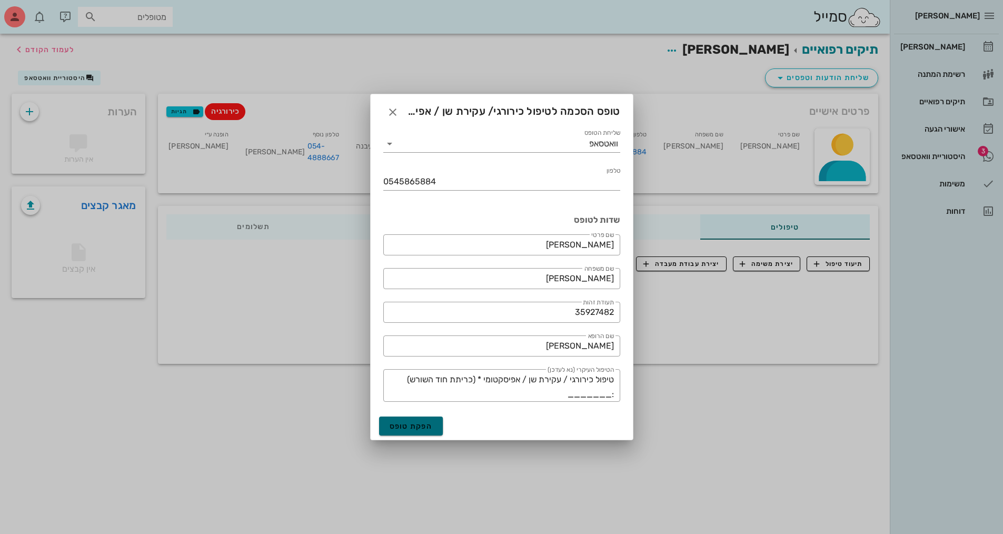
click at [421, 423] on span "הפקת טופס" at bounding box center [411, 426] width 43 height 9
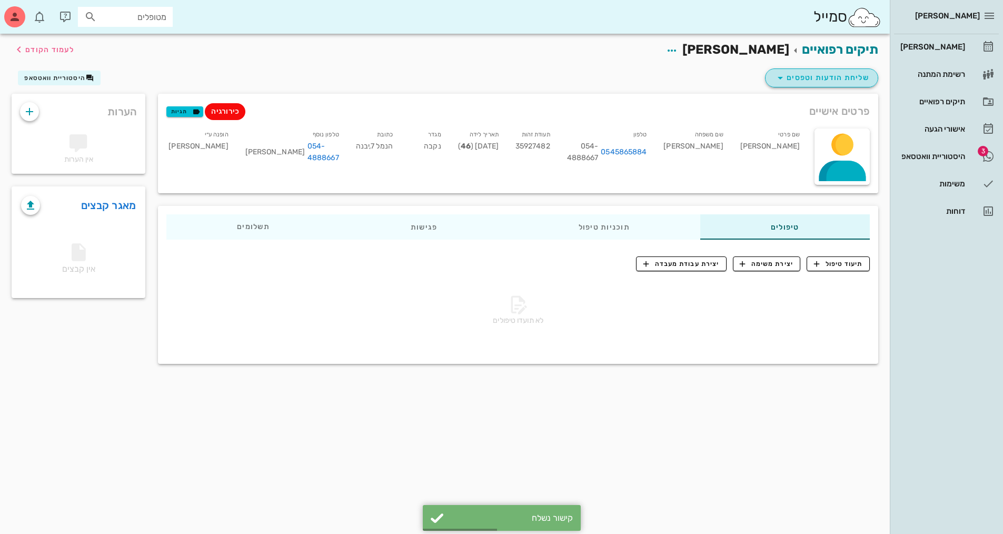
click at [795, 72] on span "שליחת הודעות וטפסים" at bounding box center [821, 78] width 95 height 13
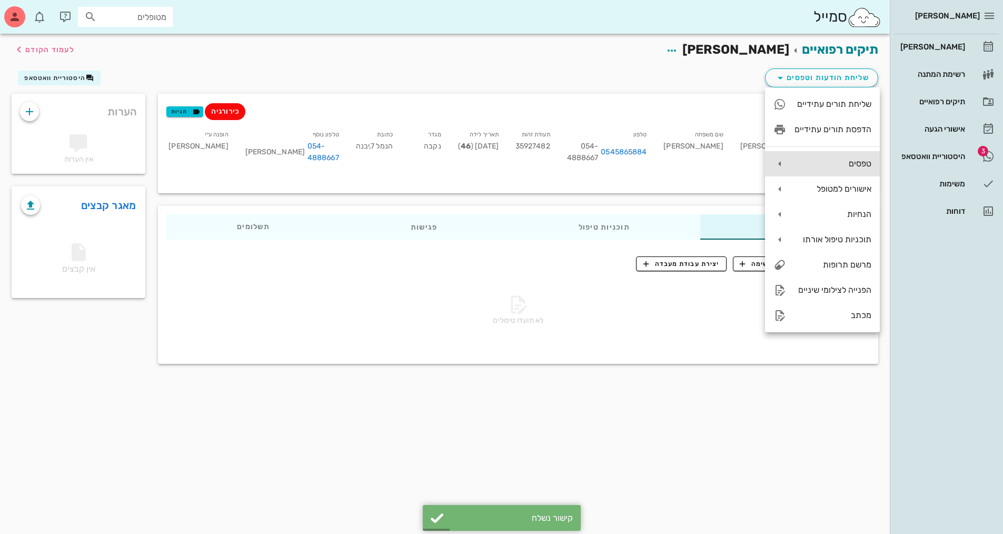
click at [806, 162] on div "טפסים" at bounding box center [832, 163] width 77 height 10
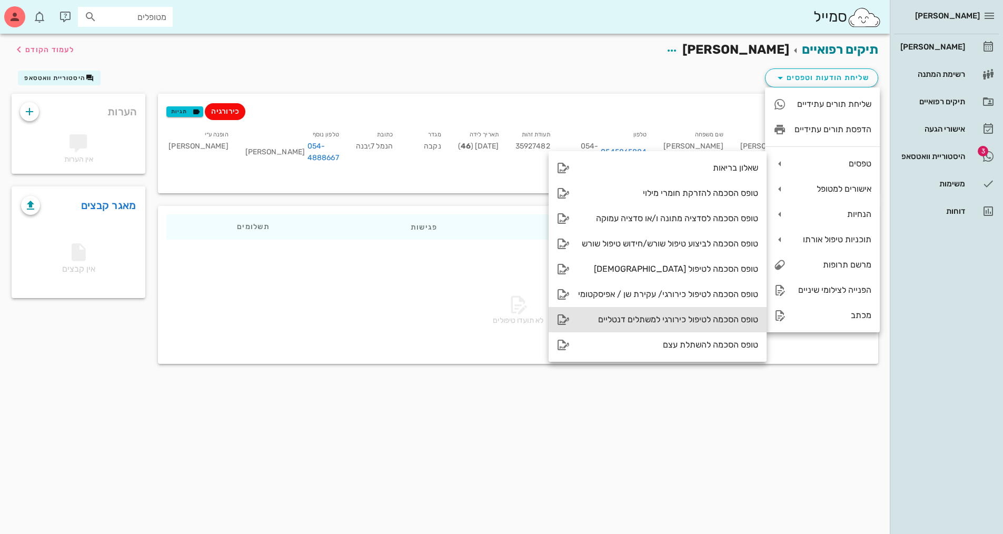
click at [691, 321] on div "טופס הסכמה לטיפול כירורגי למשתלים דנטליים" at bounding box center [668, 319] width 180 height 10
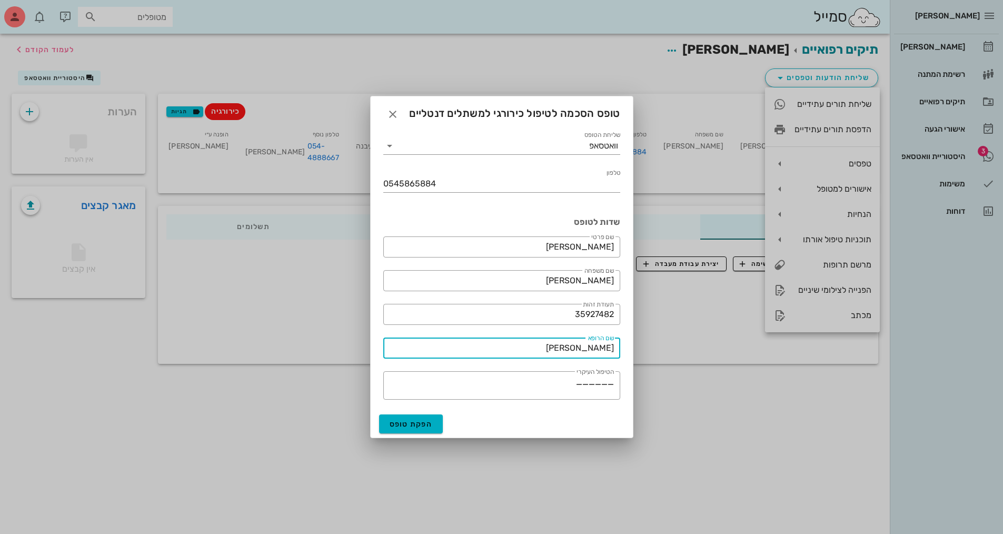
drag, startPoint x: 577, startPoint y: 344, endPoint x: 646, endPoint y: 340, distance: 68.6
click at [646, 340] on div "[PERSON_NAME] רשימת המתנה תיקים רפואיים אישורי הגעה 3 היסטוריית וואטסאפ משימות …" at bounding box center [501, 267] width 1003 height 534
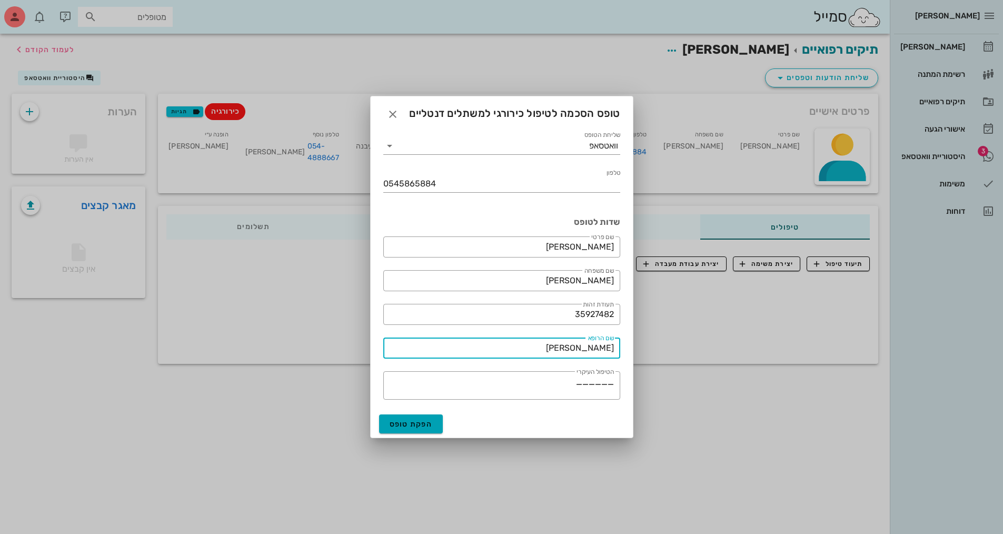
type input "[PERSON_NAME]"
click at [414, 427] on span "הפקת טופס" at bounding box center [411, 424] width 43 height 9
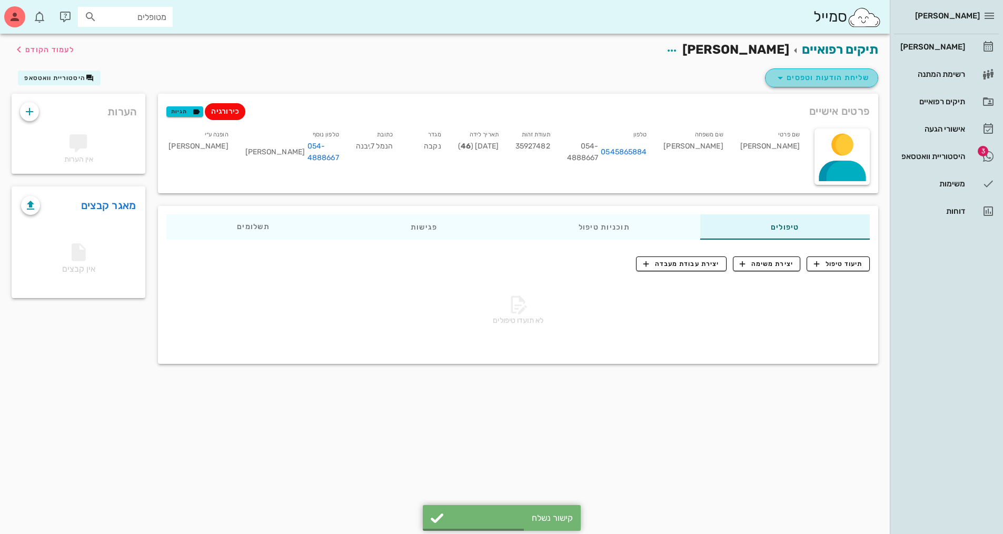
click at [808, 74] on span "שליחת הודעות וטפסים" at bounding box center [821, 78] width 95 height 13
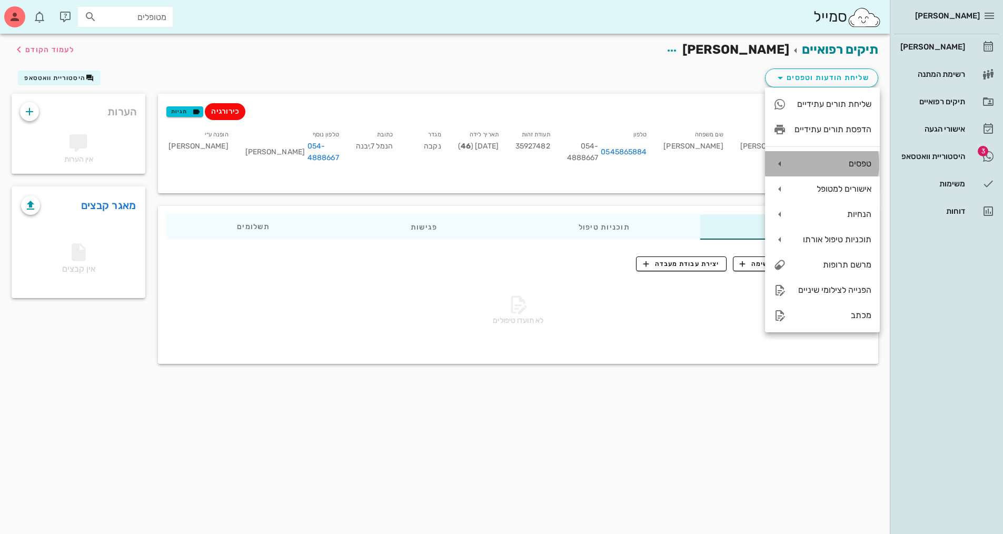
click at [822, 161] on div "טפסים" at bounding box center [832, 163] width 77 height 10
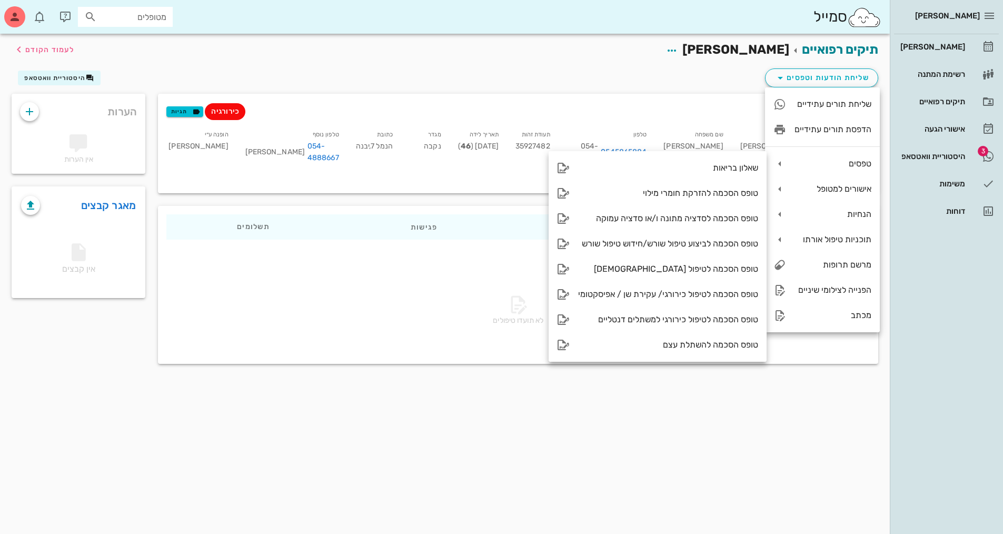
click at [697, 73] on div "שליחת הודעות וטפסים היסטוריית וואטסאפ" at bounding box center [444, 79] width 879 height 27
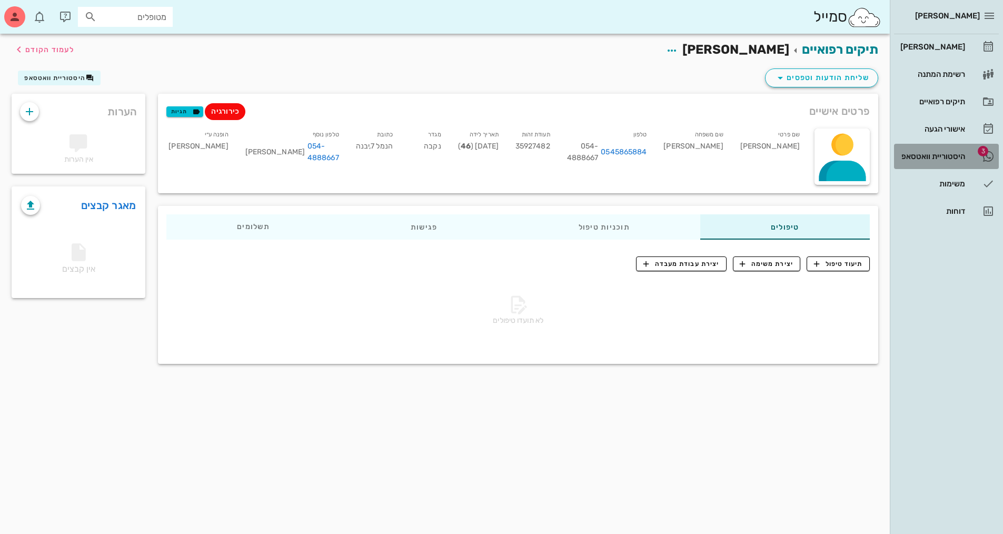
click at [945, 155] on div "היסטוריית וואטסאפ" at bounding box center [931, 156] width 67 height 8
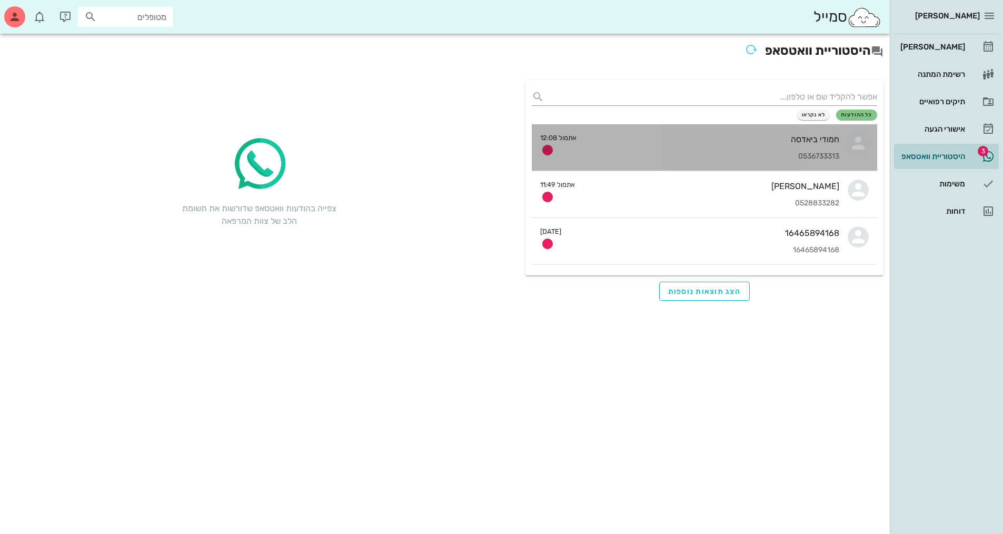
click at [721, 156] on div "0536733313" at bounding box center [712, 156] width 254 height 9
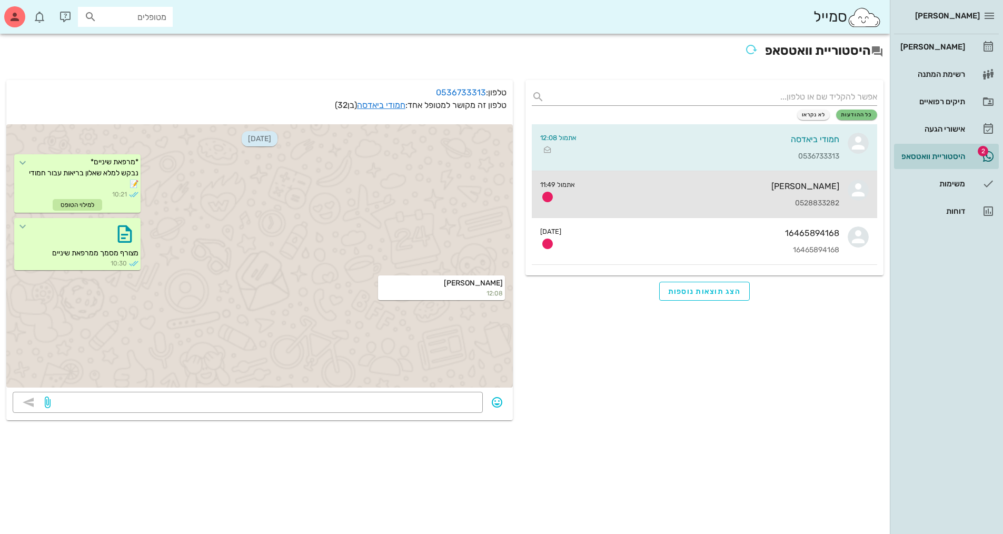
click at [713, 195] on div "[PERSON_NAME] 0528833282" at bounding box center [711, 194] width 256 height 46
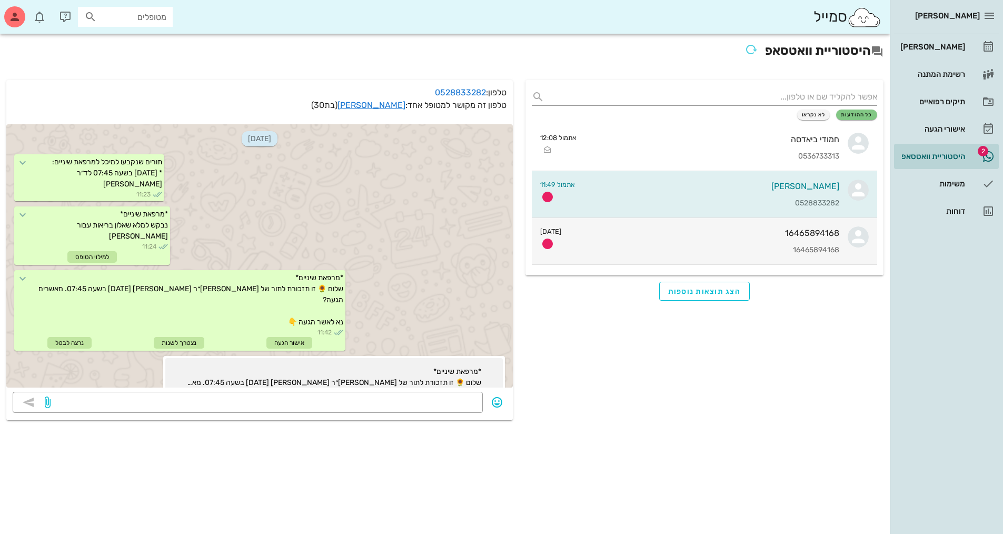
scroll to position [132, 0]
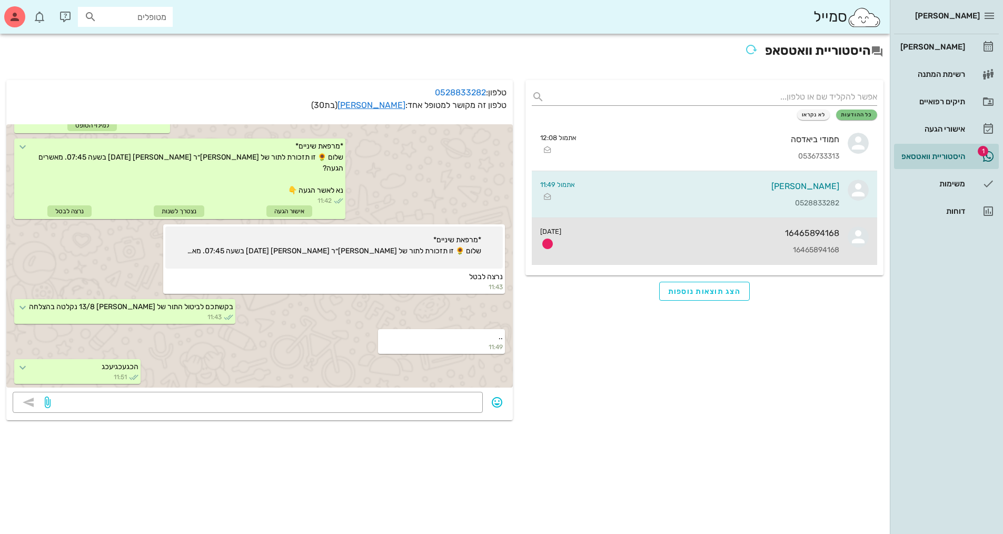
click at [702, 238] on div "16465894168 16465894168" at bounding box center [705, 241] width 270 height 46
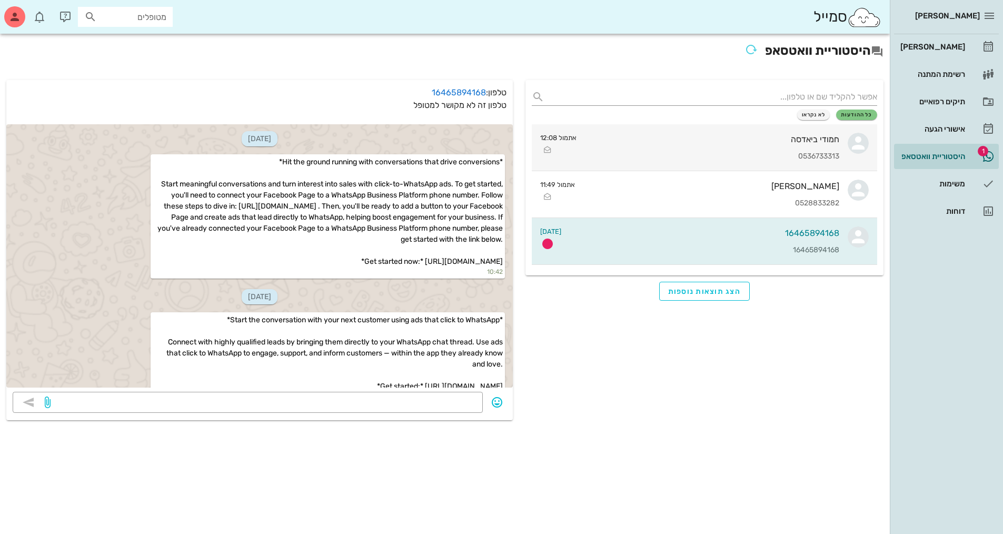
scroll to position [155, 0]
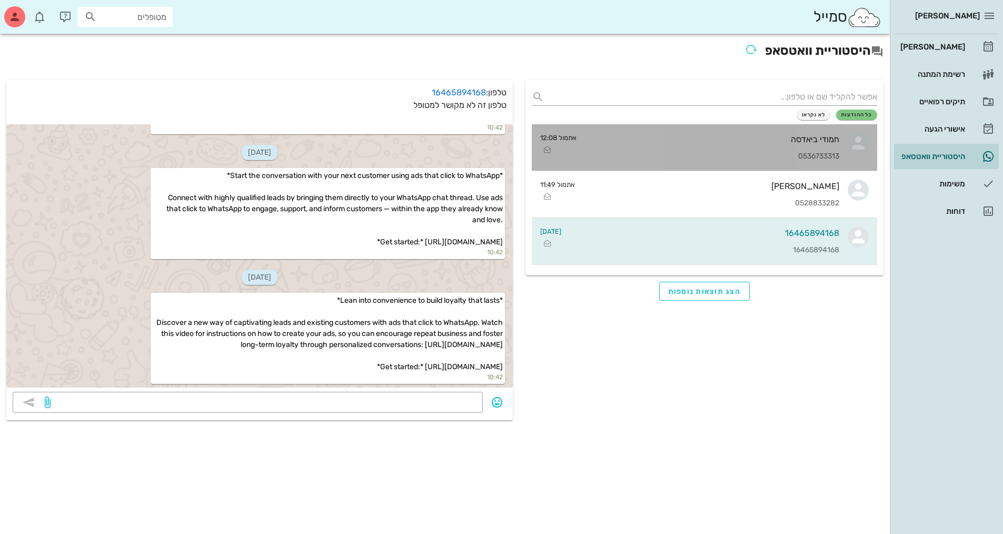
click at [720, 142] on div "חמודי ביאדסה" at bounding box center [712, 139] width 254 height 10
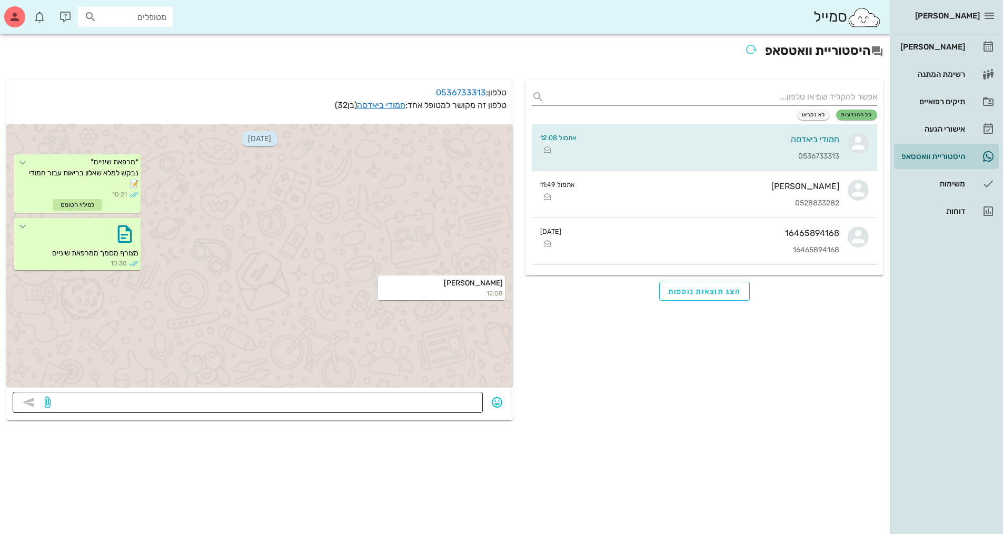
click at [364, 407] on textarea at bounding box center [265, 403] width 424 height 17
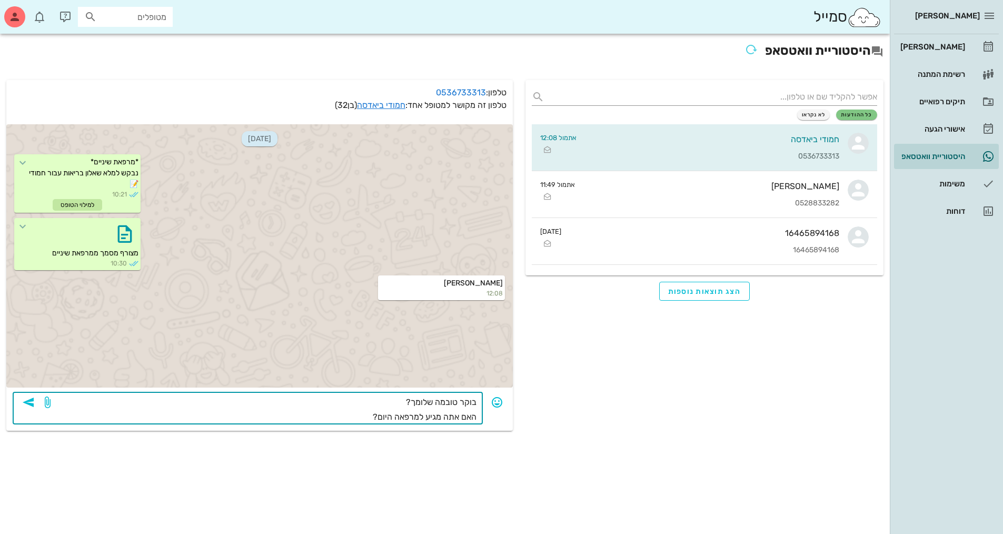
click at [445, 401] on textarea "בוקר טובמה שלומך? האם אתה מגיע למרפאה היום?" at bounding box center [265, 409] width 424 height 29
type textarea "בוקר טוב מה שלומך? האם אתה מגיע למרפאה היום?"
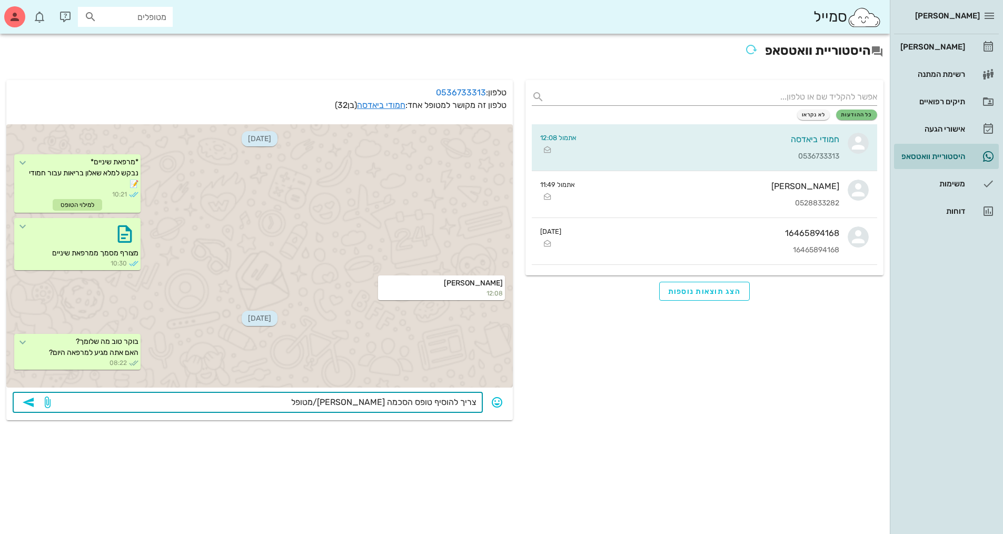
click at [377, 405] on textarea "צריך להוסיף טופס הסכמה [PERSON_NAME]/מטופל" at bounding box center [265, 403] width 424 height 17
type textarea "צריך להוסיף טופס הסכמה מרפאה/מטופל"
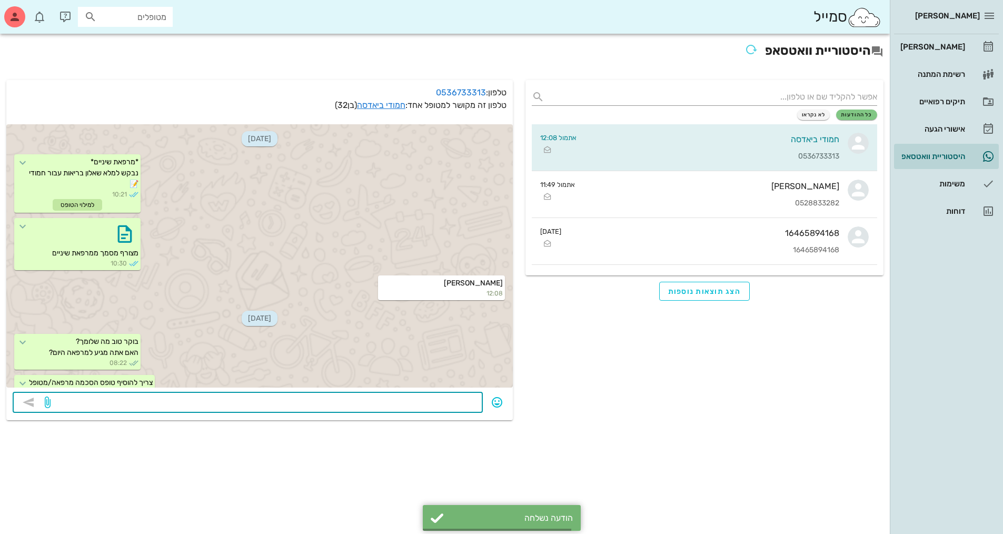
scroll to position [16, 0]
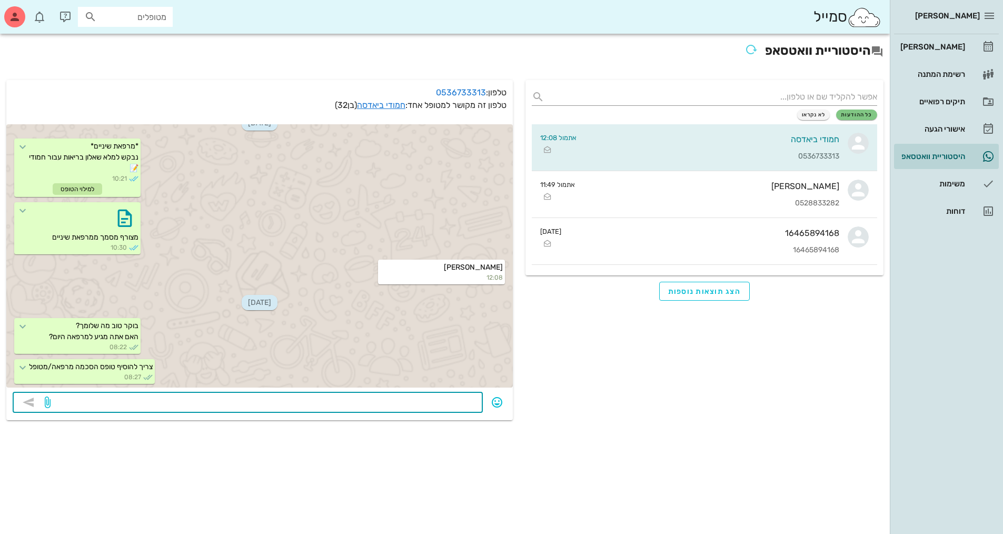
click at [324, 399] on textarea at bounding box center [265, 403] width 424 height 17
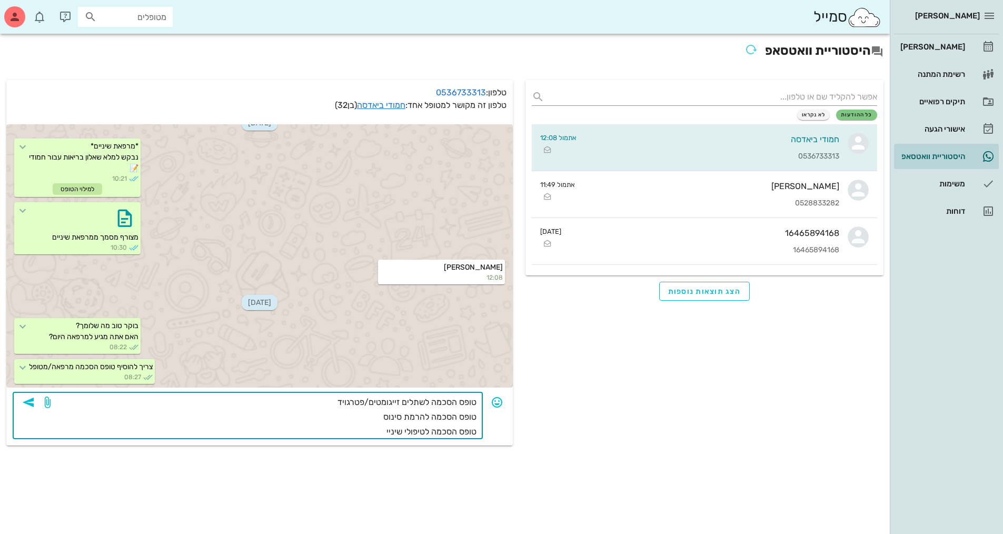
type textarea "טופס הסכמה לשתלים זייגומטים/פטרגויד טופס הסכמה להרמת סינוס טופס הסכמה לטיפולי ש…"
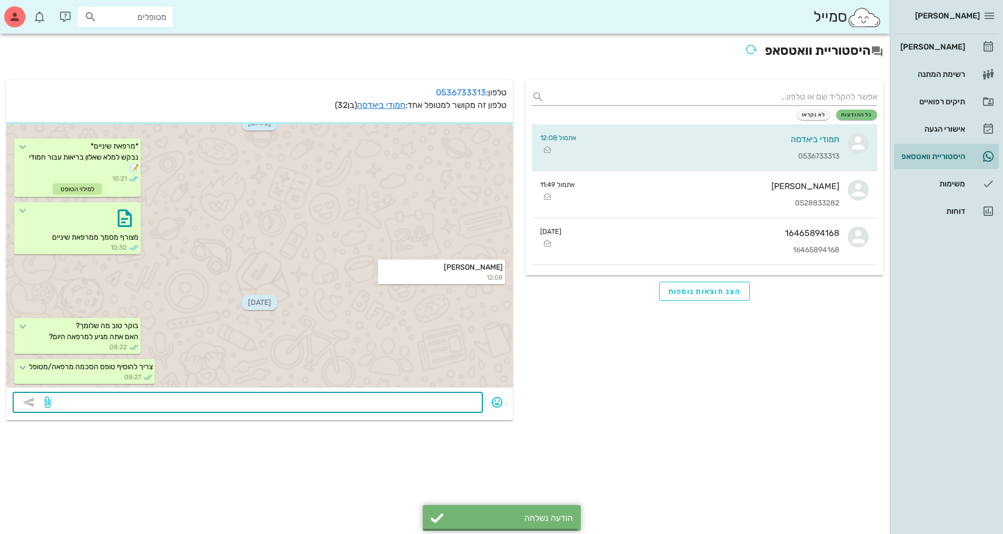
scroll to position [68, 0]
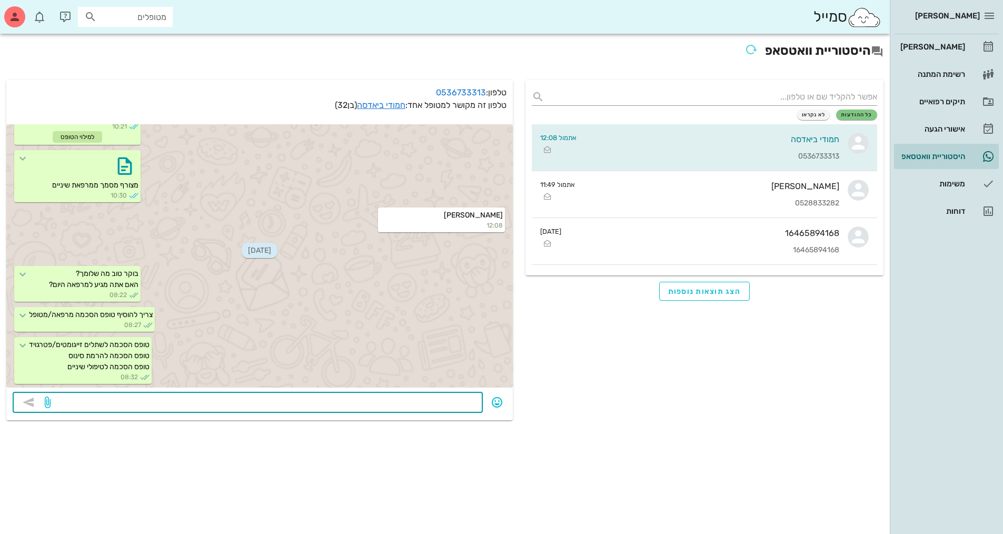
click at [376, 403] on textarea at bounding box center [265, 403] width 424 height 17
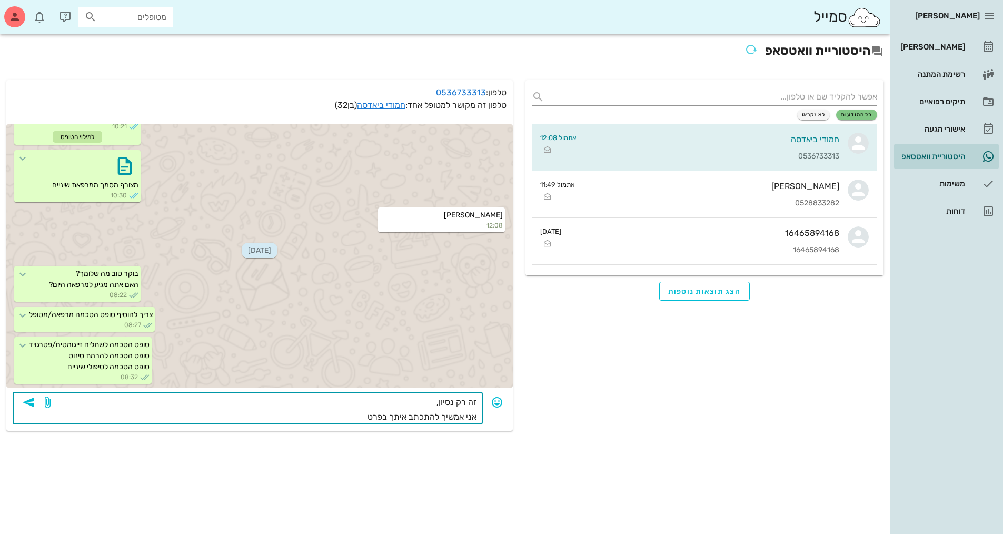
type textarea "זה רק נסיון, אני אמשיך להתכתב איתך בפרטי"
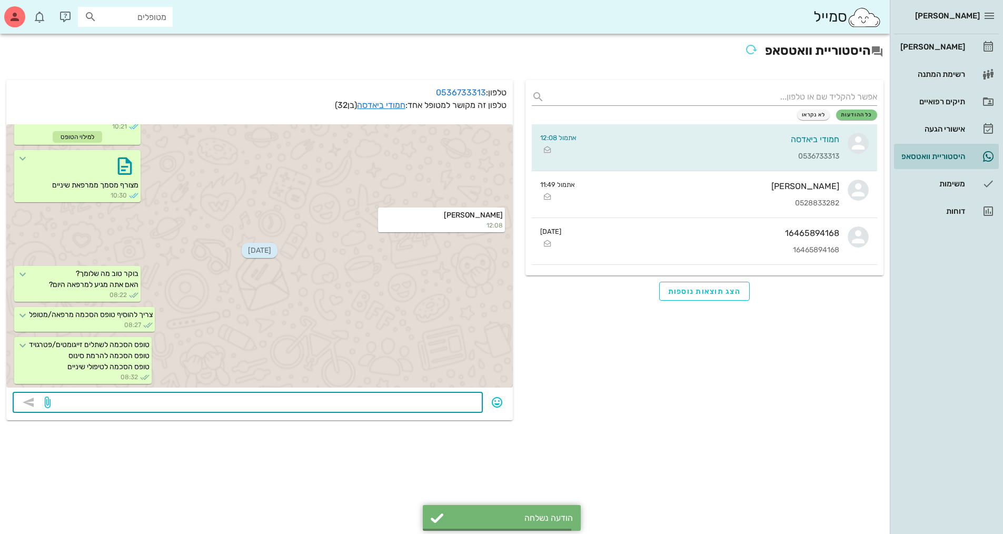
scroll to position [109, 0]
